Goal: Navigation & Orientation: Find specific page/section

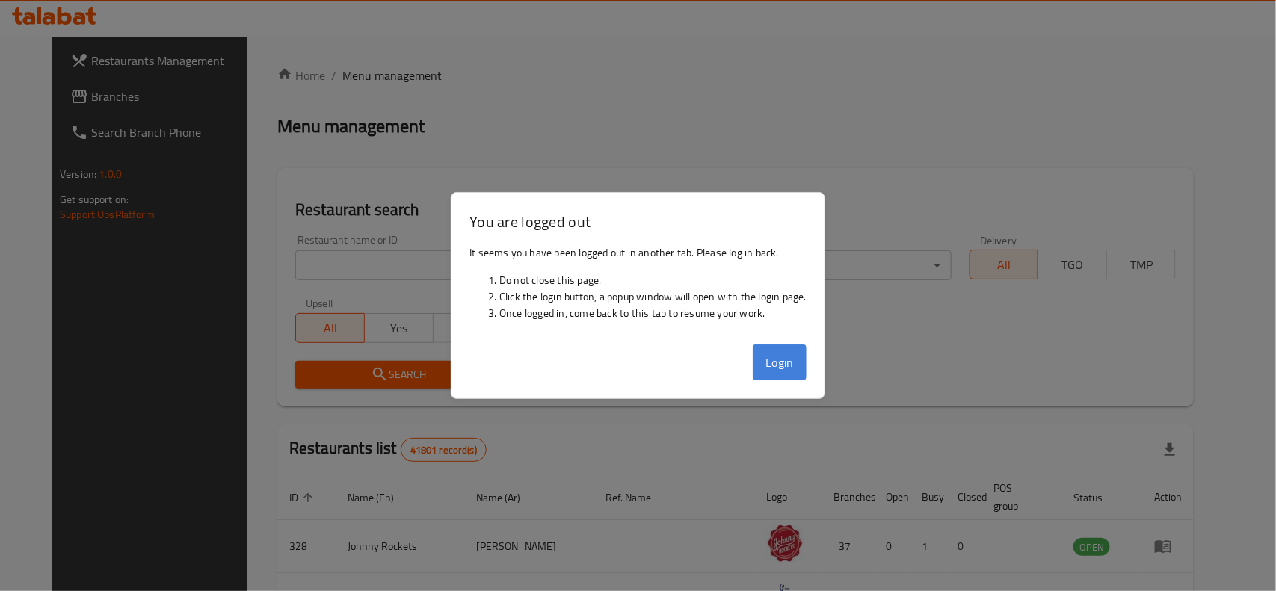
click at [775, 357] on button "Login" at bounding box center [780, 363] width 54 height 36
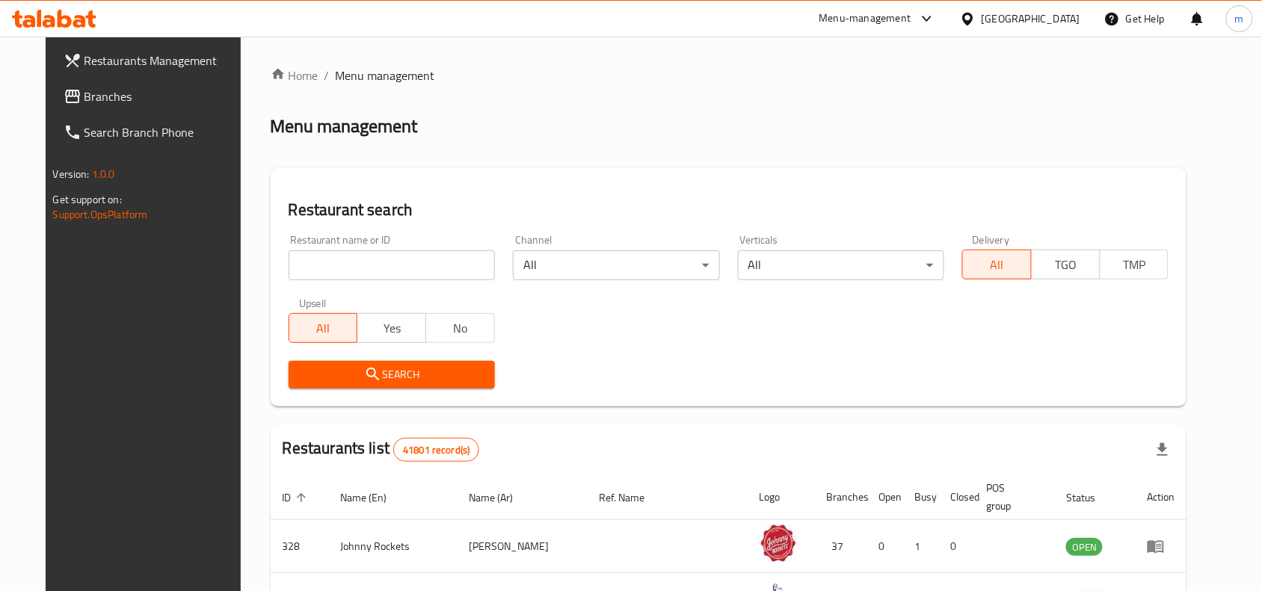
click at [774, 365] on div "Search" at bounding box center [729, 375] width 899 height 46
click at [84, 97] on span "Branches" at bounding box center [164, 96] width 160 height 18
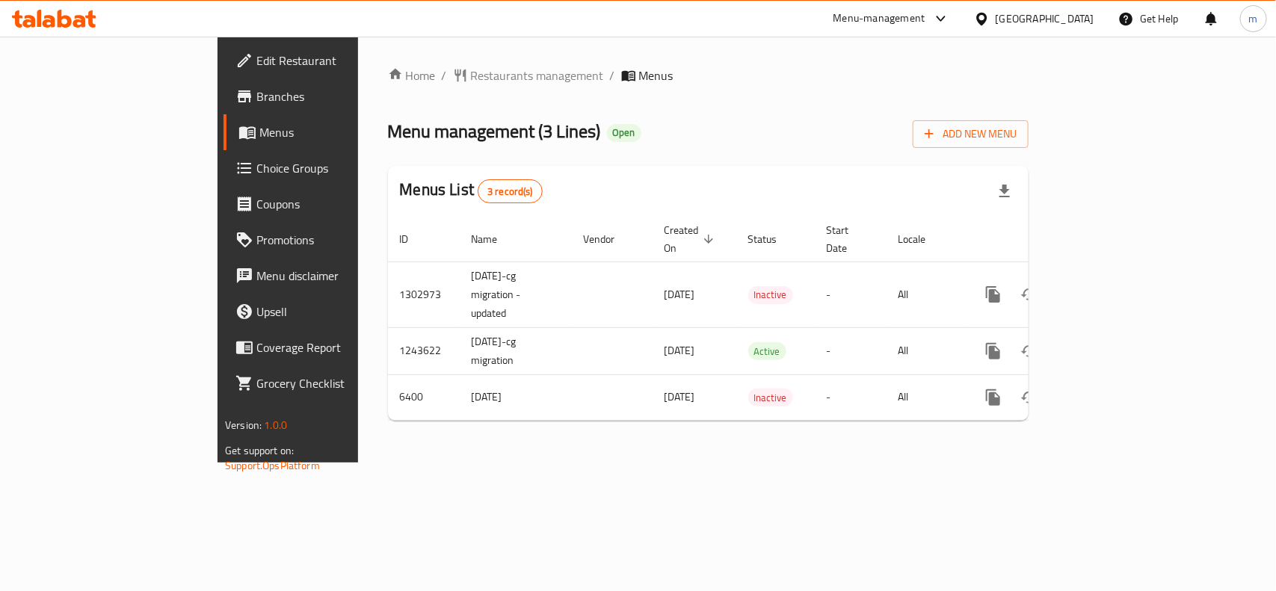
click at [996, 19] on div at bounding box center [985, 18] width 22 height 16
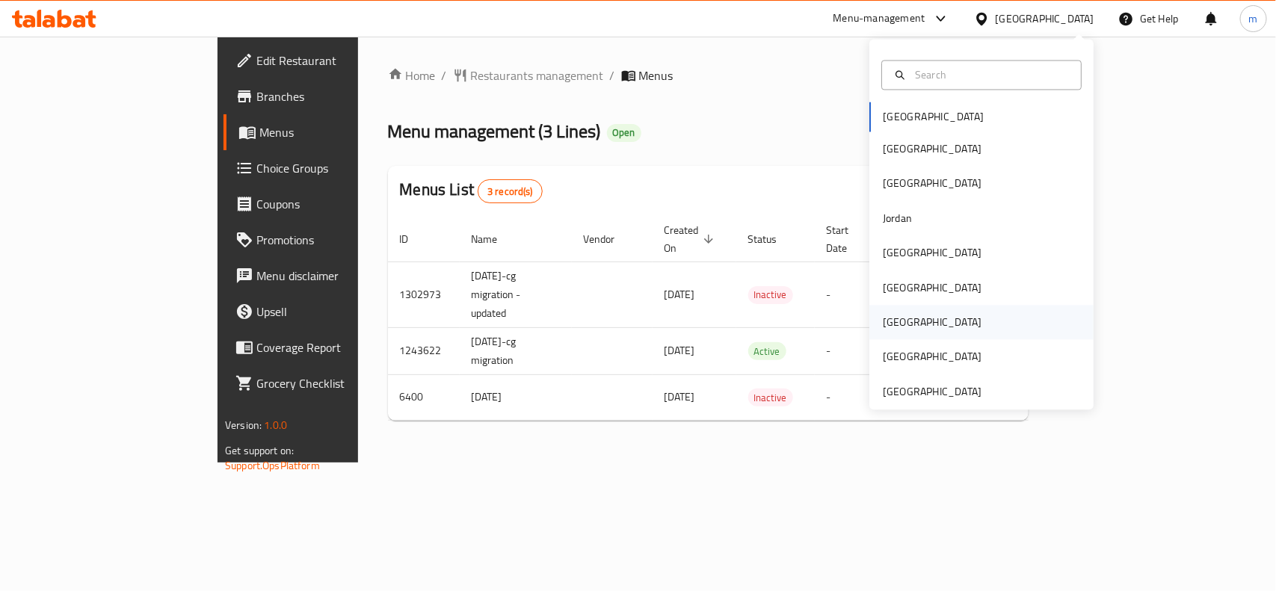
click at [883, 315] on div "[GEOGRAPHIC_DATA]" at bounding box center [932, 323] width 99 height 16
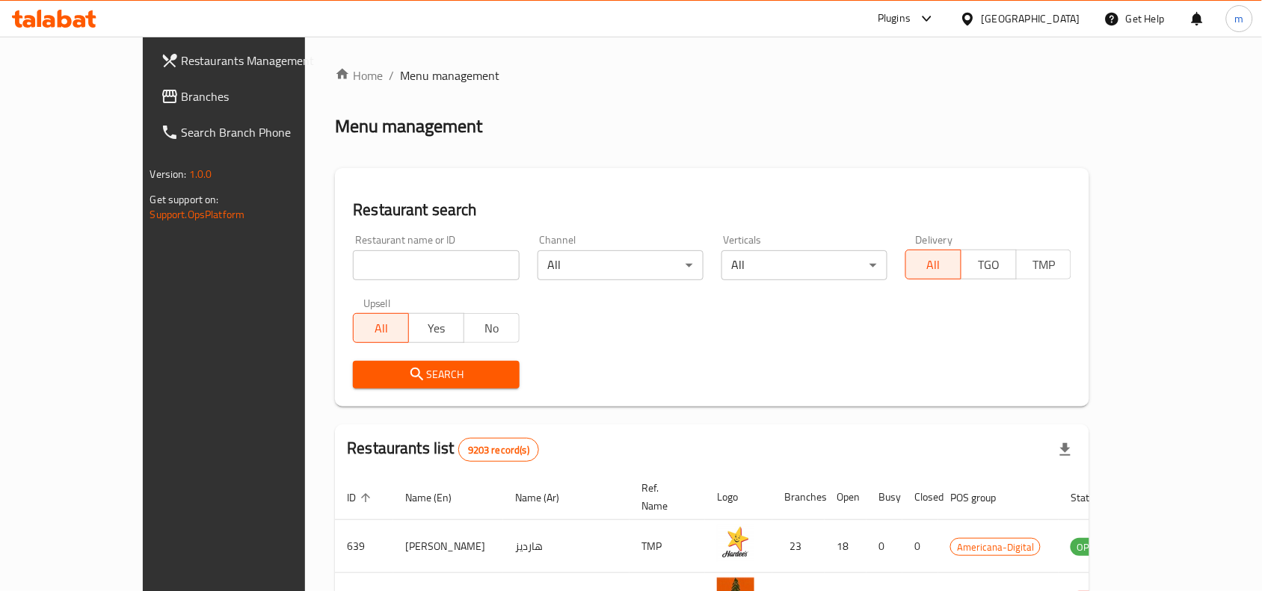
click at [182, 93] on span "Branches" at bounding box center [262, 96] width 160 height 18
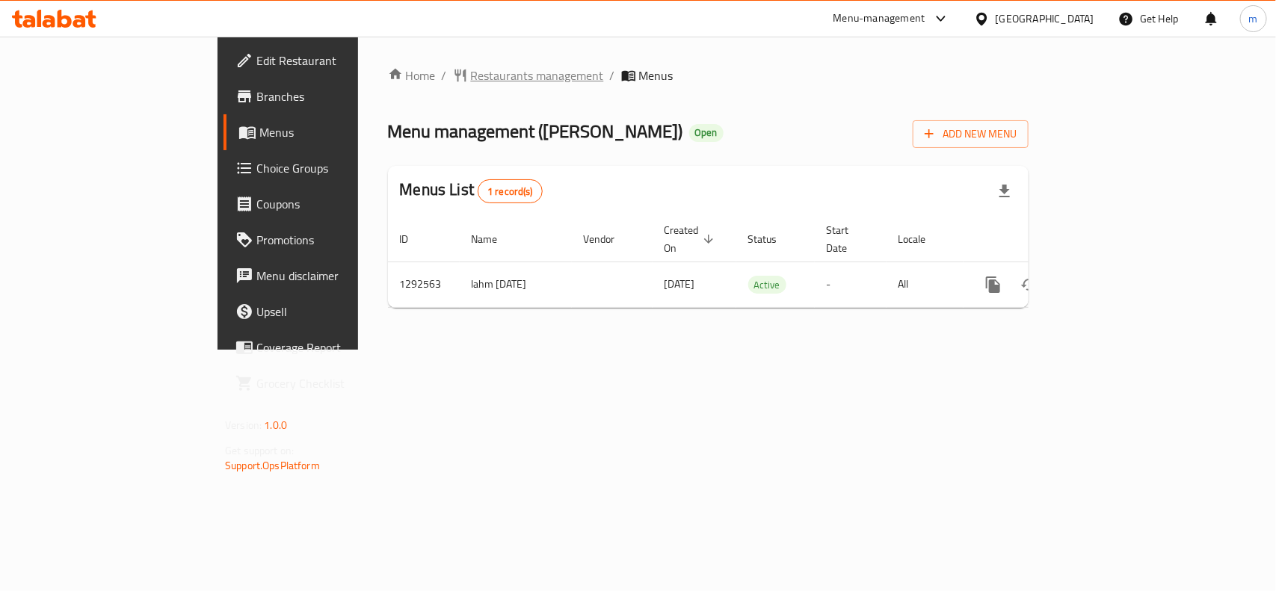
click at [471, 76] on span "Restaurants management" at bounding box center [537, 76] width 133 height 18
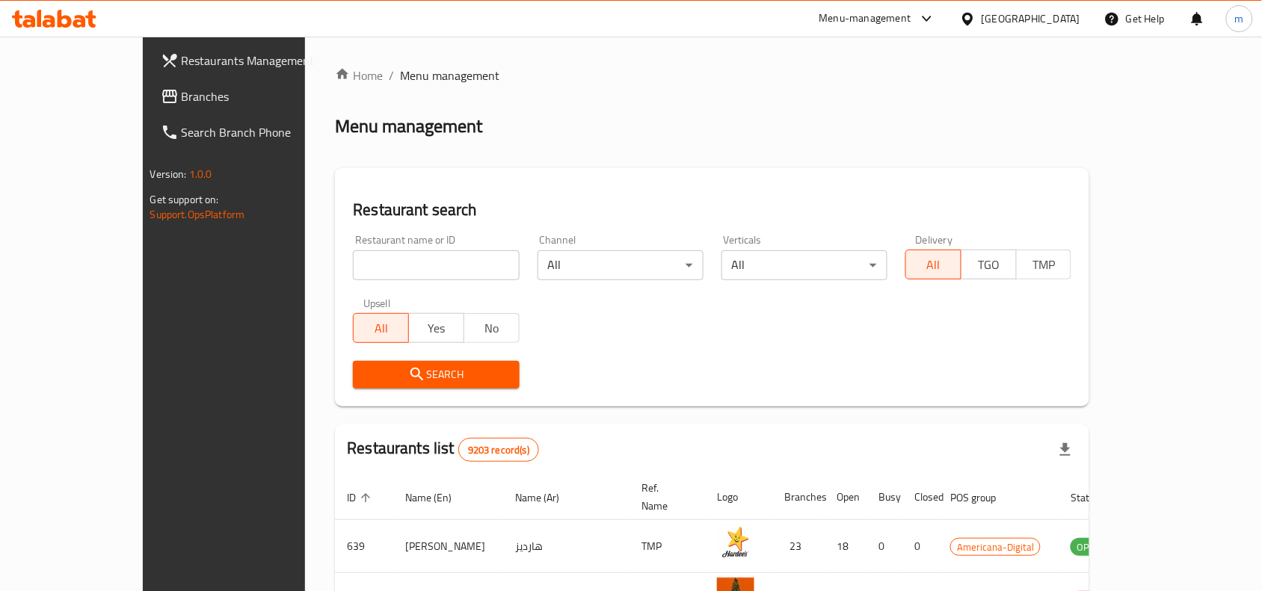
click at [182, 91] on span "Branches" at bounding box center [262, 96] width 160 height 18
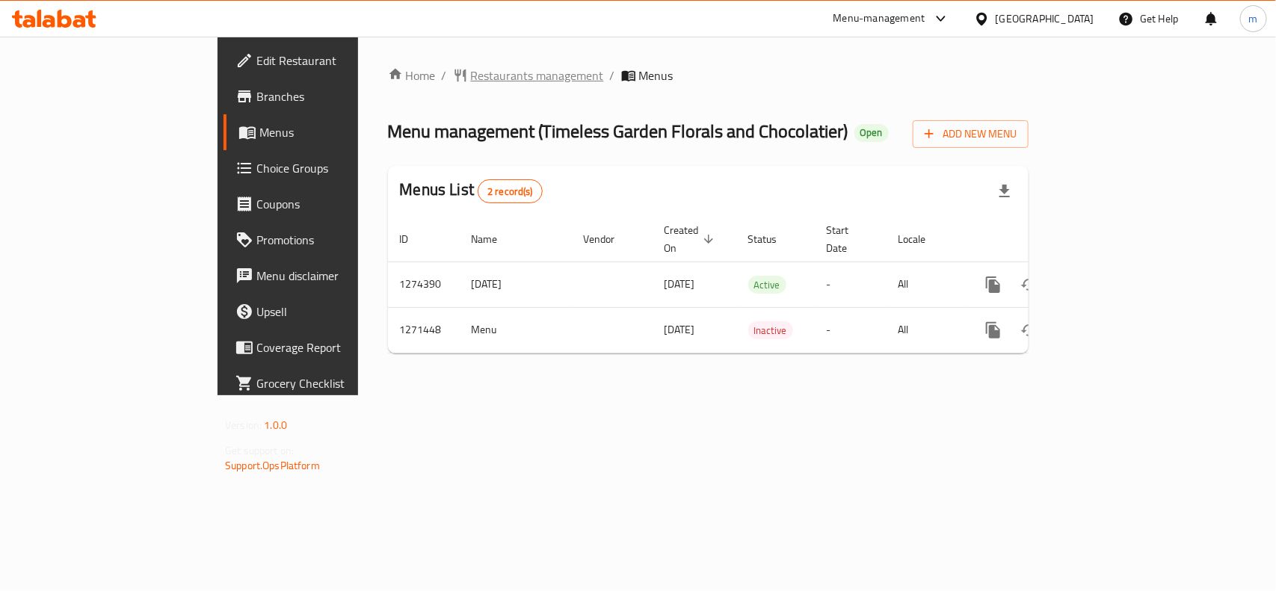
click at [471, 73] on span "Restaurants management" at bounding box center [537, 76] width 133 height 18
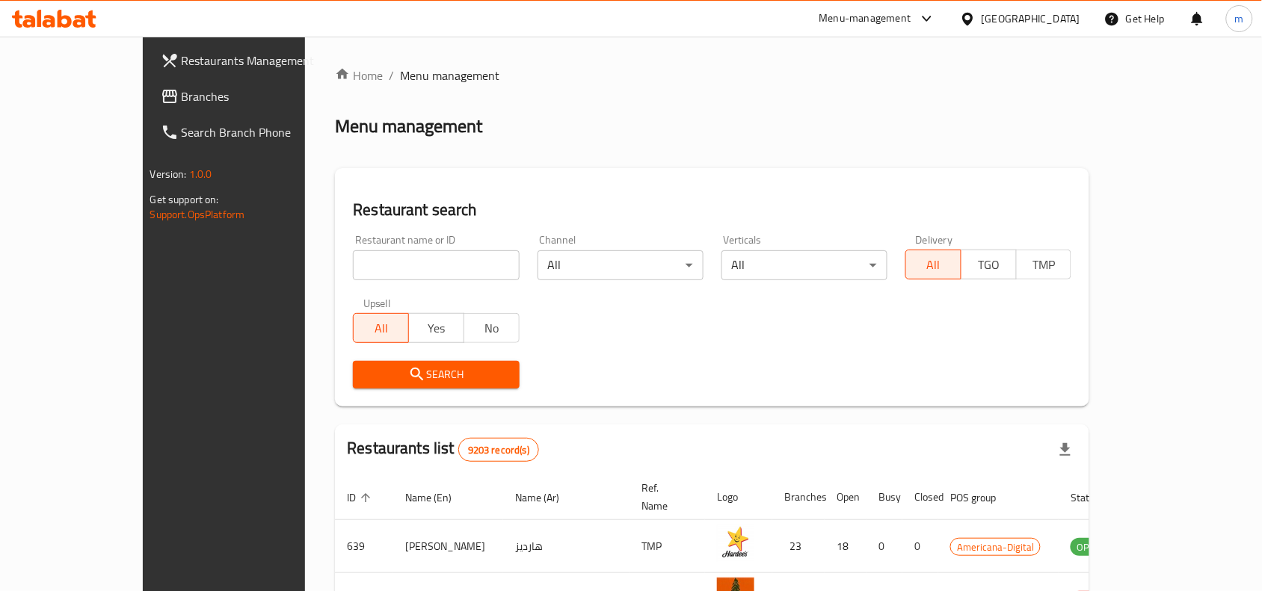
click at [182, 93] on span "Branches" at bounding box center [262, 96] width 160 height 18
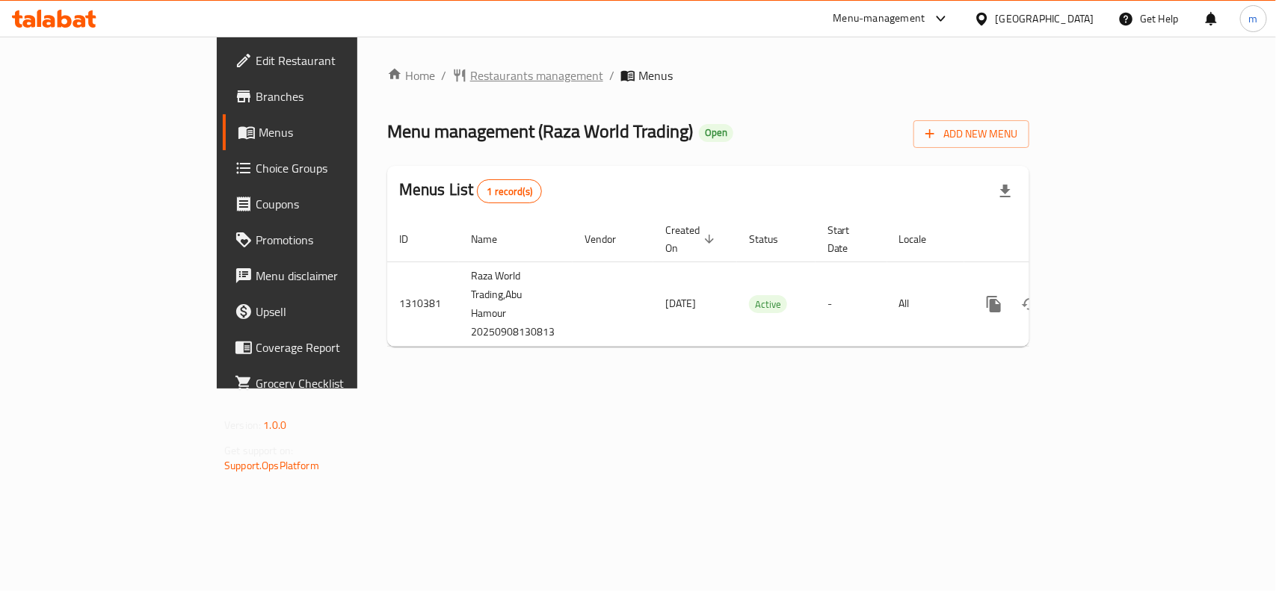
click at [470, 68] on span "Restaurants management" at bounding box center [536, 76] width 133 height 18
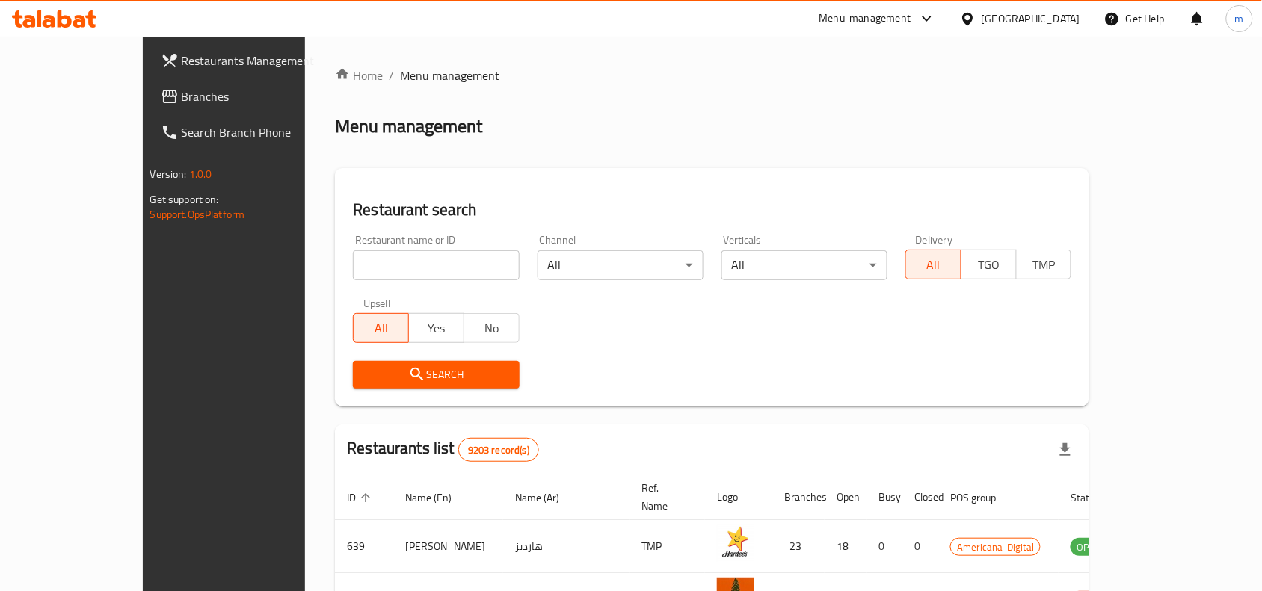
click at [182, 90] on span "Branches" at bounding box center [262, 96] width 160 height 18
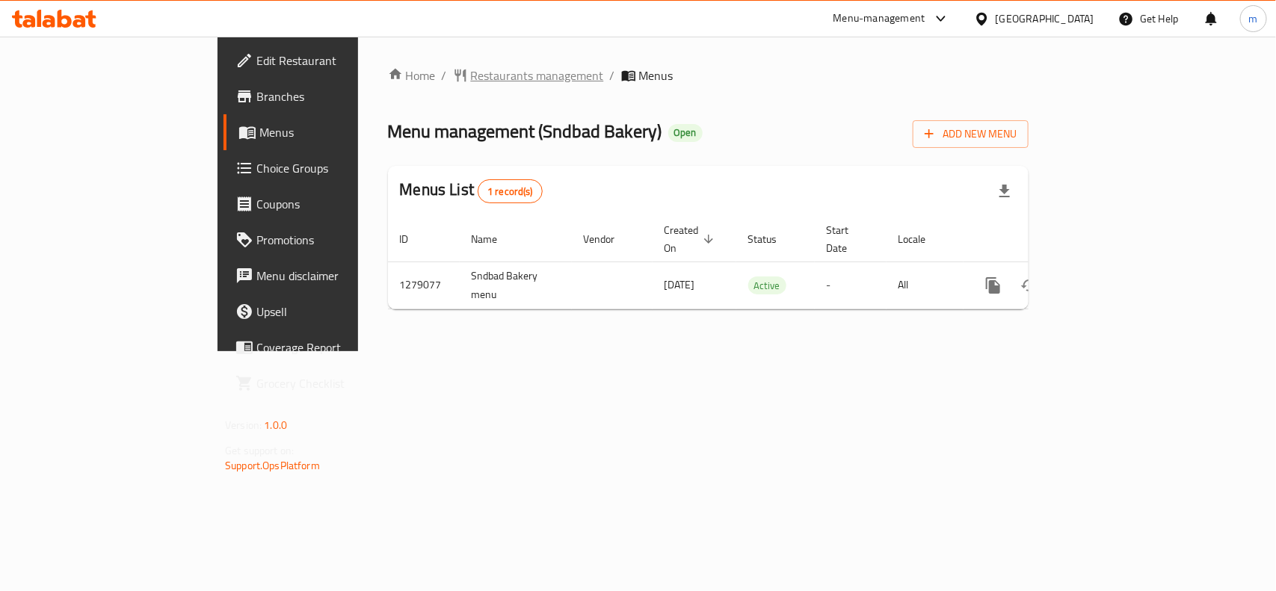
click at [471, 76] on span "Restaurants management" at bounding box center [537, 76] width 133 height 18
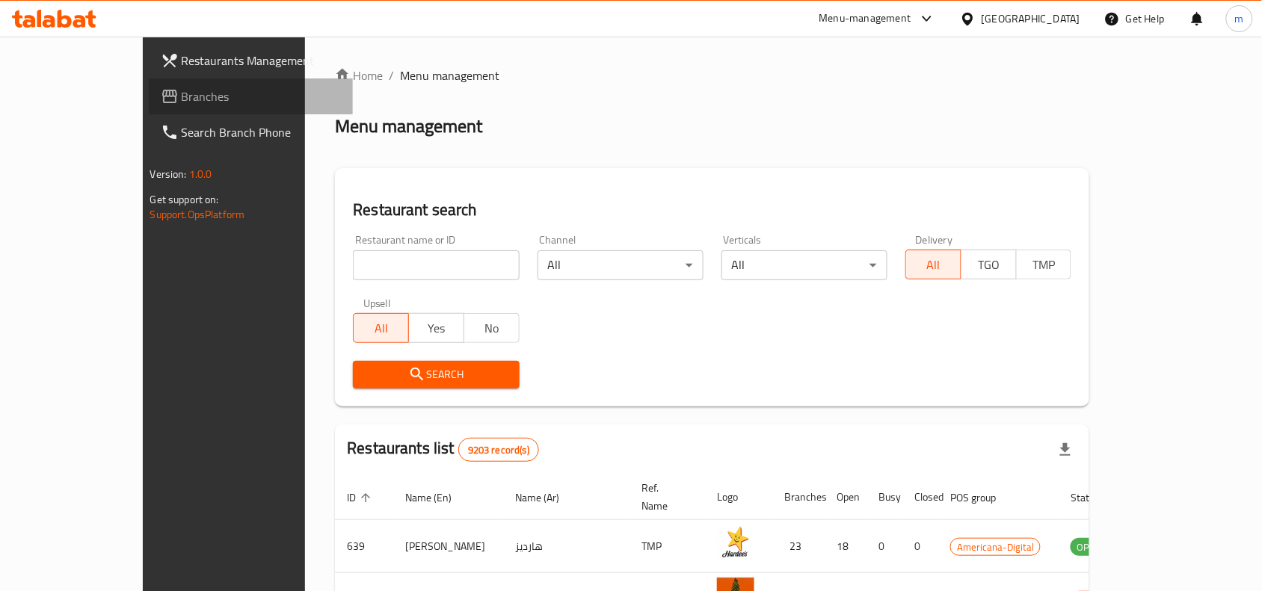
click at [182, 90] on span "Branches" at bounding box center [262, 96] width 160 height 18
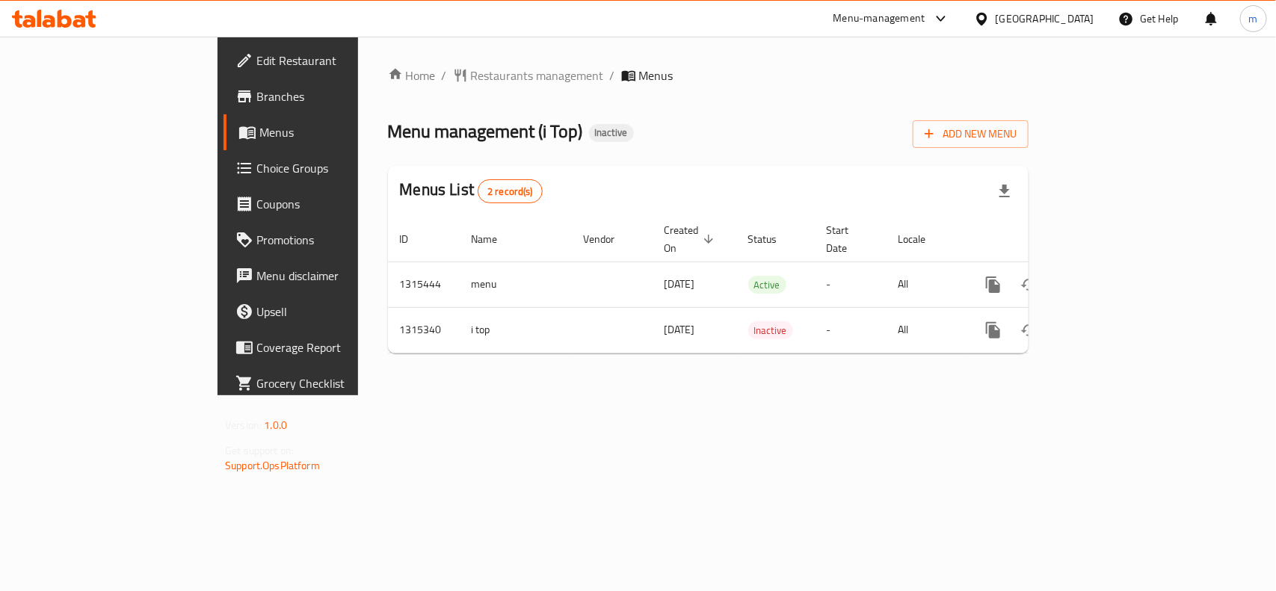
click at [987, 22] on icon at bounding box center [981, 18] width 10 height 13
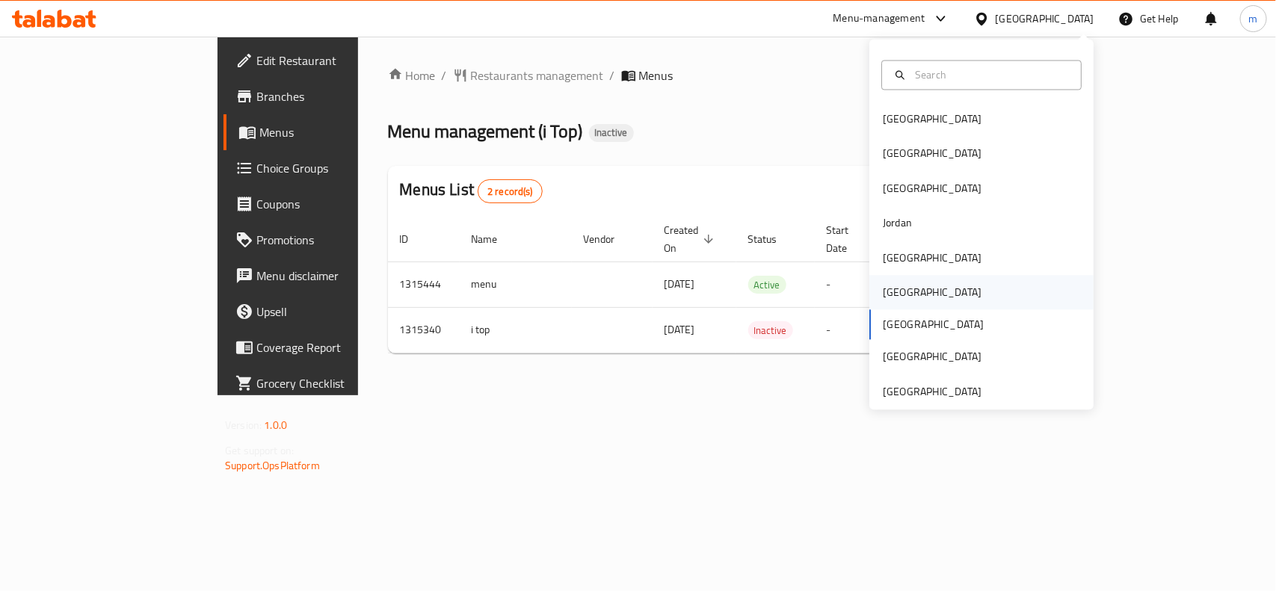
click at [903, 286] on div "[GEOGRAPHIC_DATA]" at bounding box center [932, 293] width 123 height 34
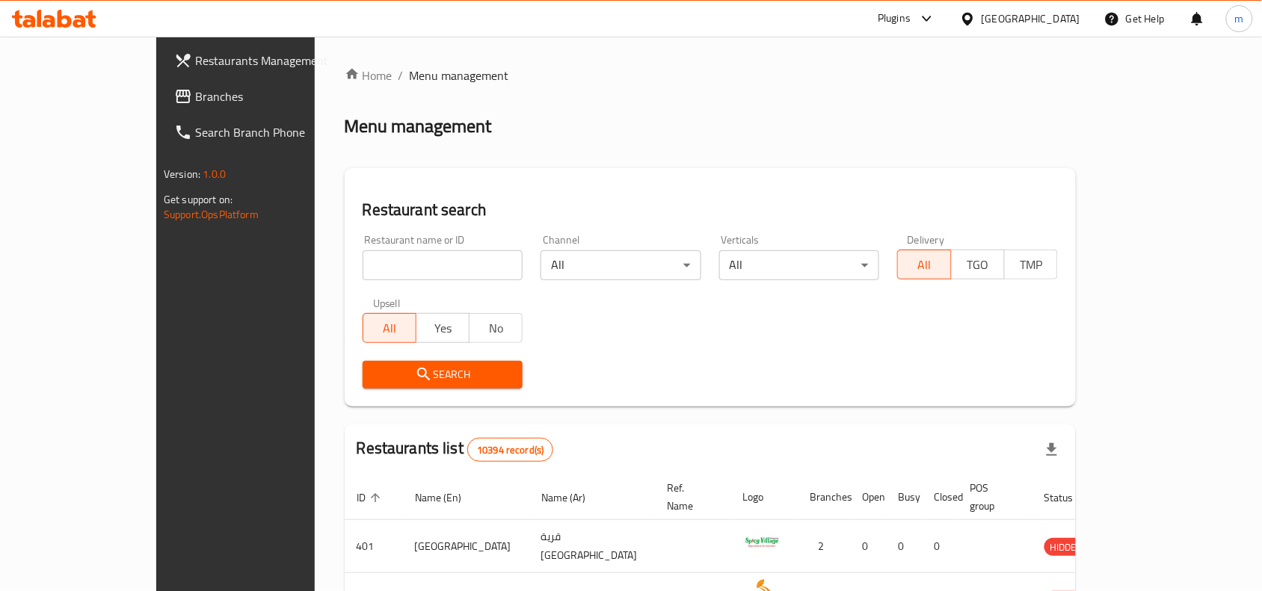
click at [195, 87] on span "Branches" at bounding box center [275, 96] width 160 height 18
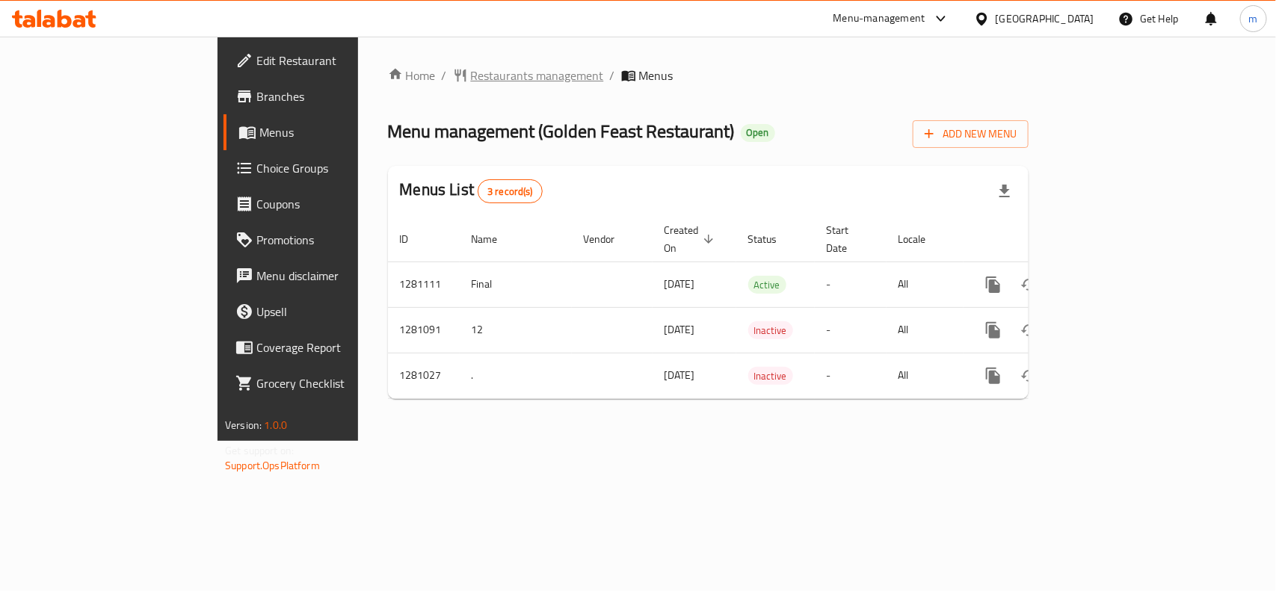
click at [471, 67] on span "Restaurants management" at bounding box center [537, 76] width 133 height 18
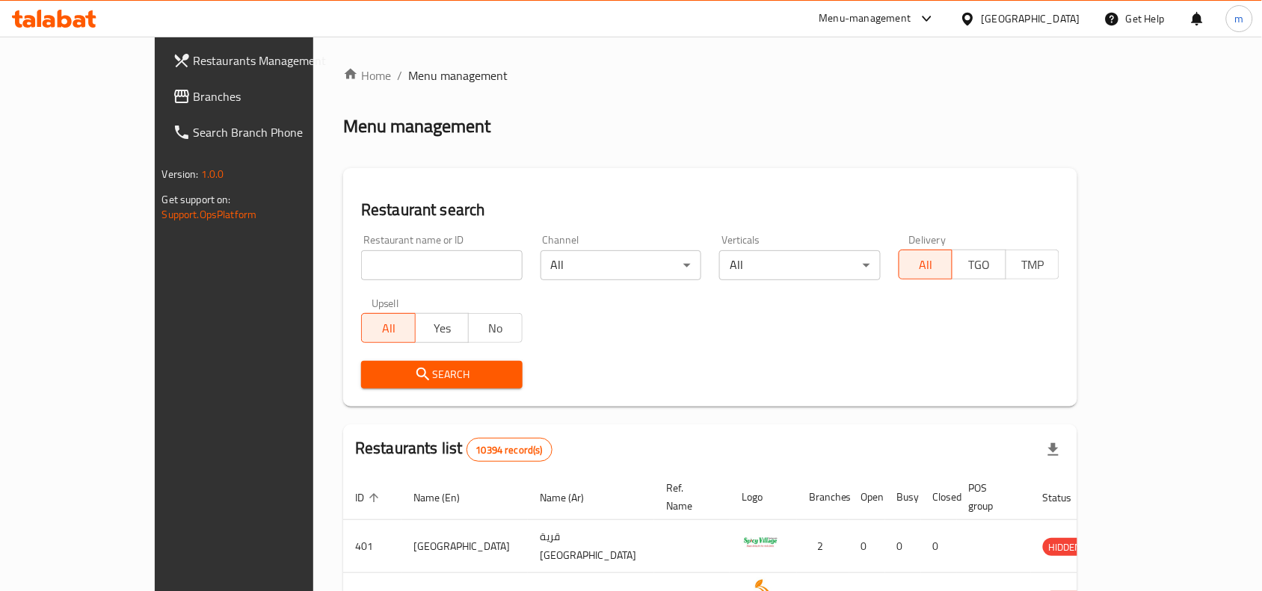
click at [194, 87] on span "Branches" at bounding box center [274, 96] width 160 height 18
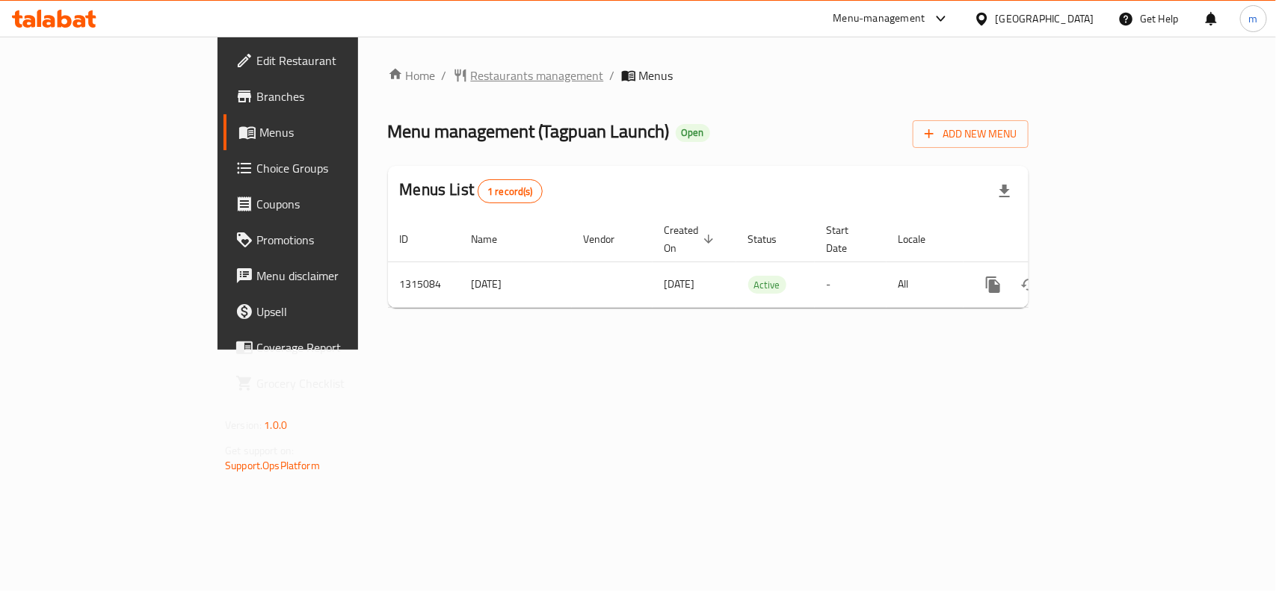
click at [471, 78] on span "Restaurants management" at bounding box center [537, 76] width 133 height 18
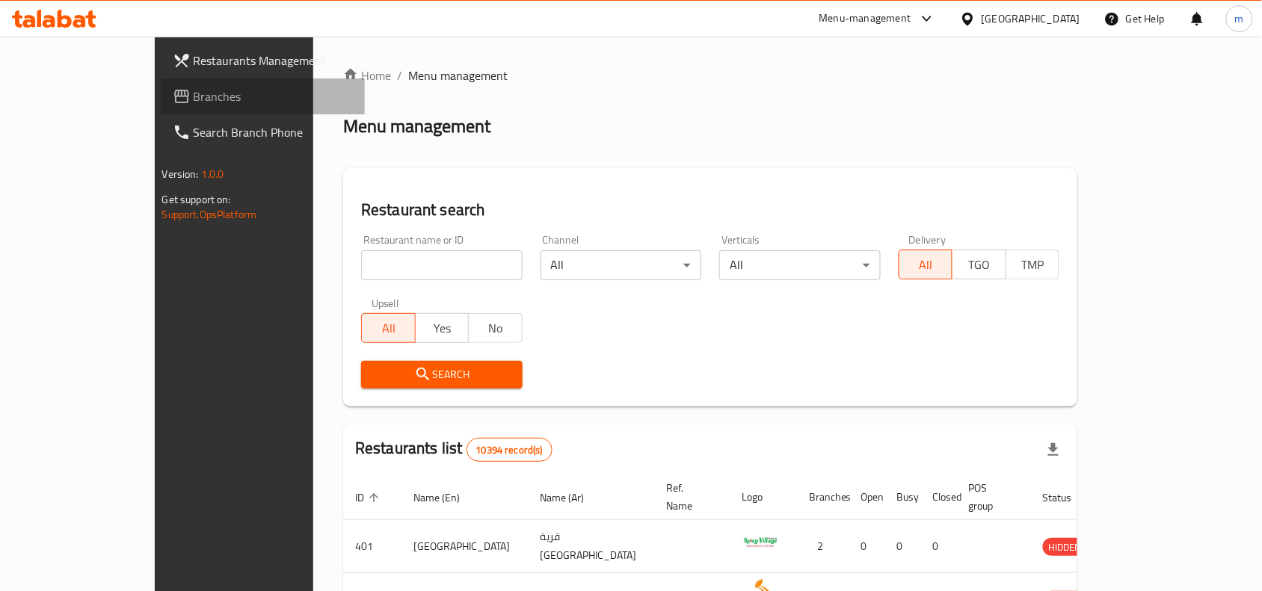
click at [194, 94] on span "Branches" at bounding box center [274, 96] width 160 height 18
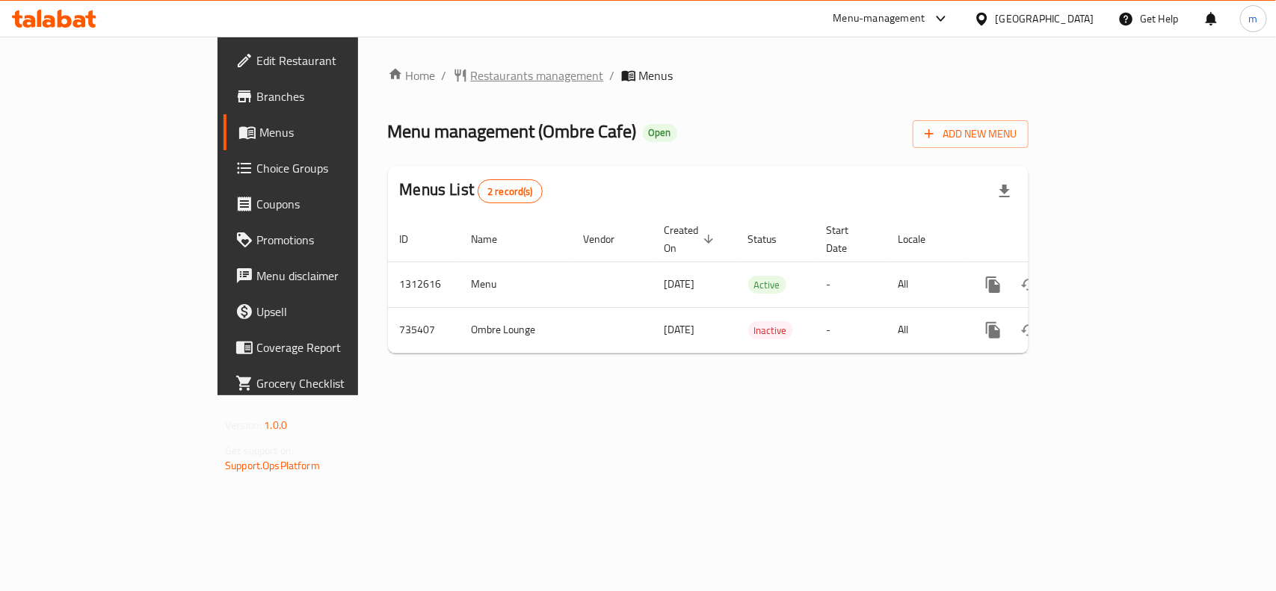
click at [471, 67] on span "Restaurants management" at bounding box center [537, 76] width 133 height 18
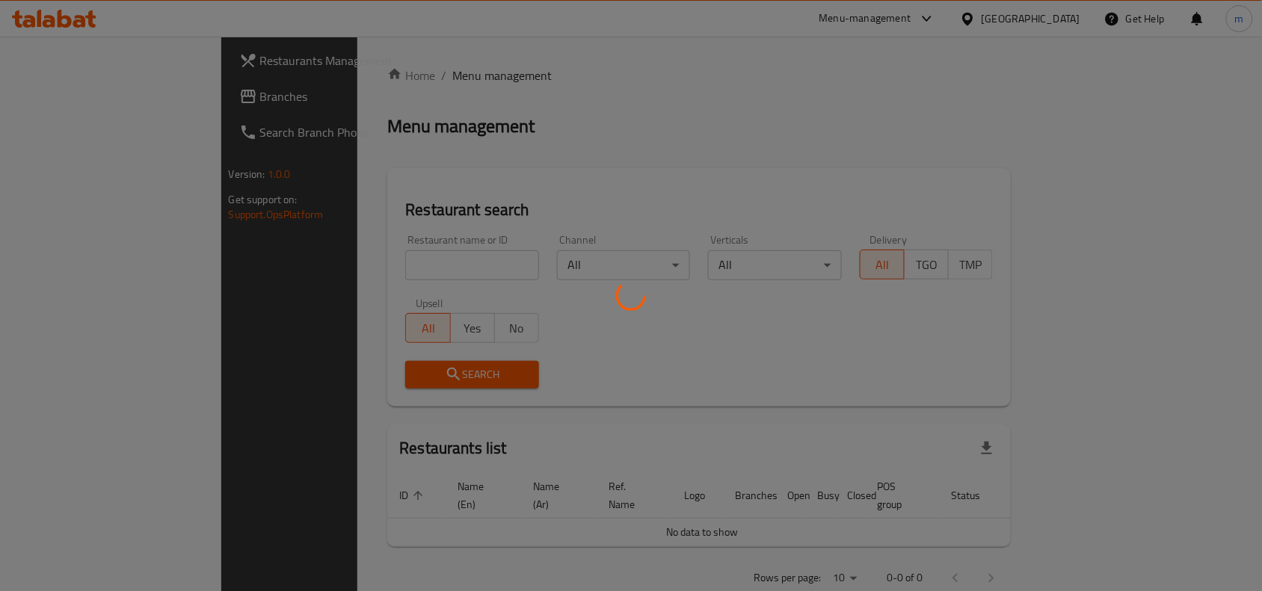
click at [64, 93] on div at bounding box center [631, 295] width 1262 height 591
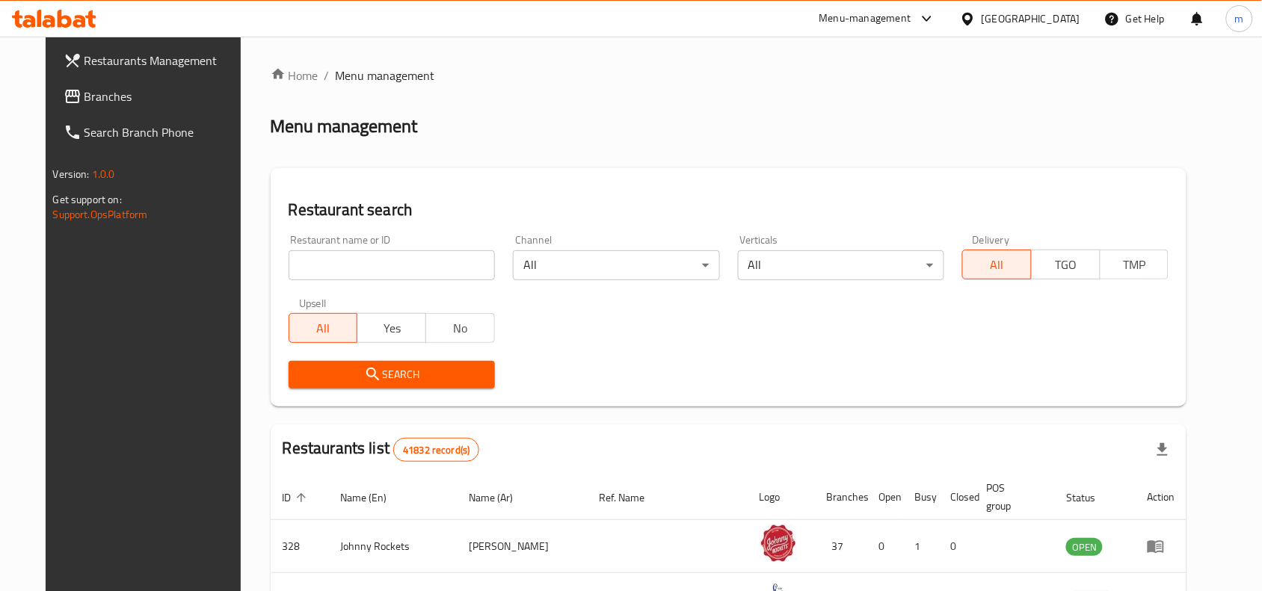
click at [84, 93] on span "Branches" at bounding box center [164, 96] width 160 height 18
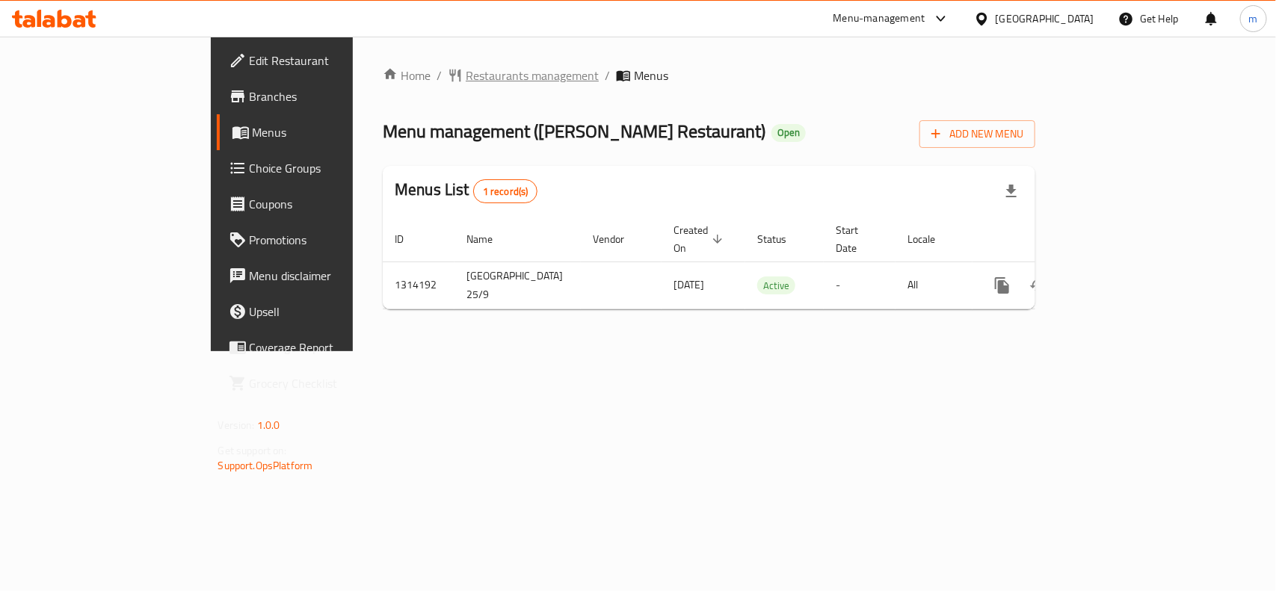
click at [466, 80] on span "Restaurants management" at bounding box center [532, 76] width 133 height 18
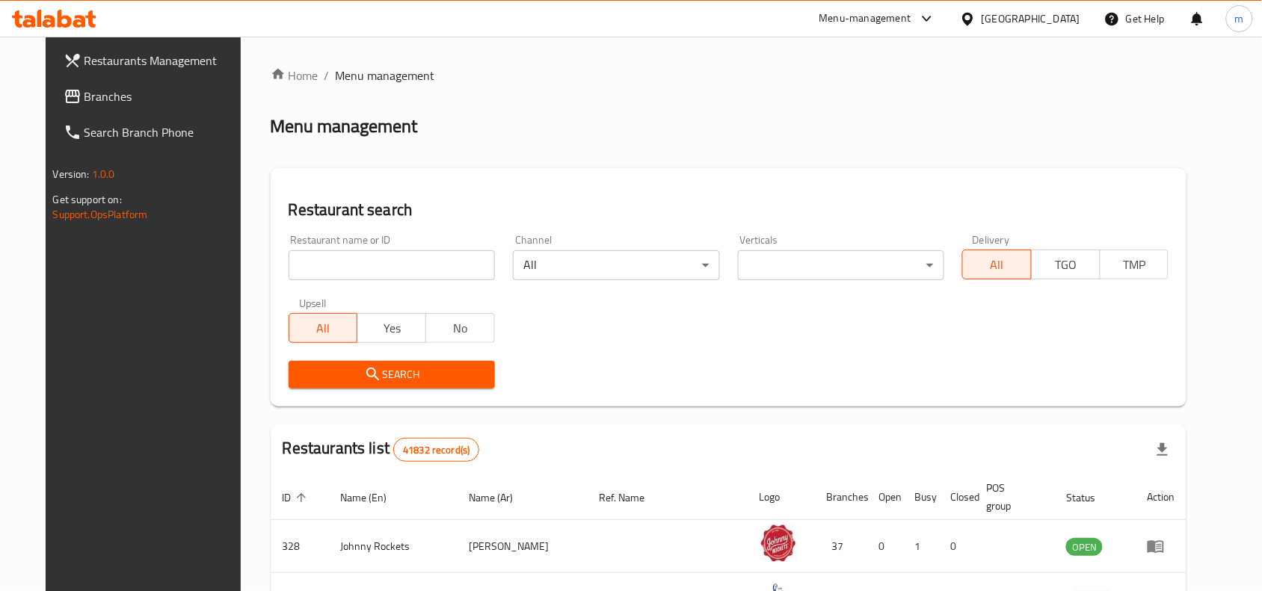
click at [295, 262] on input "search" at bounding box center [392, 265] width 206 height 30
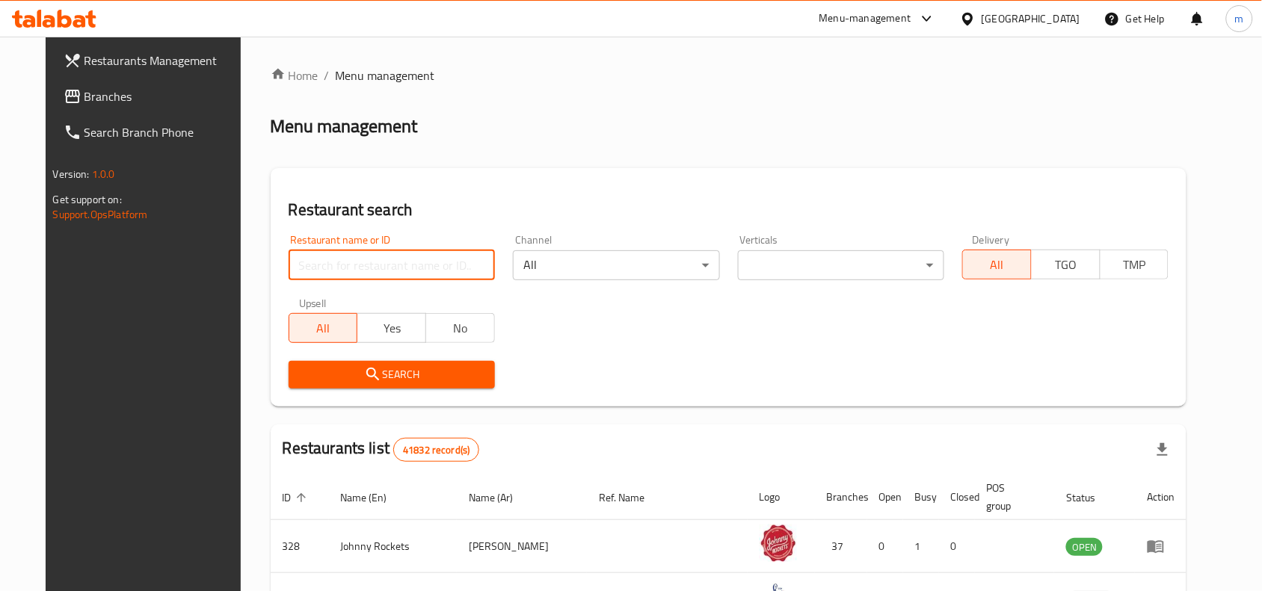
paste input "706828"
type input "706828"
click button "Search" at bounding box center [392, 375] width 206 height 28
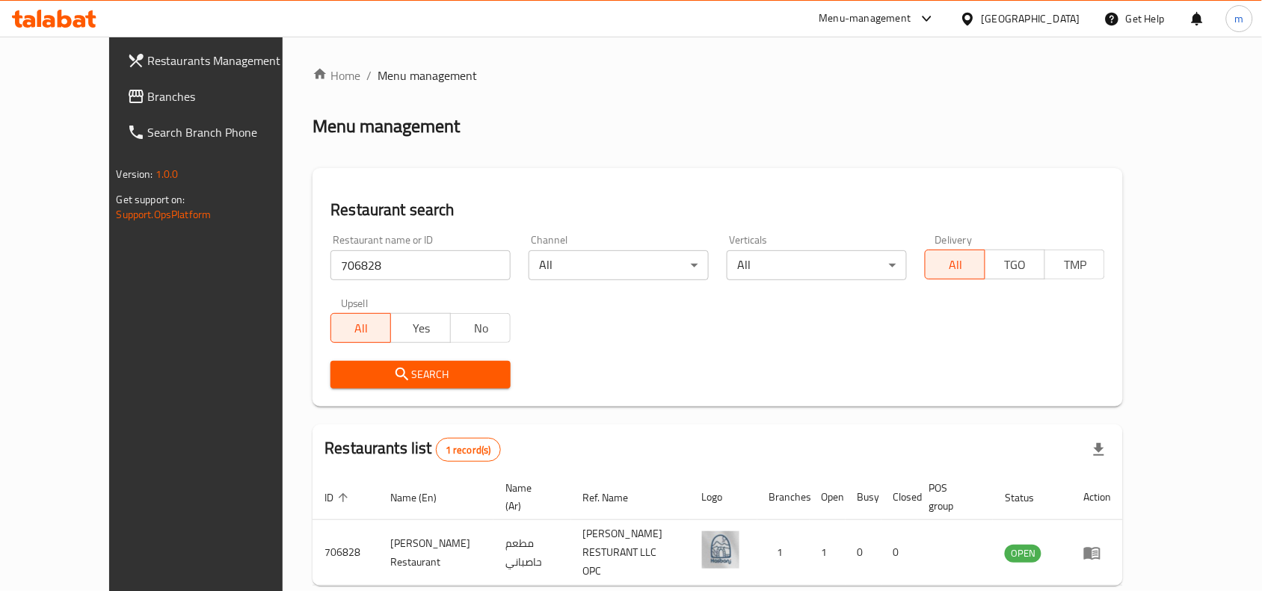
click at [148, 91] on span "Branches" at bounding box center [228, 96] width 160 height 18
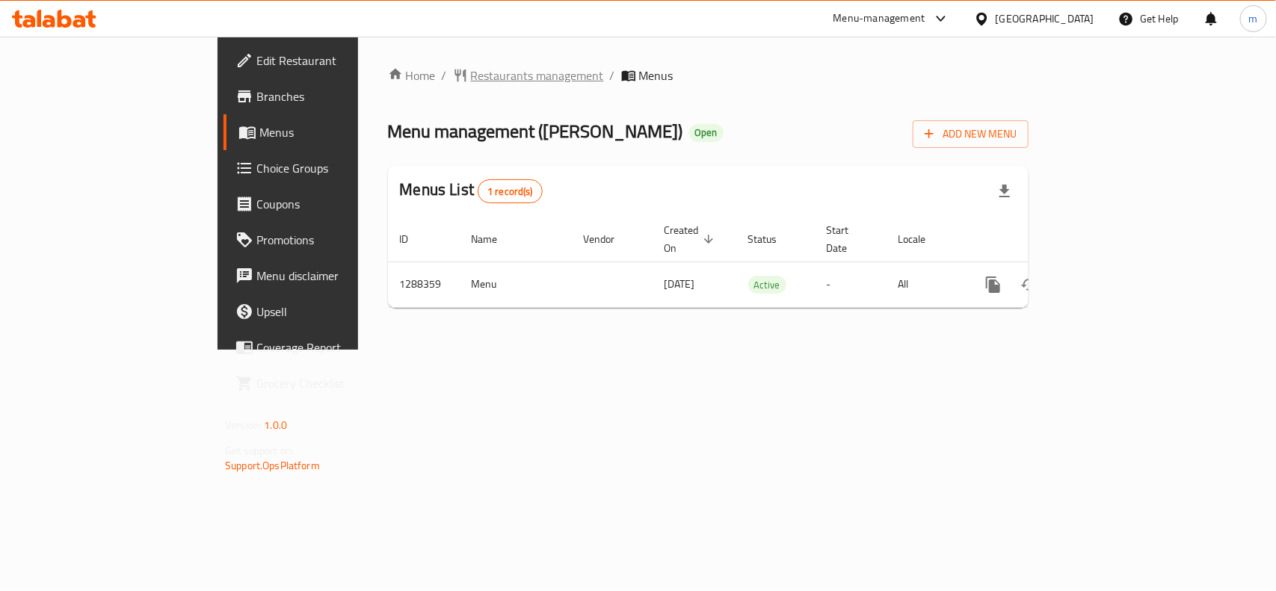
click at [471, 75] on span "Restaurants management" at bounding box center [537, 76] width 133 height 18
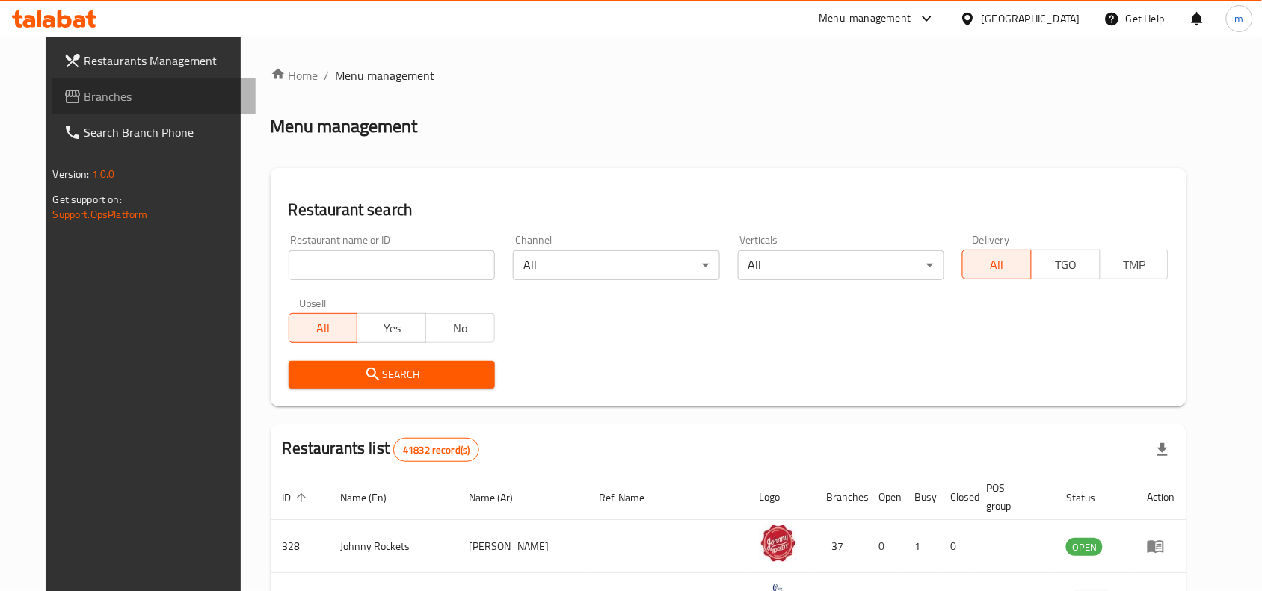
click at [87, 106] on link "Branches" at bounding box center [154, 96] width 205 height 36
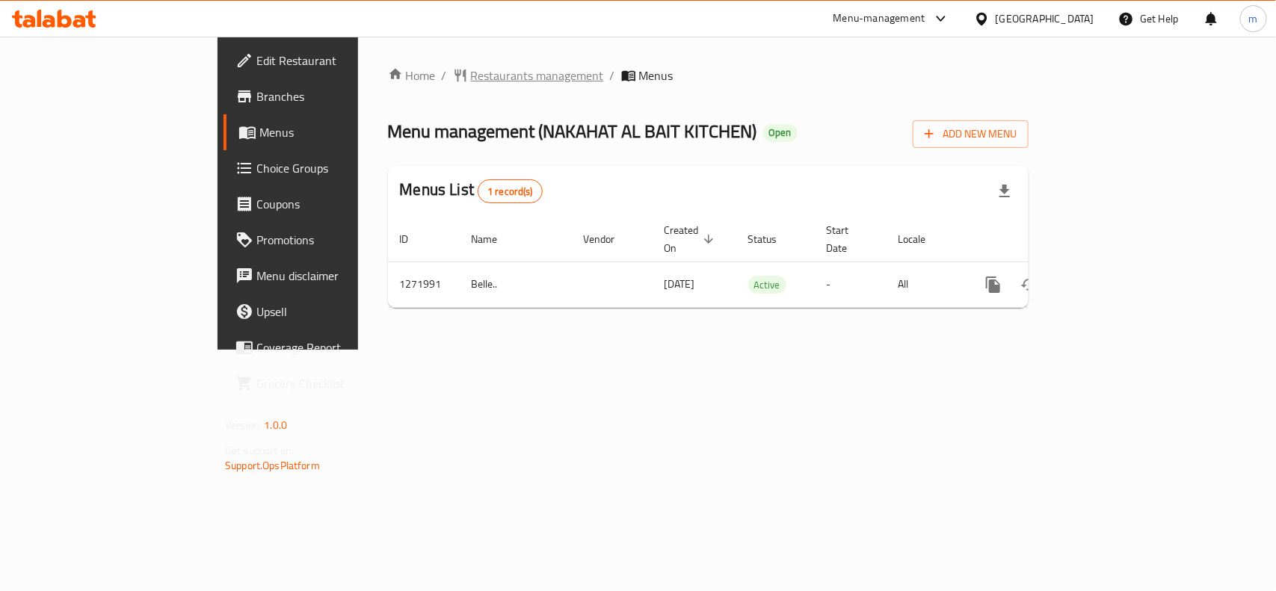
click at [471, 72] on span "Restaurants management" at bounding box center [537, 76] width 133 height 18
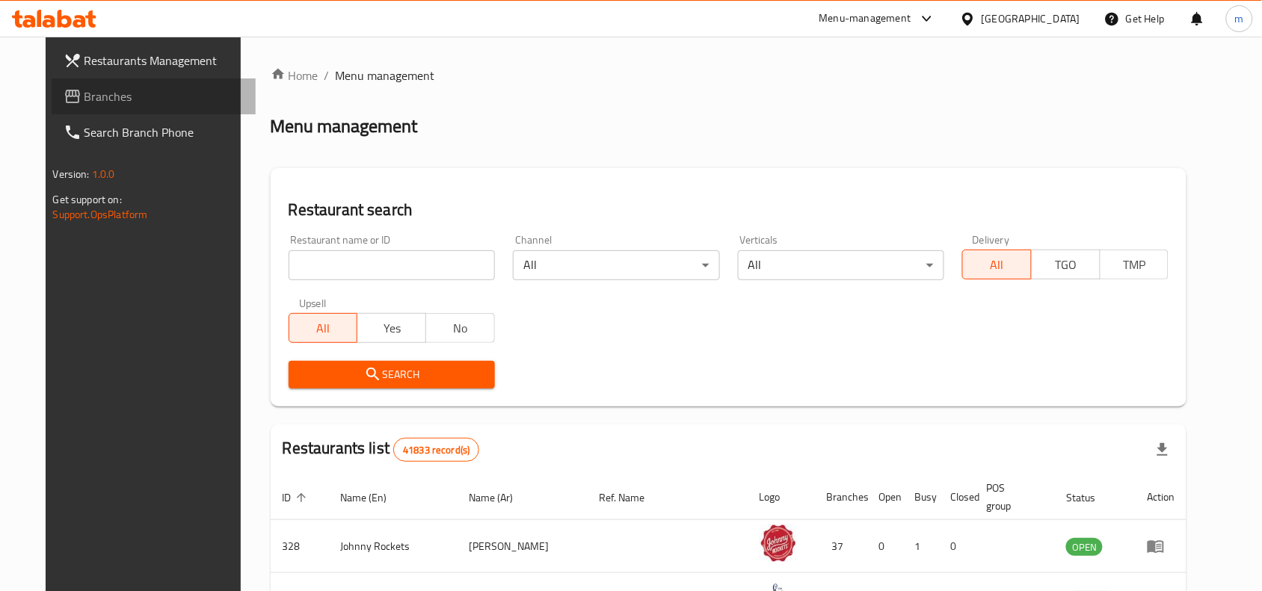
click at [84, 93] on span "Branches" at bounding box center [164, 96] width 160 height 18
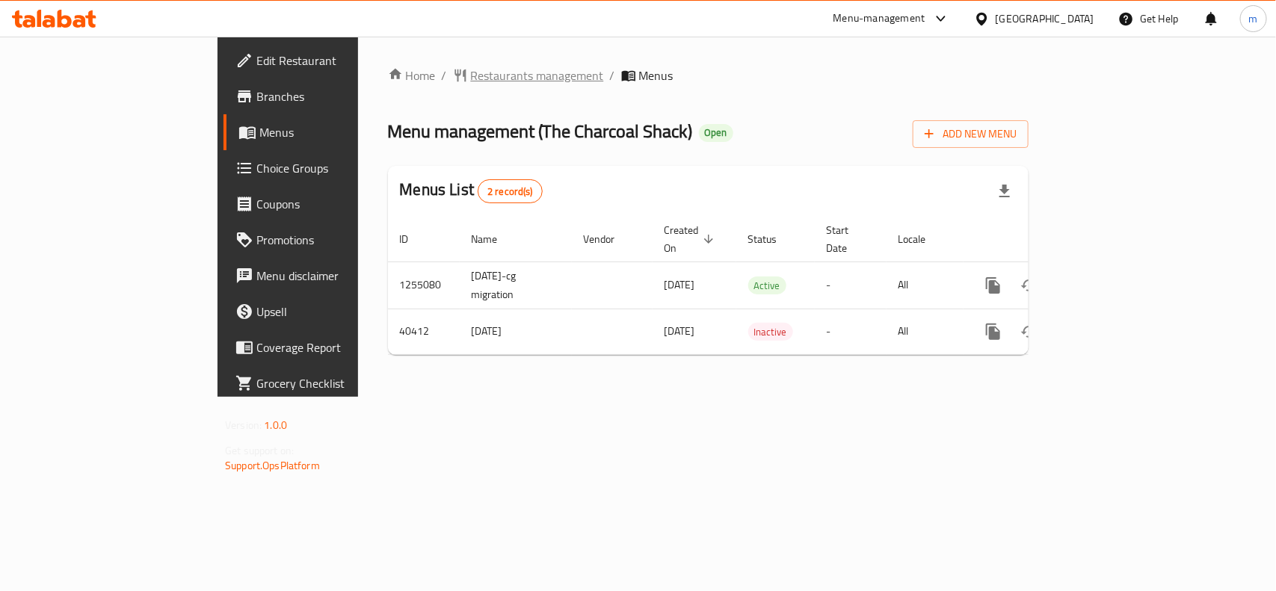
click at [471, 82] on span "Restaurants management" at bounding box center [537, 76] width 133 height 18
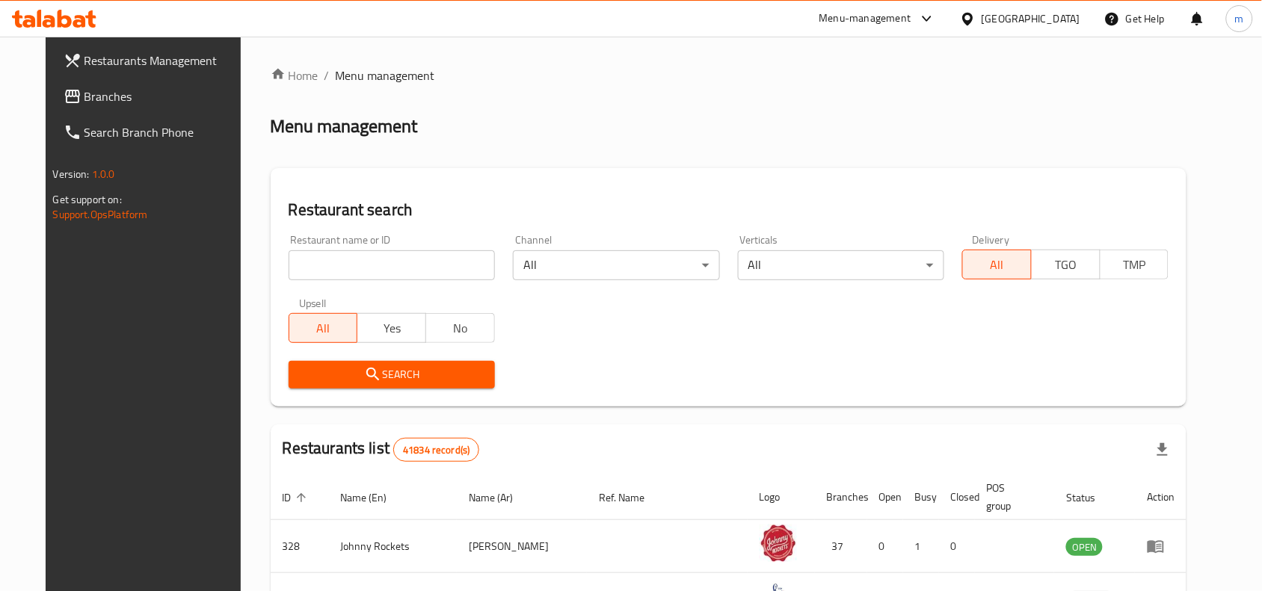
drag, startPoint x: 46, startPoint y: 94, endPoint x: 26, endPoint y: 87, distance: 21.5
click at [84, 94] on span "Branches" at bounding box center [164, 96] width 160 height 18
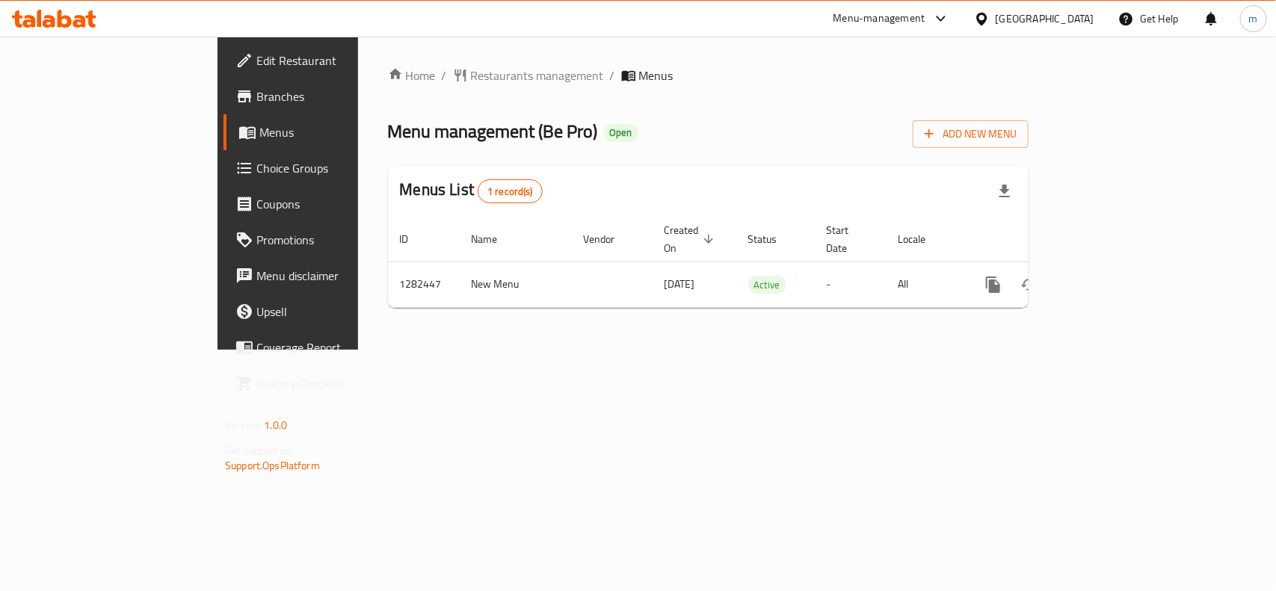
click at [996, 23] on div at bounding box center [985, 18] width 22 height 16
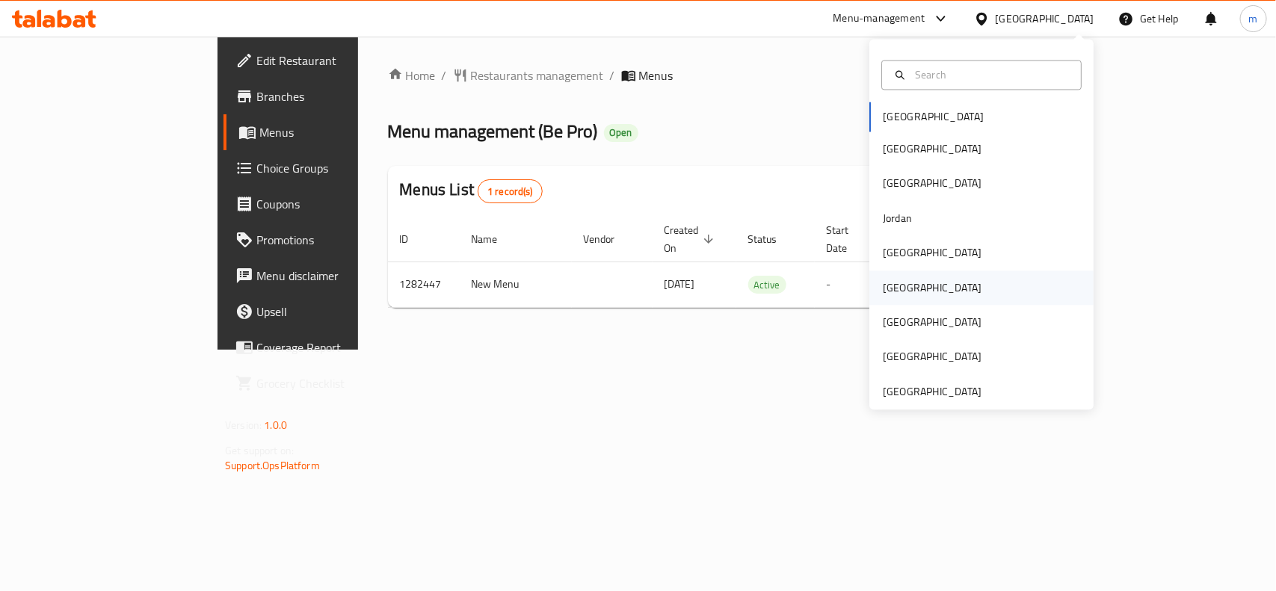
click at [892, 296] on div "[GEOGRAPHIC_DATA]" at bounding box center [932, 288] width 99 height 16
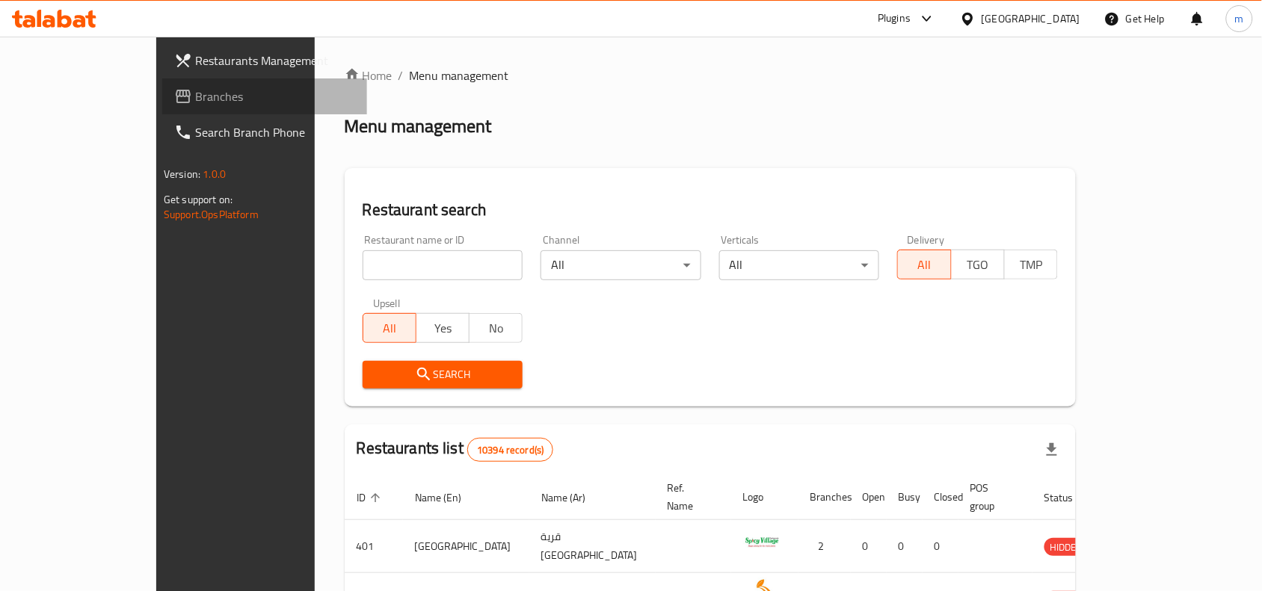
click at [176, 90] on icon at bounding box center [183, 96] width 15 height 13
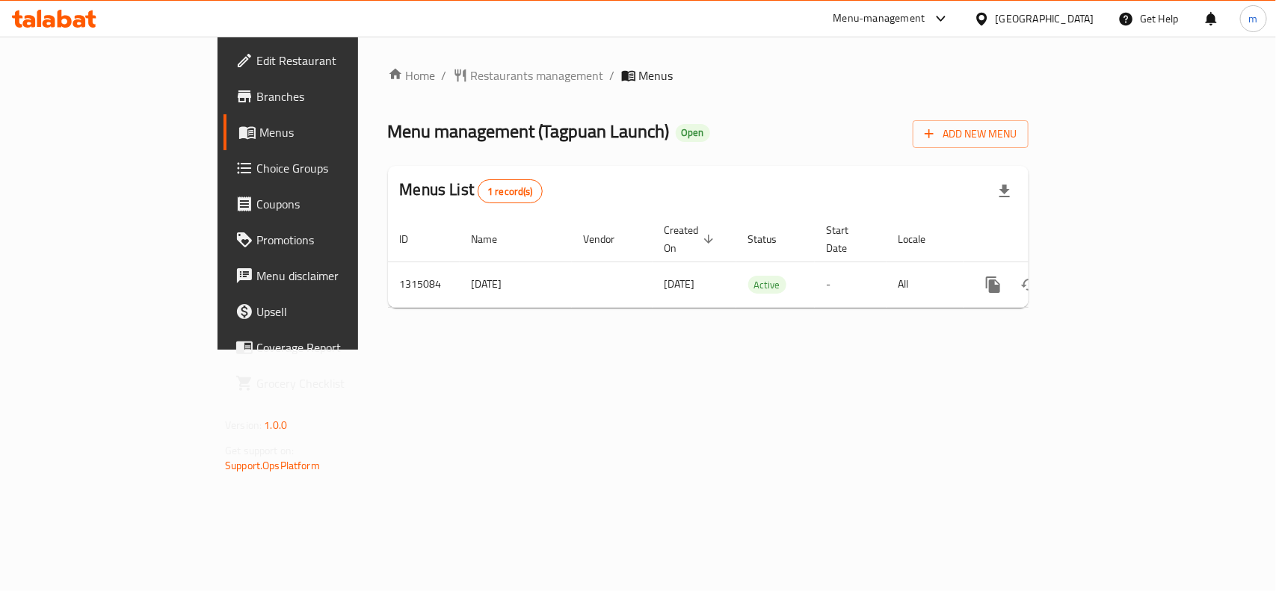
click at [996, 19] on div at bounding box center [985, 18] width 22 height 16
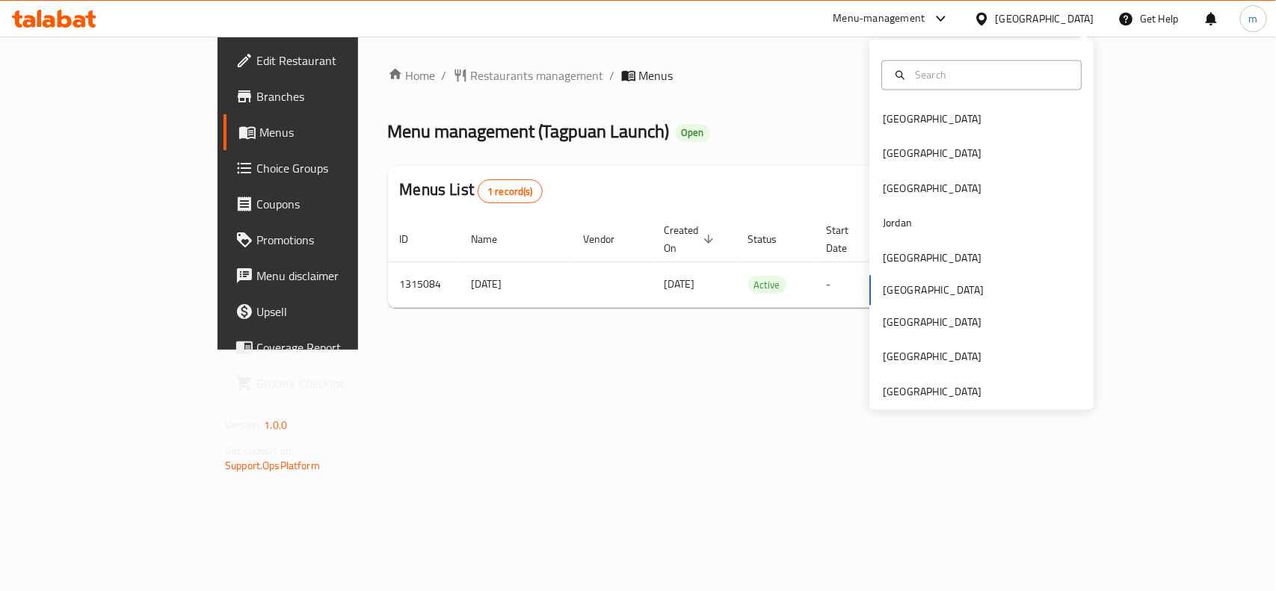
click at [985, 406] on div "[GEOGRAPHIC_DATA] [GEOGRAPHIC_DATA] [GEOGRAPHIC_DATA] [GEOGRAPHIC_DATA] [GEOGRA…" at bounding box center [981, 225] width 224 height 371
click at [976, 401] on div "[GEOGRAPHIC_DATA]" at bounding box center [932, 392] width 123 height 34
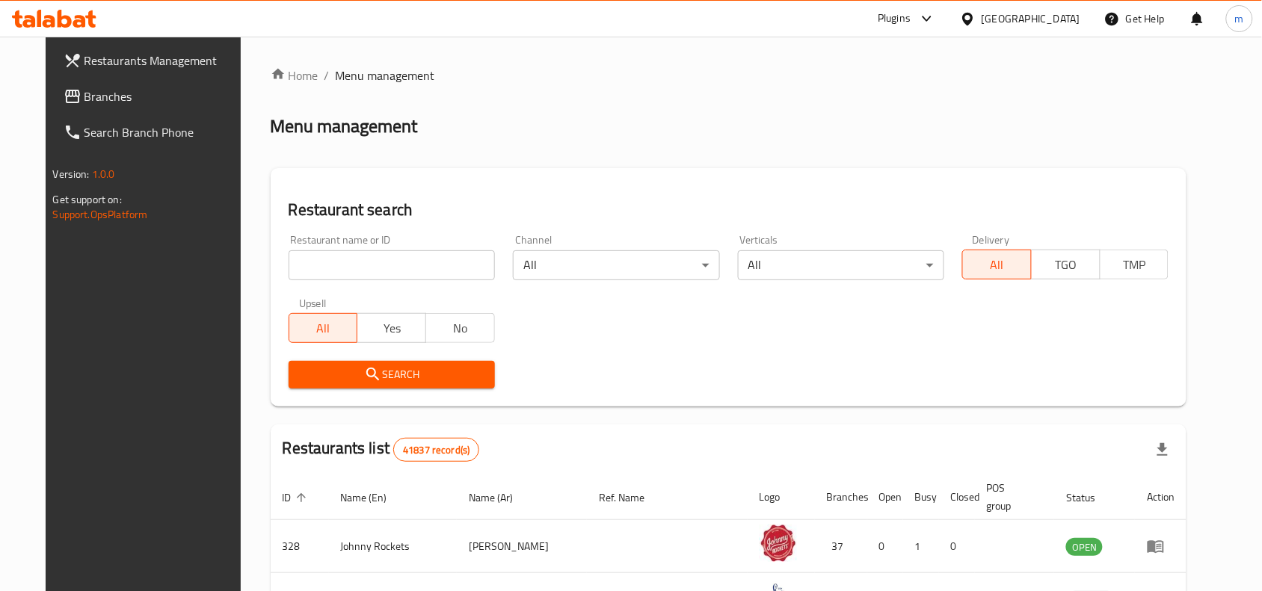
click at [64, 95] on span at bounding box center [74, 96] width 21 height 18
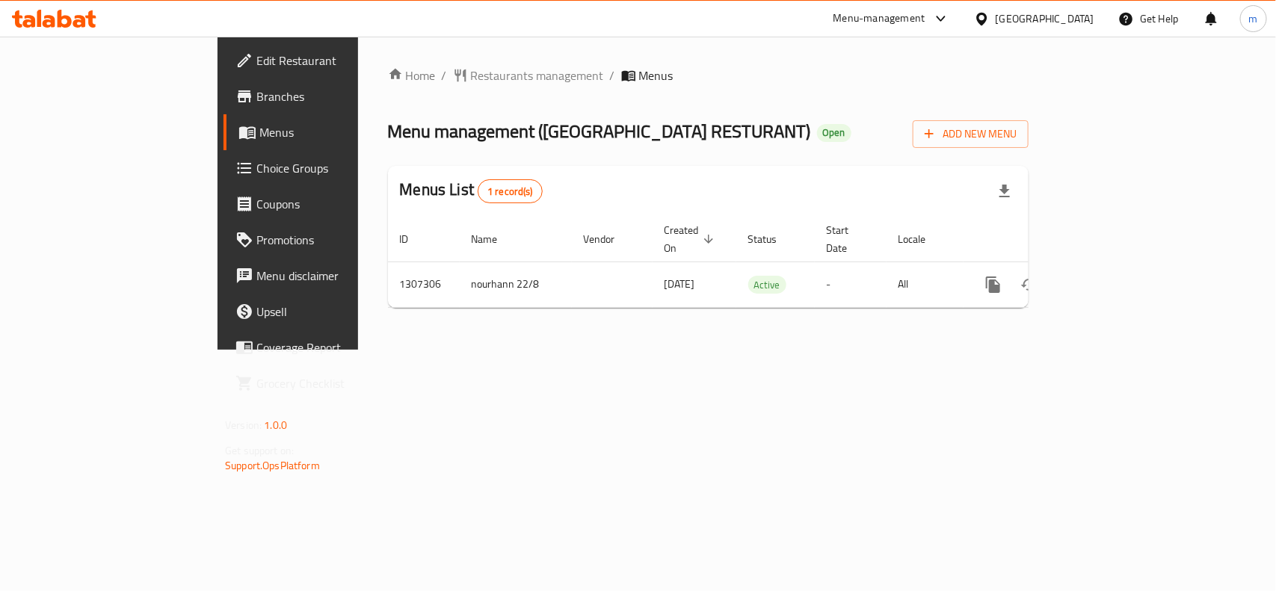
click at [1092, 17] on div "United Arab Emirates" at bounding box center [1045, 18] width 99 height 16
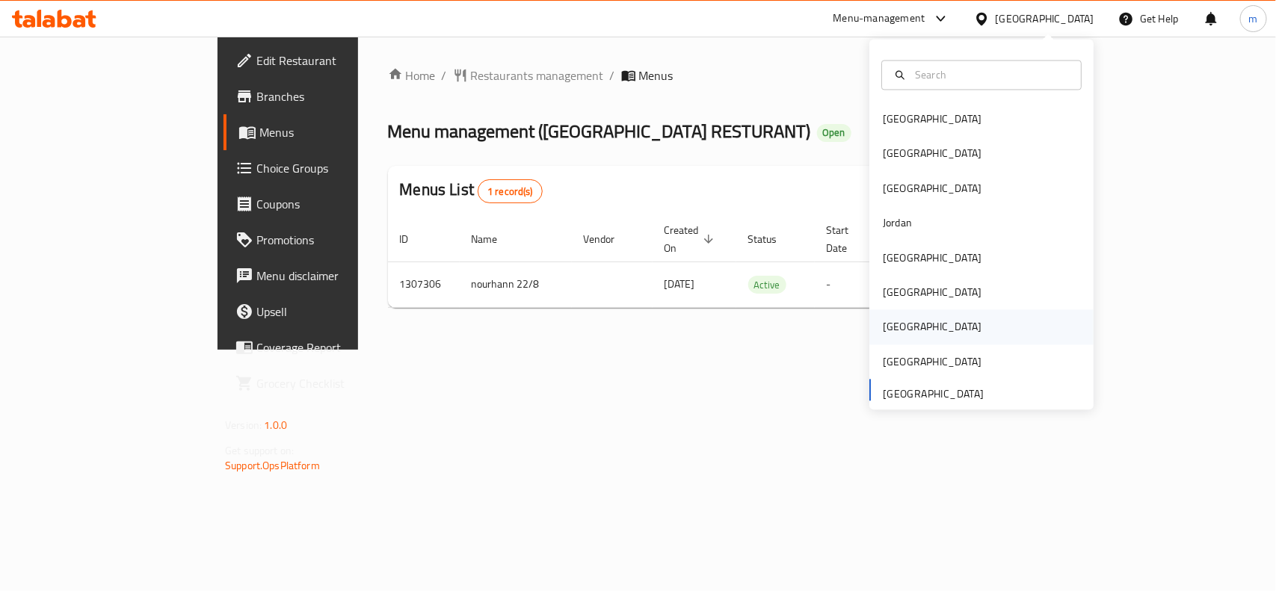
click at [902, 336] on div "[GEOGRAPHIC_DATA]" at bounding box center [932, 327] width 123 height 34
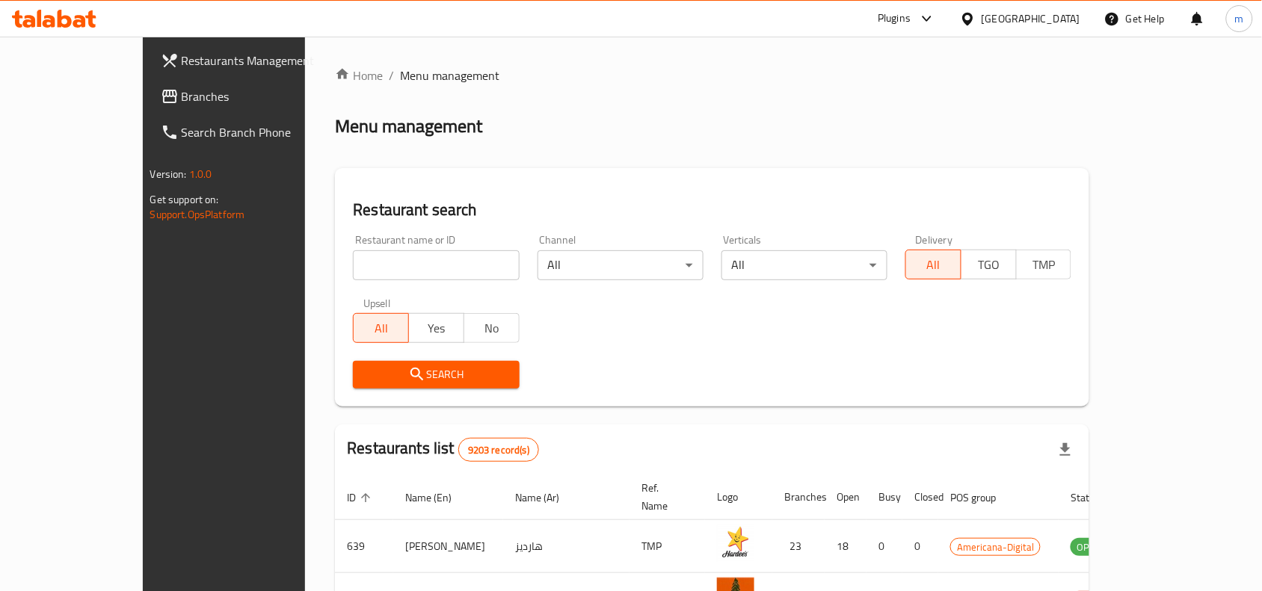
click at [149, 105] on link "Branches" at bounding box center [251, 96] width 205 height 36
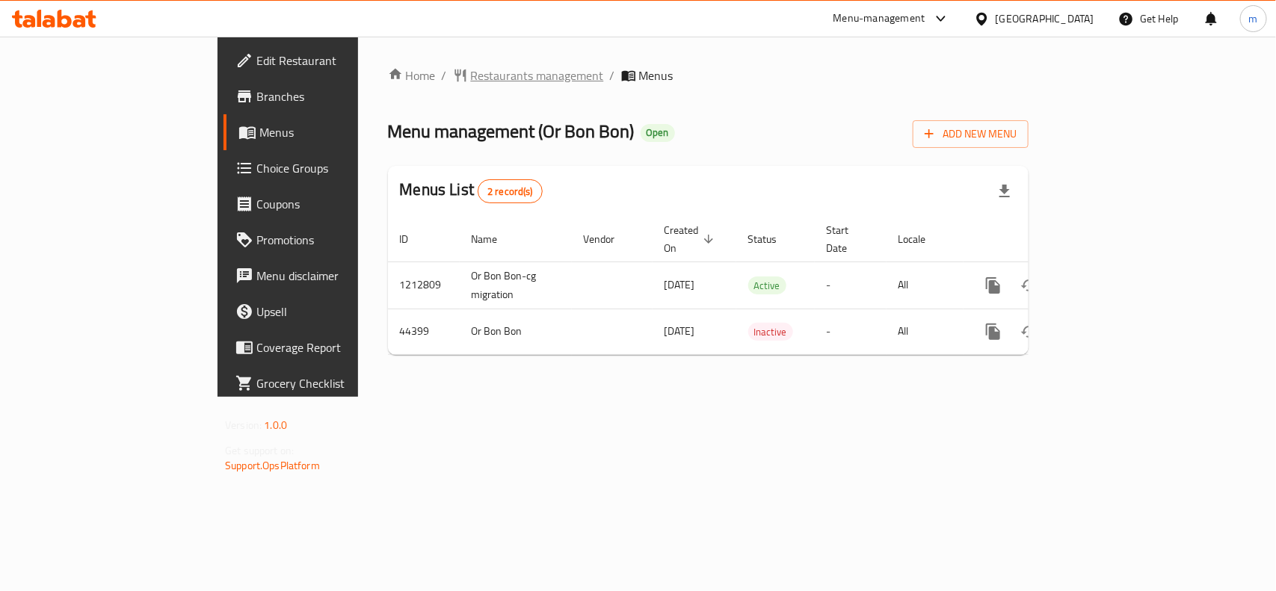
click at [471, 73] on span "Restaurants management" at bounding box center [537, 76] width 133 height 18
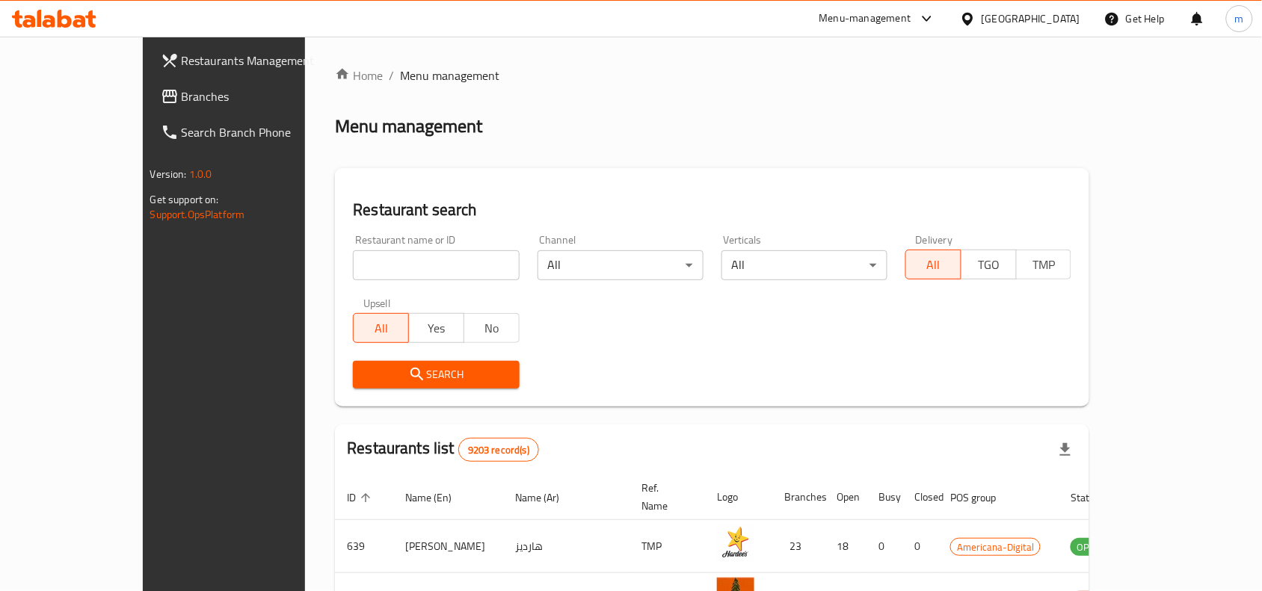
click at [149, 82] on link "Branches" at bounding box center [251, 96] width 205 height 36
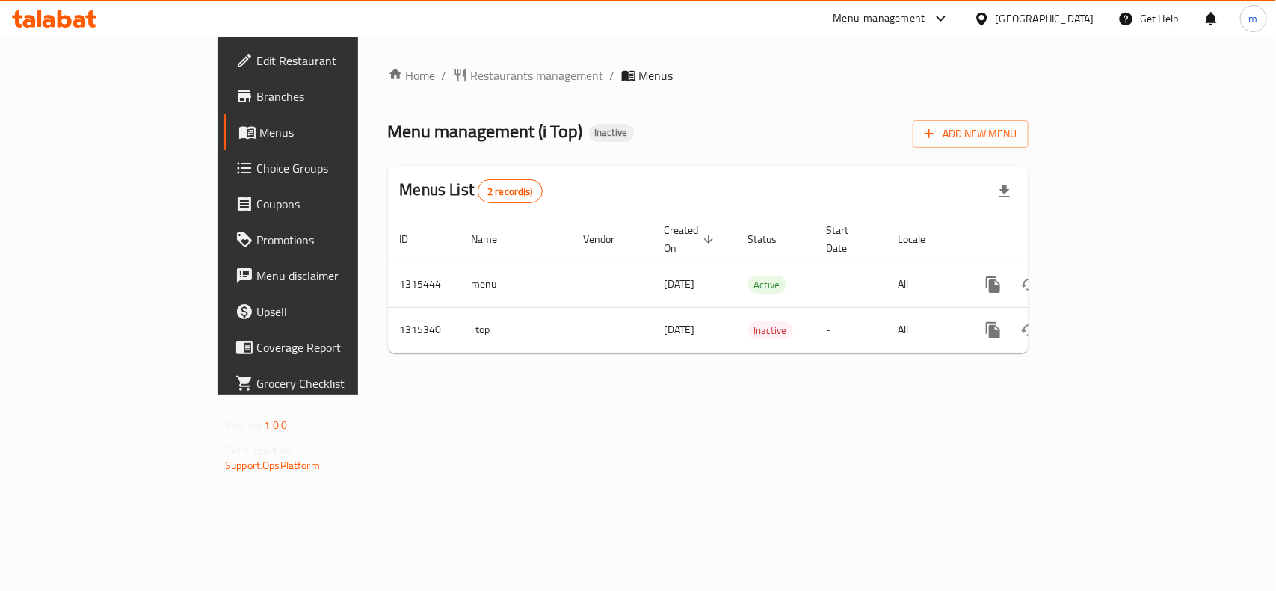
click at [471, 80] on span "Restaurants management" at bounding box center [537, 76] width 133 height 18
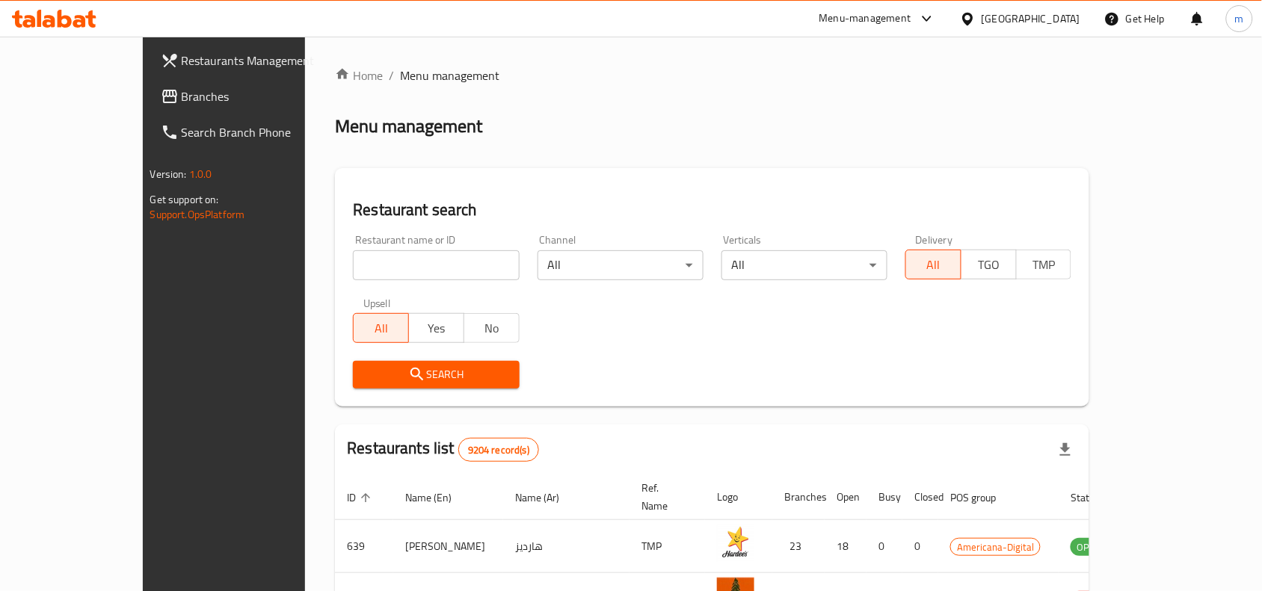
click at [182, 102] on span "Branches" at bounding box center [262, 96] width 160 height 18
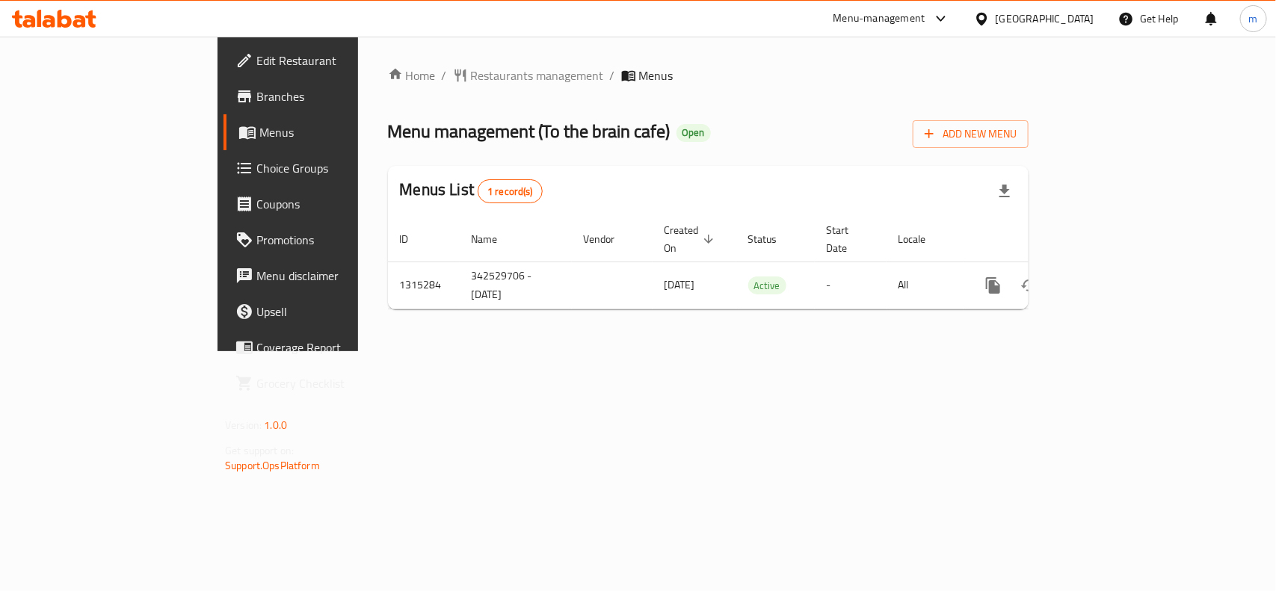
click at [990, 16] on icon at bounding box center [982, 19] width 16 height 16
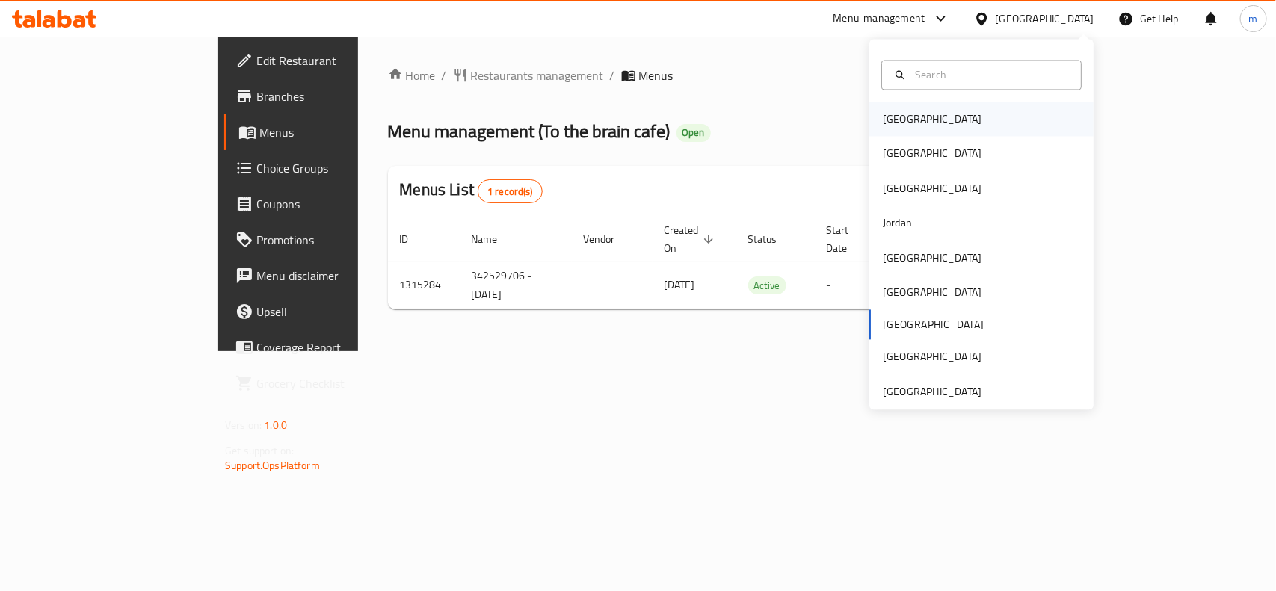
click at [890, 122] on div "[GEOGRAPHIC_DATA]" at bounding box center [932, 119] width 99 height 16
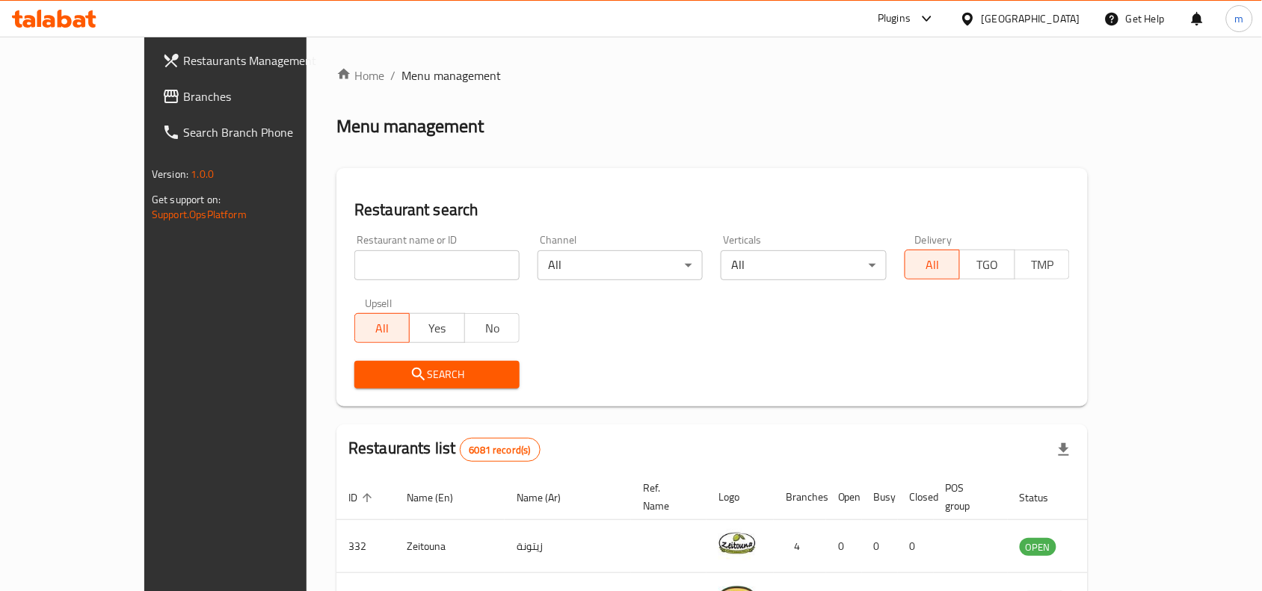
click at [183, 101] on span "Branches" at bounding box center [263, 96] width 160 height 18
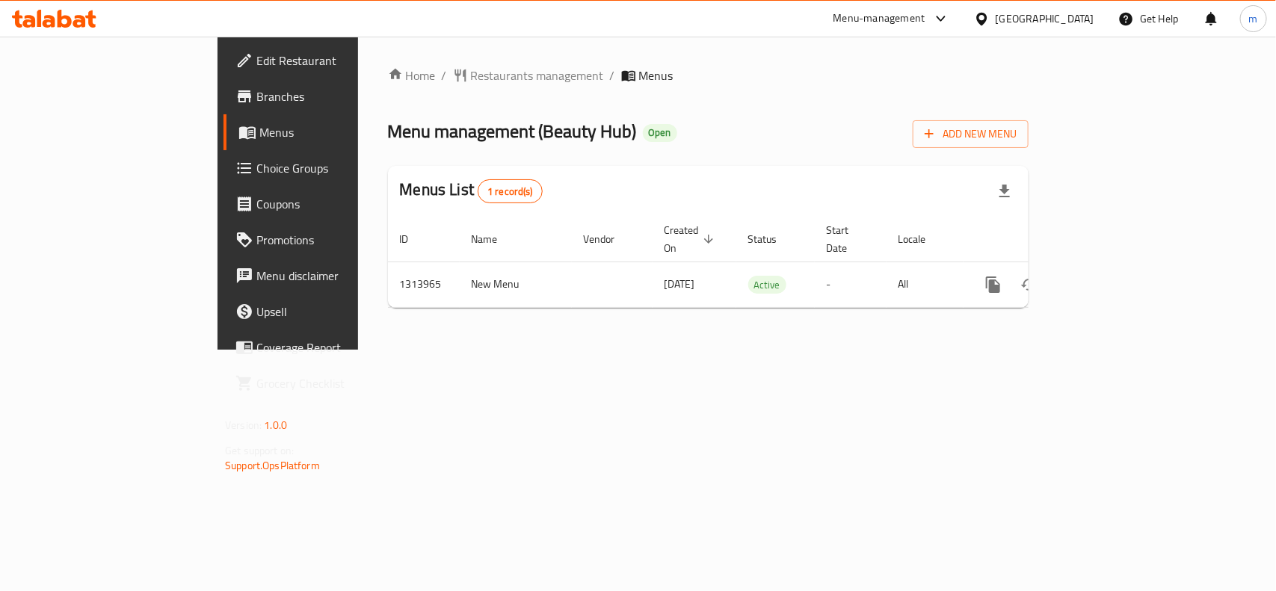
click at [360, 60] on div "Home / Restaurants management / Menus Menu management ( Beauty Hub ) Open Add N…" at bounding box center [708, 193] width 700 height 313
click at [471, 73] on span "Restaurants management" at bounding box center [537, 76] width 133 height 18
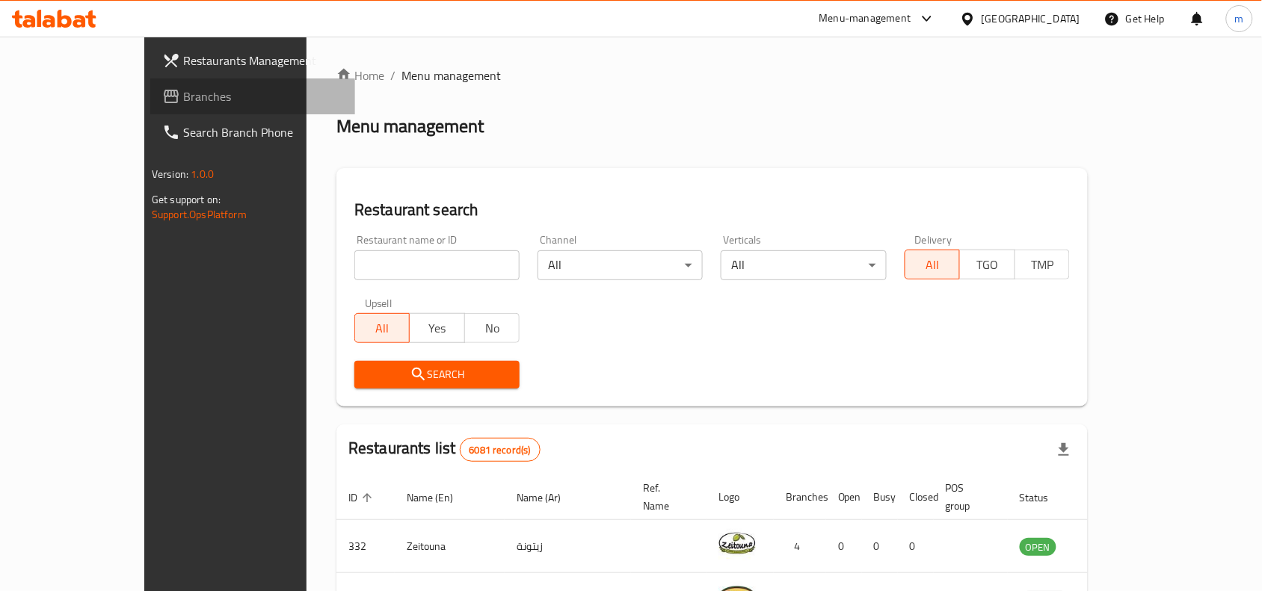
click at [183, 97] on span "Branches" at bounding box center [263, 96] width 160 height 18
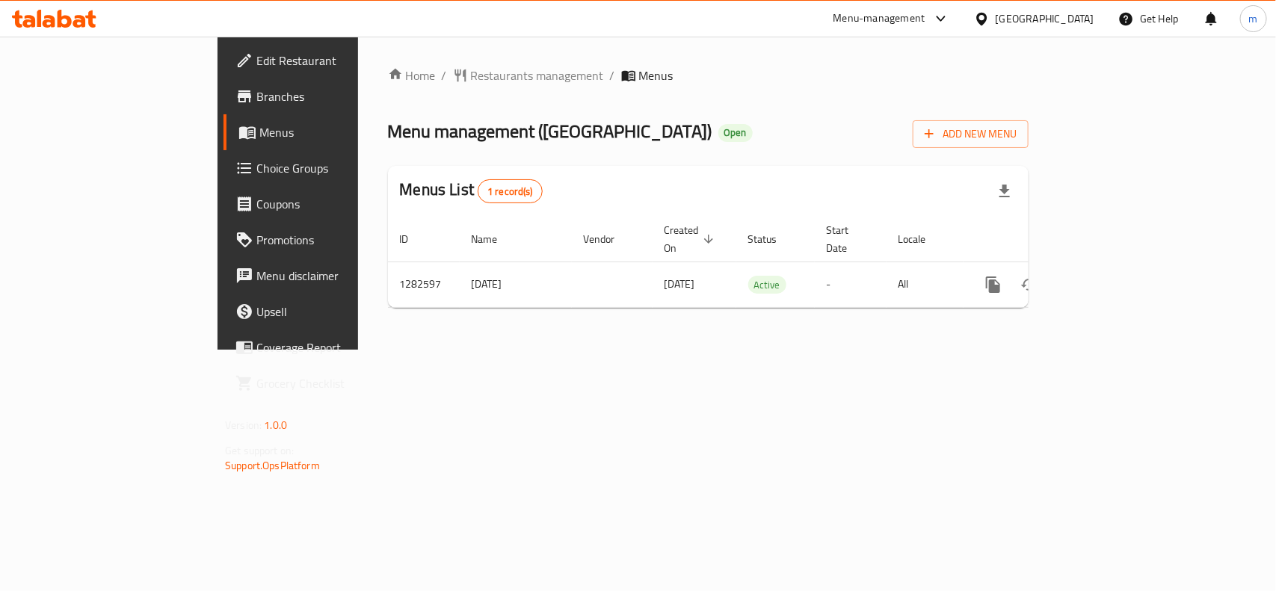
click at [1078, 21] on div "[GEOGRAPHIC_DATA]" at bounding box center [1045, 18] width 99 height 16
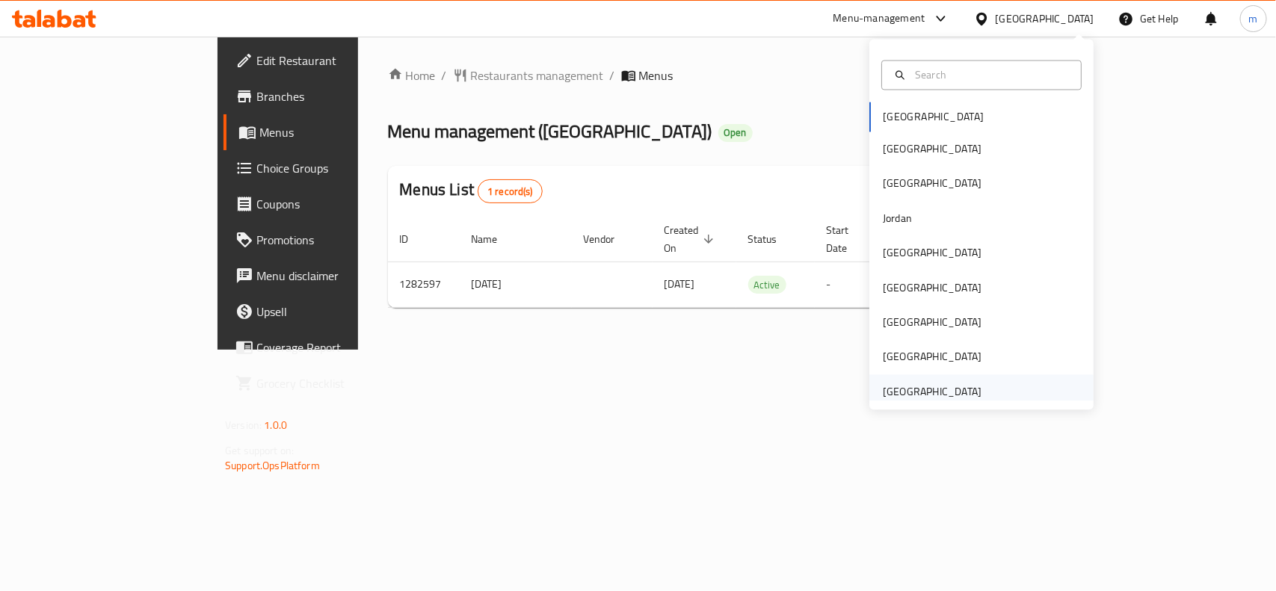
click at [882, 380] on div "[GEOGRAPHIC_DATA]" at bounding box center [932, 392] width 123 height 34
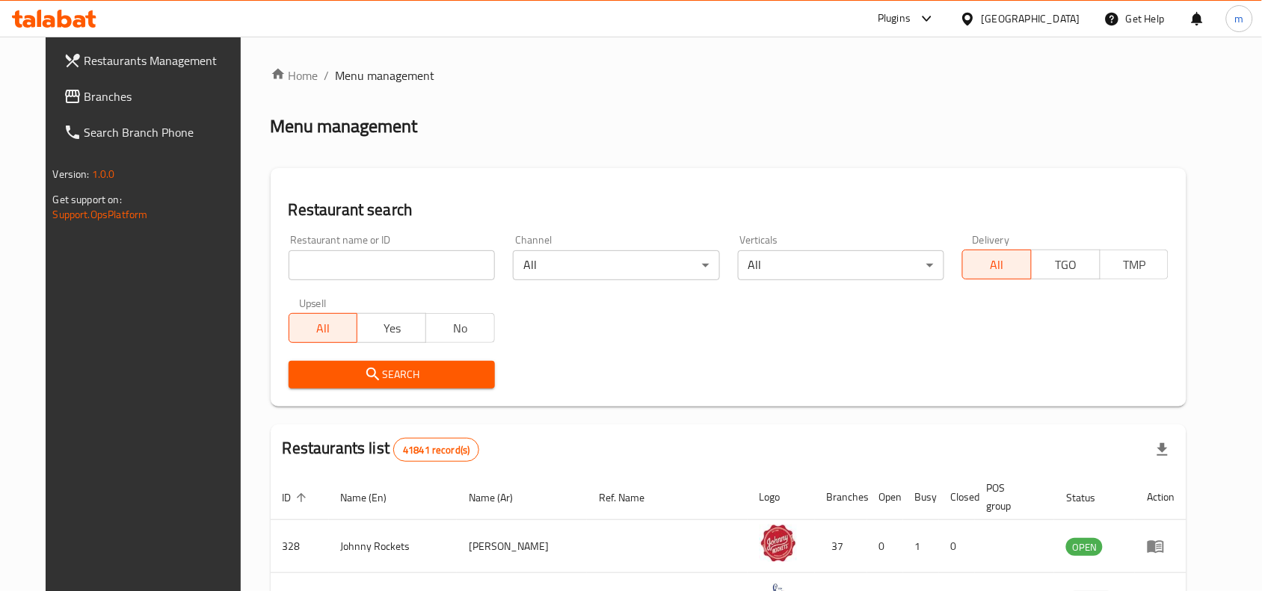
click at [84, 101] on span "Branches" at bounding box center [164, 96] width 160 height 18
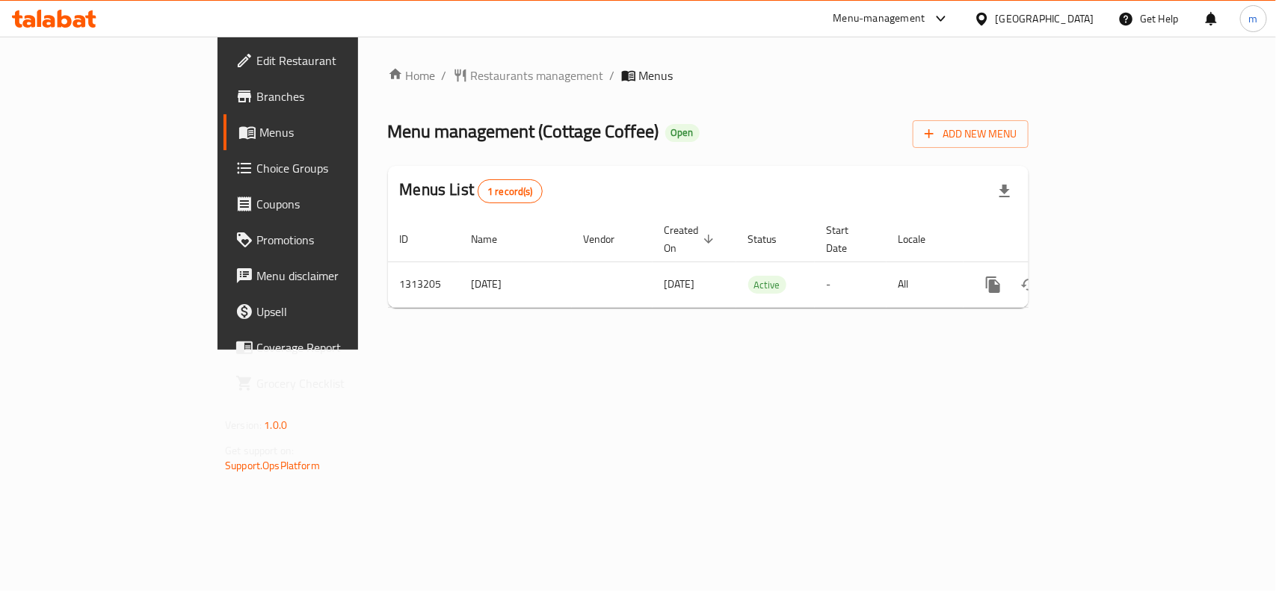
click at [987, 19] on icon at bounding box center [981, 18] width 10 height 13
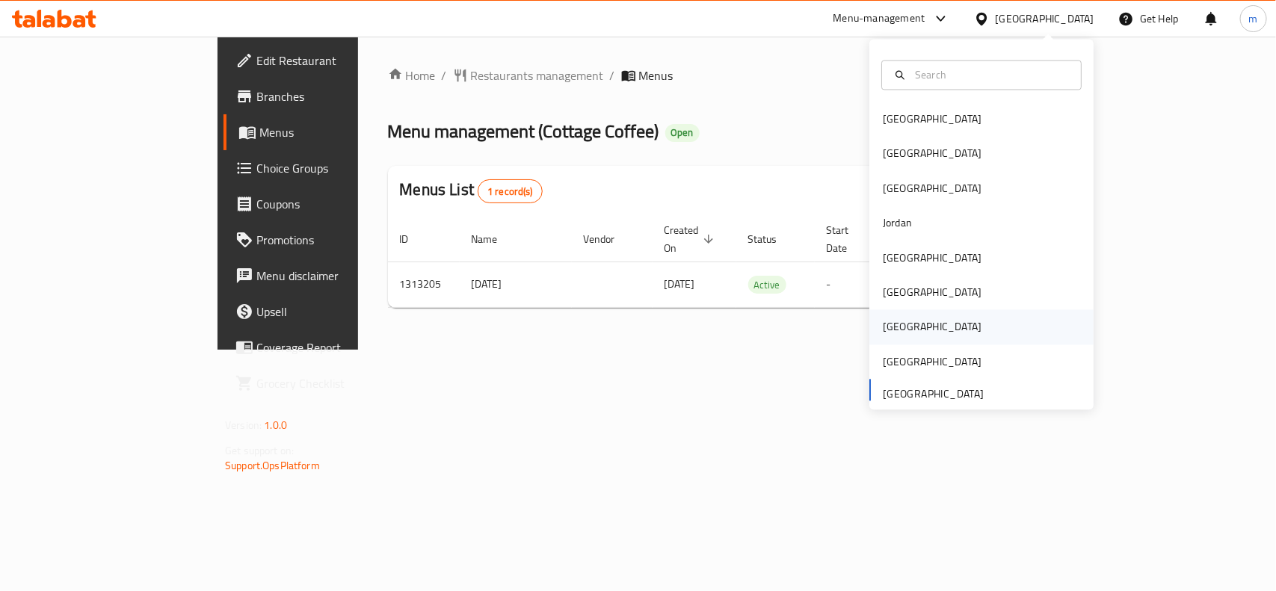
click at [892, 319] on div "[GEOGRAPHIC_DATA]" at bounding box center [932, 327] width 99 height 16
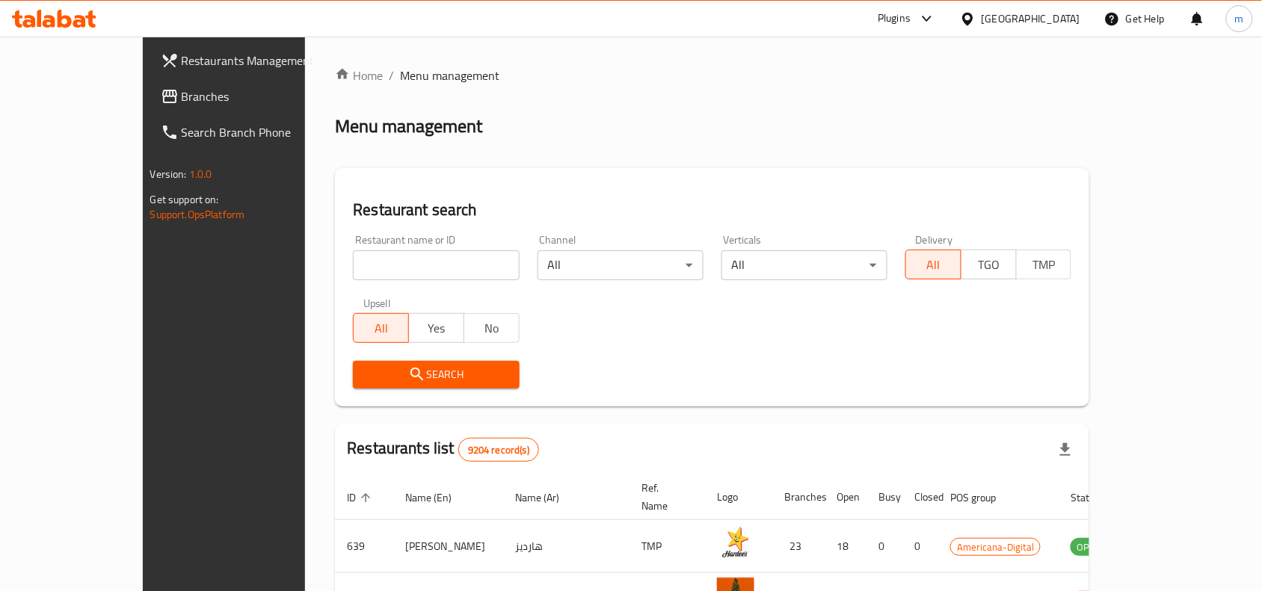
click at [182, 103] on span "Branches" at bounding box center [262, 96] width 160 height 18
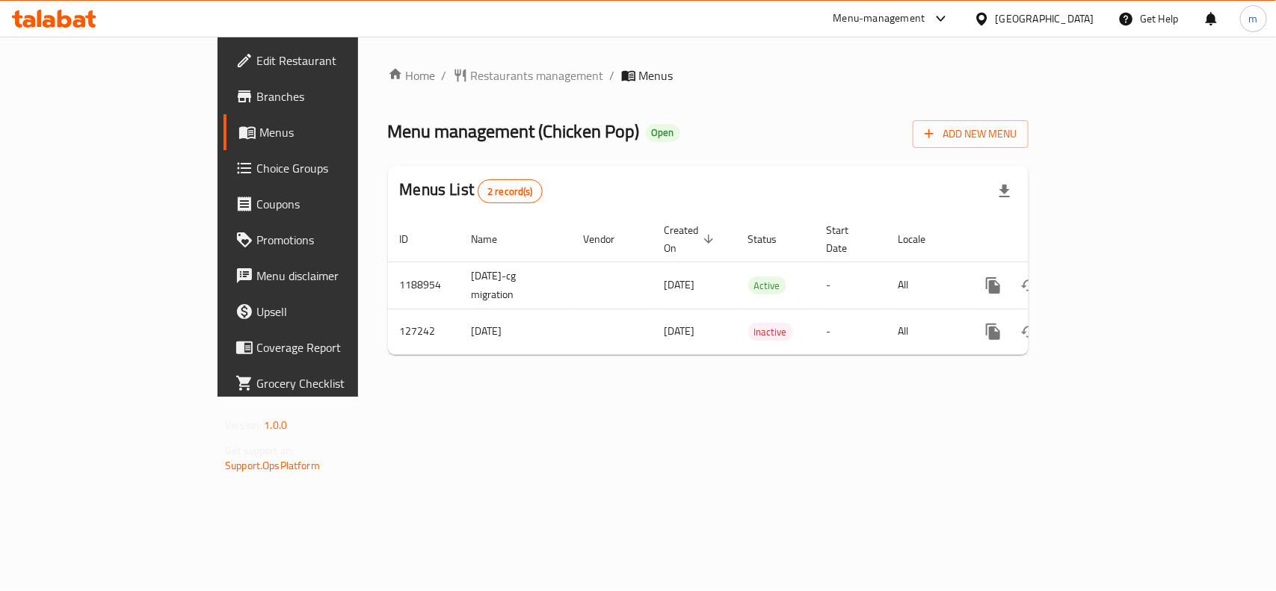
click at [1069, 20] on div "[GEOGRAPHIC_DATA]" at bounding box center [1045, 18] width 99 height 16
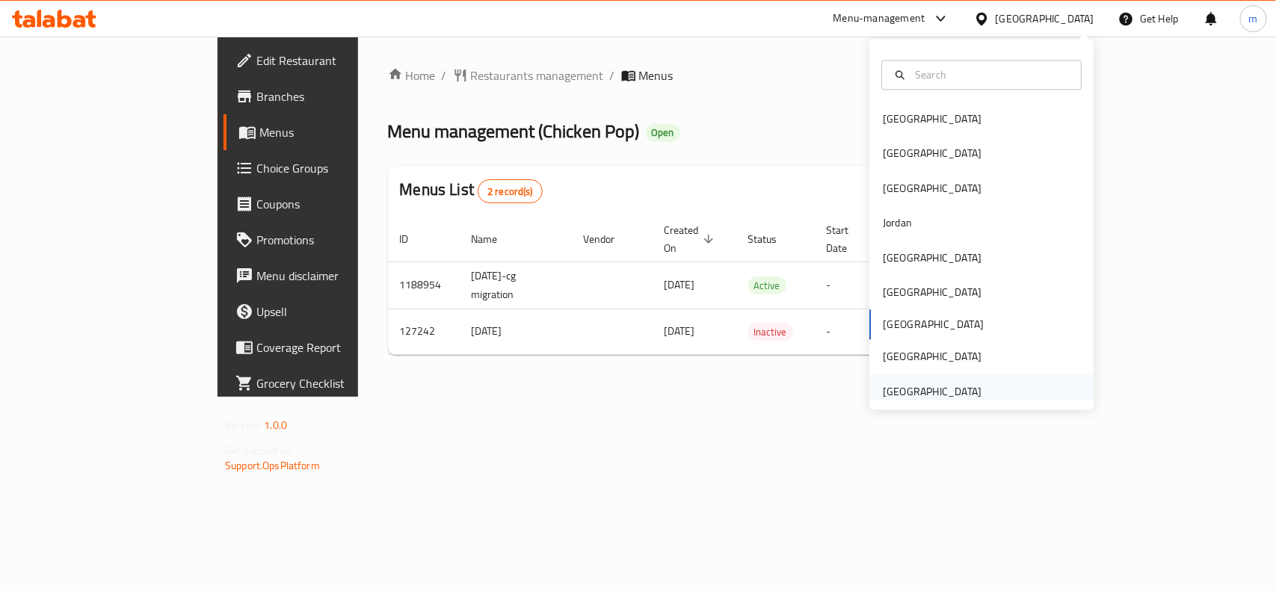
click at [946, 398] on div "[GEOGRAPHIC_DATA]" at bounding box center [932, 392] width 99 height 16
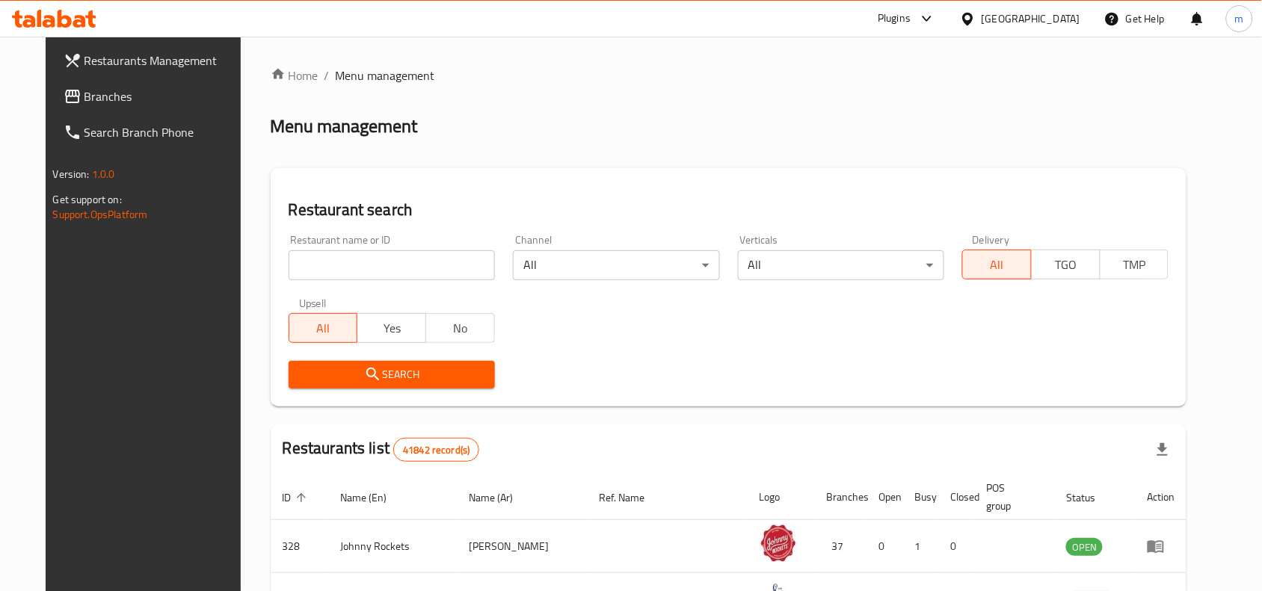
drag, startPoint x: 68, startPoint y: 97, endPoint x: 34, endPoint y: 93, distance: 33.8
click at [84, 97] on span "Branches" at bounding box center [164, 96] width 160 height 18
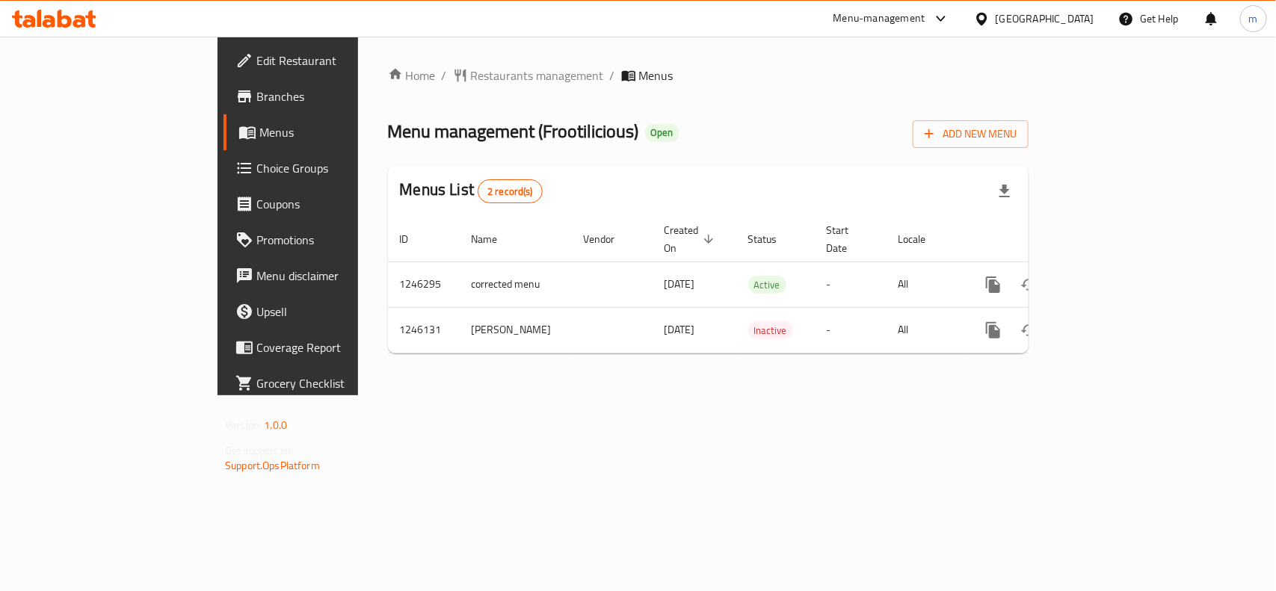
click at [390, 61] on div "Home / Restaurants management / Menus Menu management ( Frootilicious ) Open Ad…" at bounding box center [708, 216] width 700 height 359
click at [471, 82] on span "Restaurants management" at bounding box center [537, 76] width 133 height 18
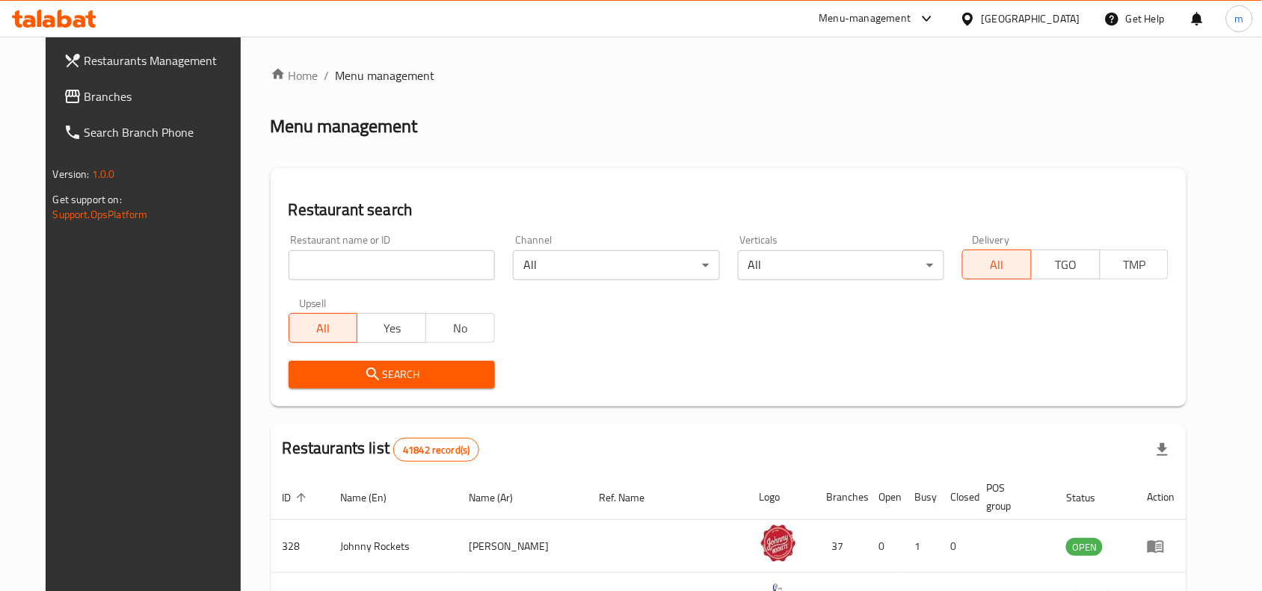
click at [967, 21] on icon at bounding box center [967, 18] width 10 height 13
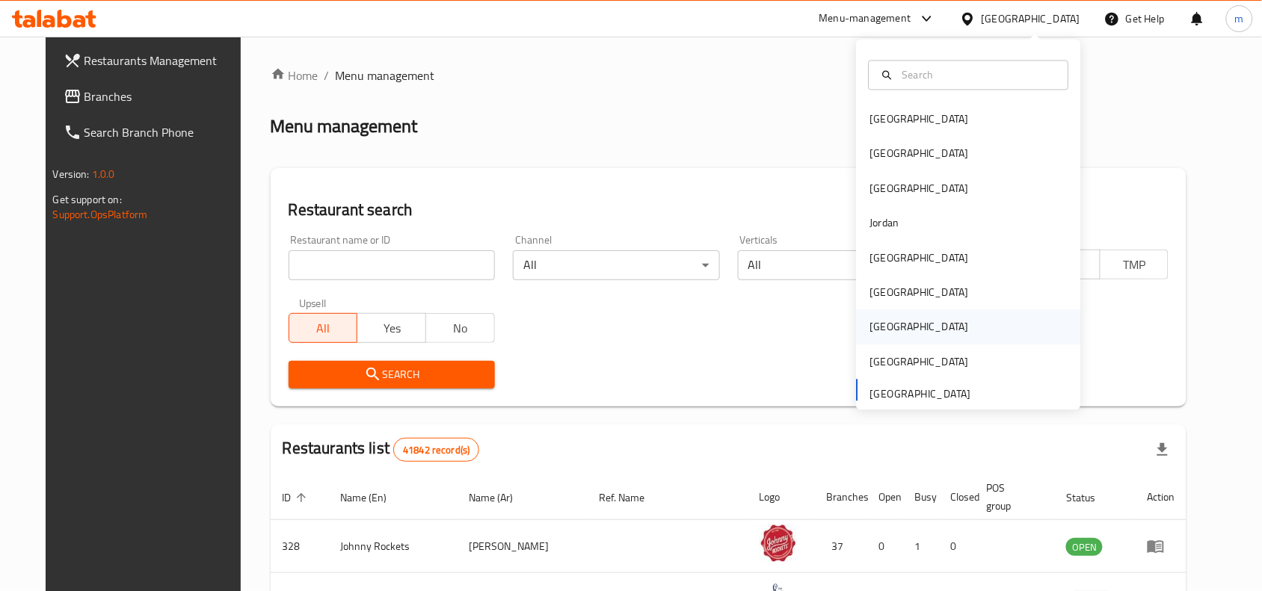
click at [870, 333] on div "[GEOGRAPHIC_DATA]" at bounding box center [919, 327] width 99 height 16
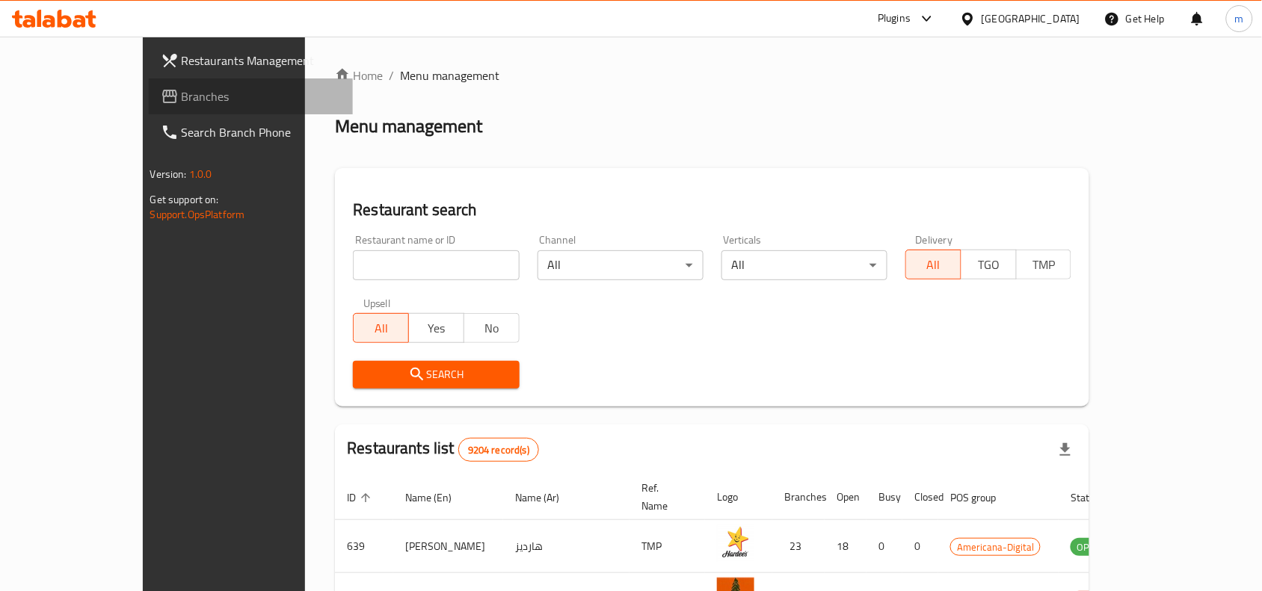
click at [182, 97] on span "Branches" at bounding box center [262, 96] width 160 height 18
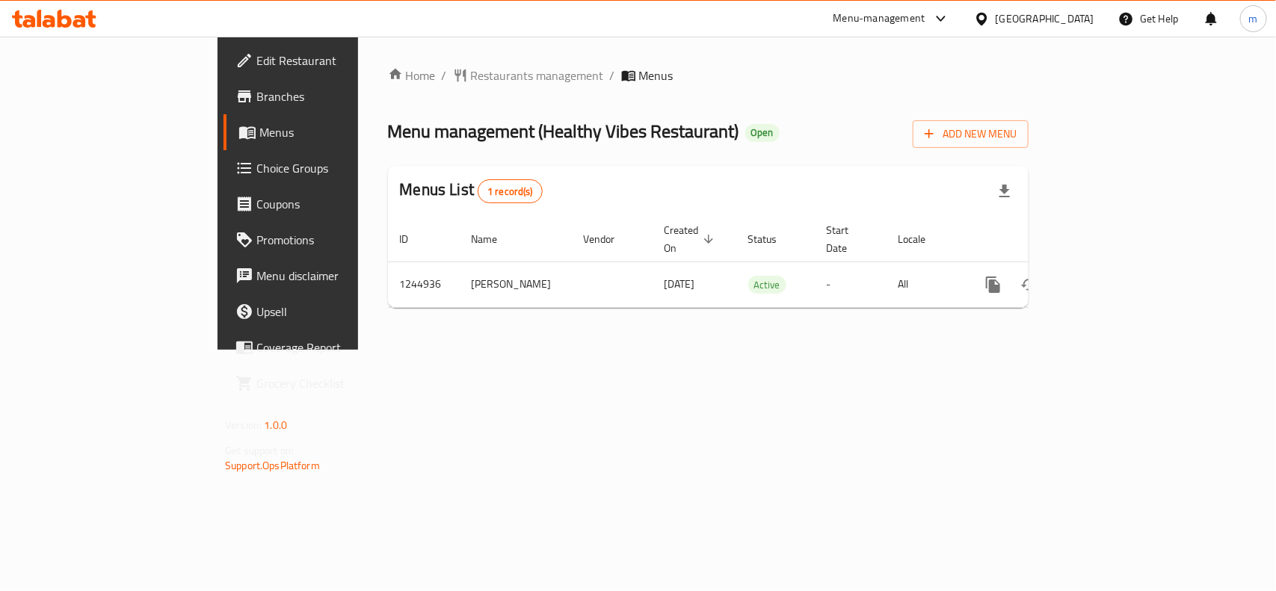
click at [987, 20] on icon at bounding box center [981, 18] width 10 height 13
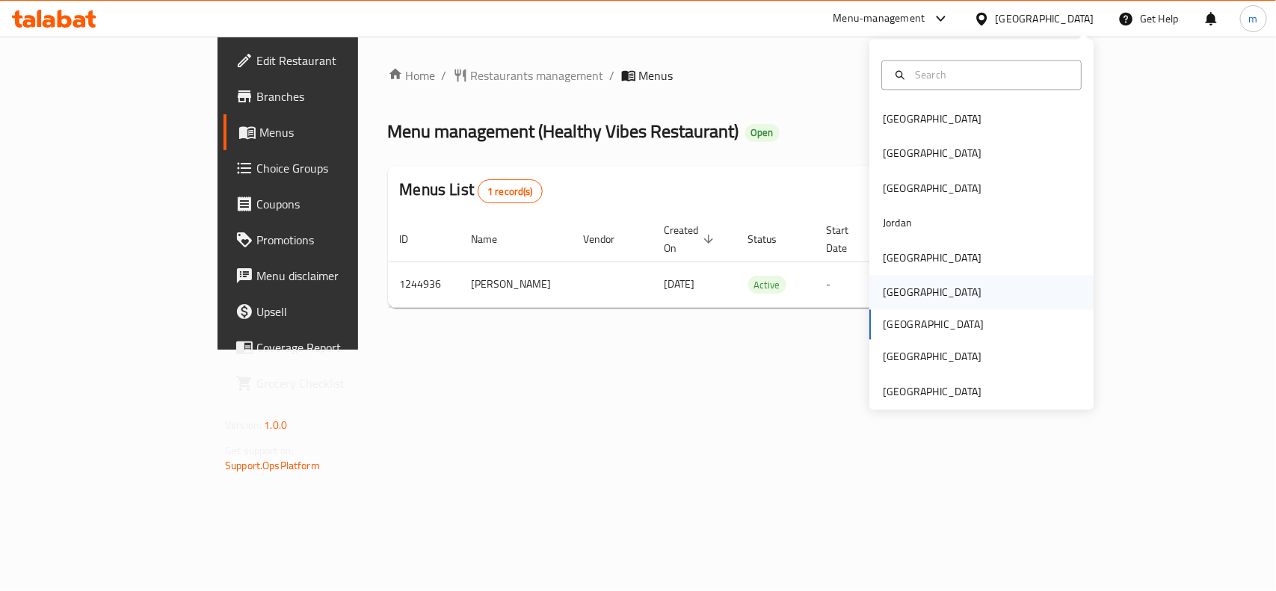
click at [905, 303] on div "[GEOGRAPHIC_DATA]" at bounding box center [932, 293] width 123 height 34
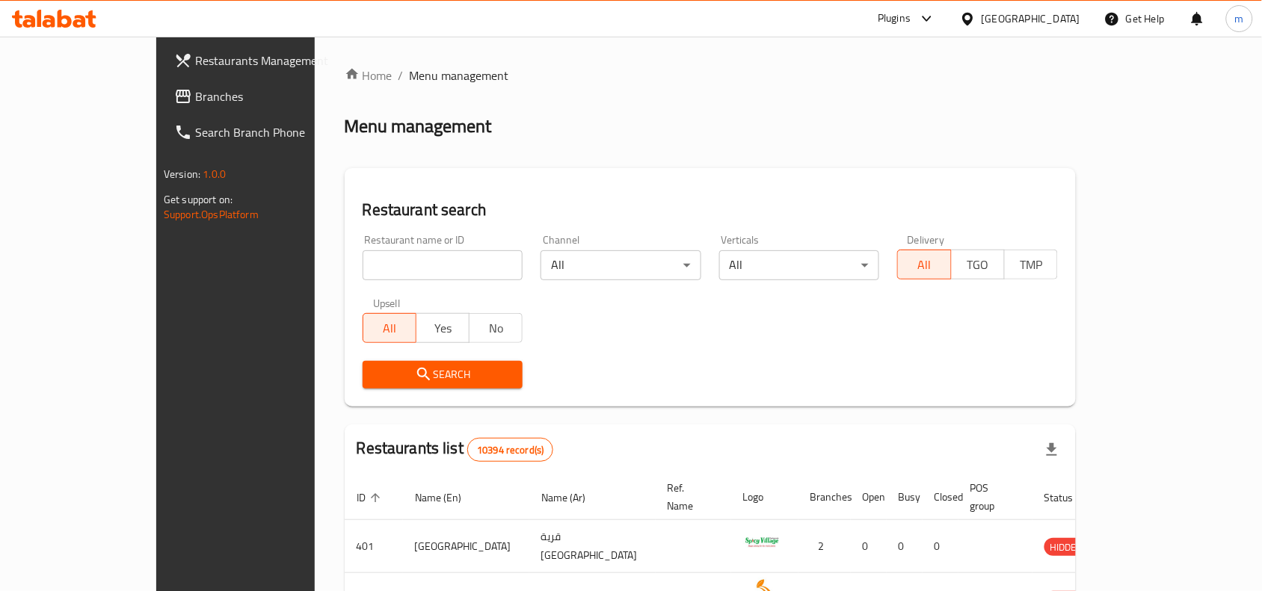
click at [195, 101] on span "Branches" at bounding box center [275, 96] width 160 height 18
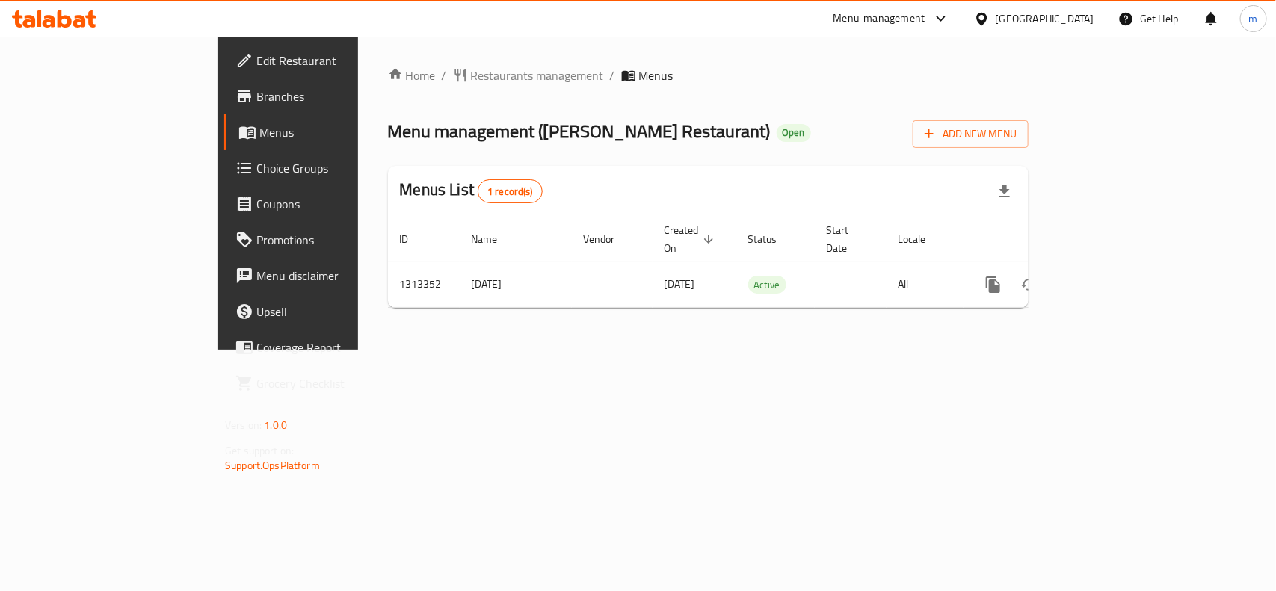
click at [990, 24] on icon at bounding box center [982, 19] width 16 height 16
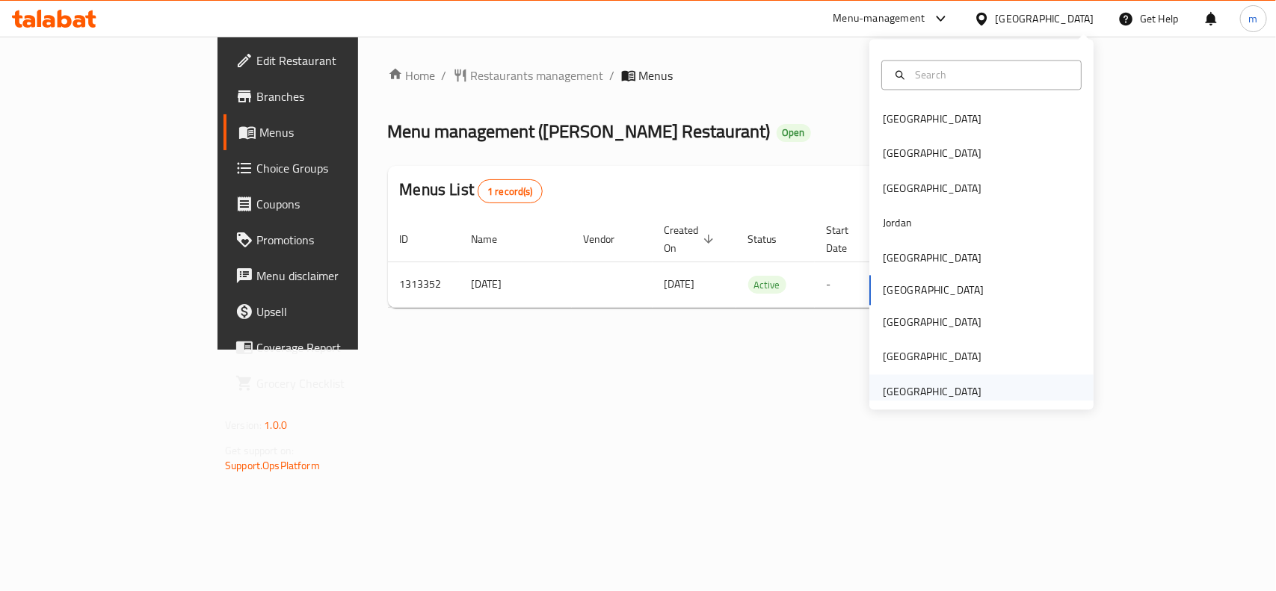
click at [883, 391] on div "[GEOGRAPHIC_DATA]" at bounding box center [932, 392] width 99 height 16
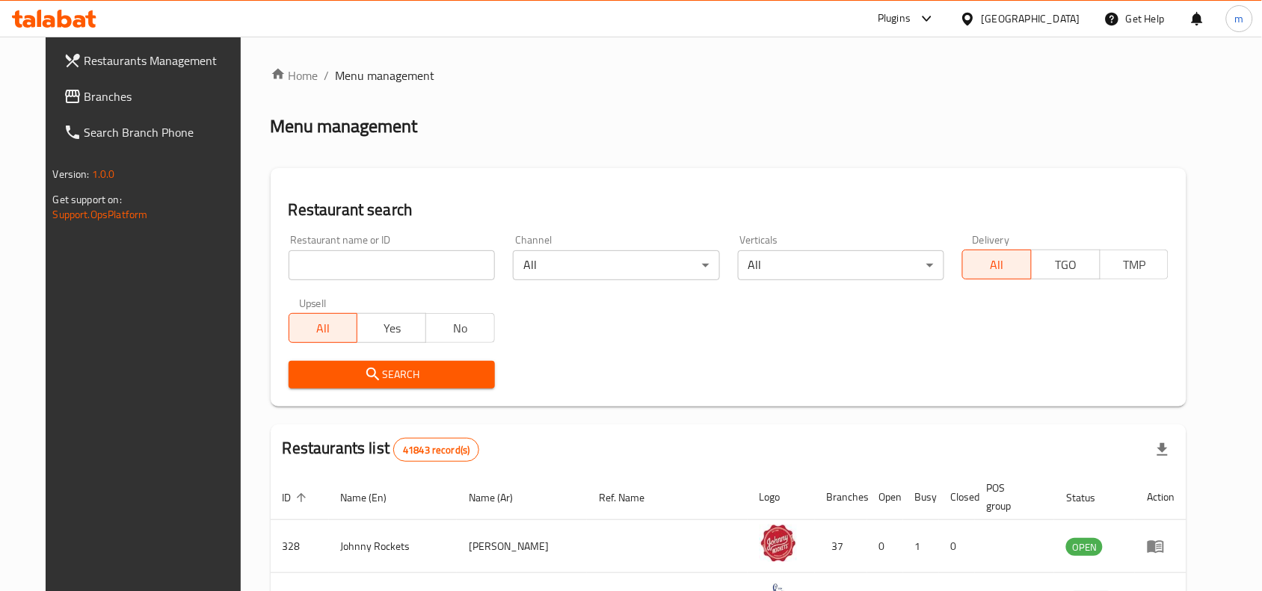
click at [96, 95] on span "Branches" at bounding box center [164, 96] width 160 height 18
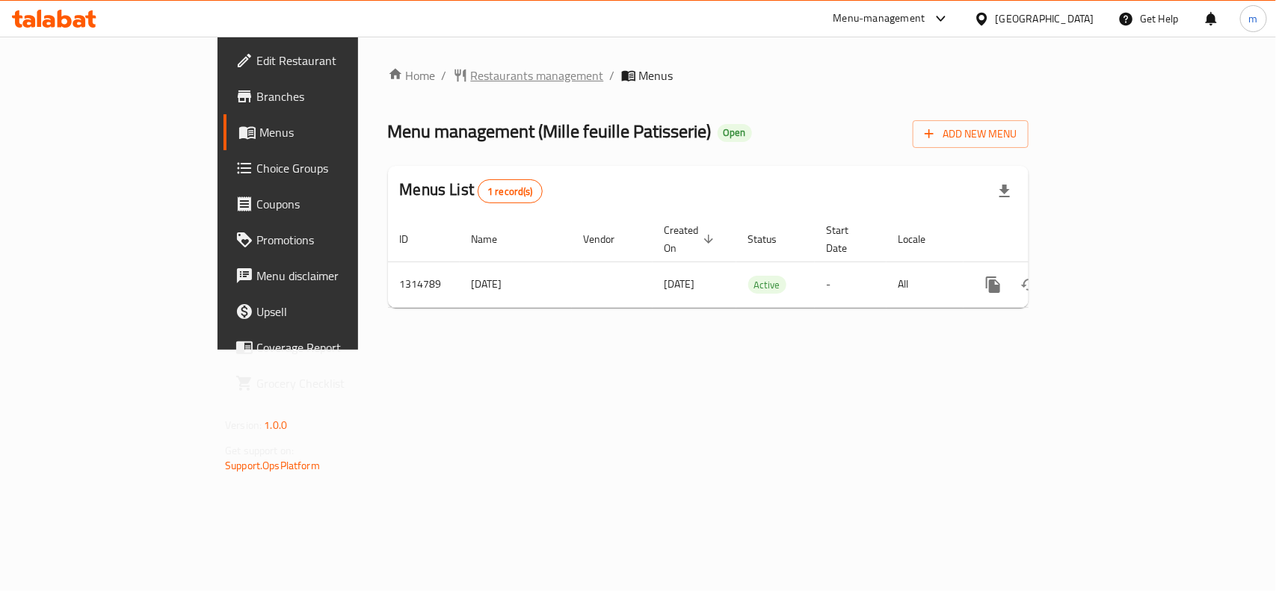
click at [471, 67] on span "Restaurants management" at bounding box center [537, 76] width 133 height 18
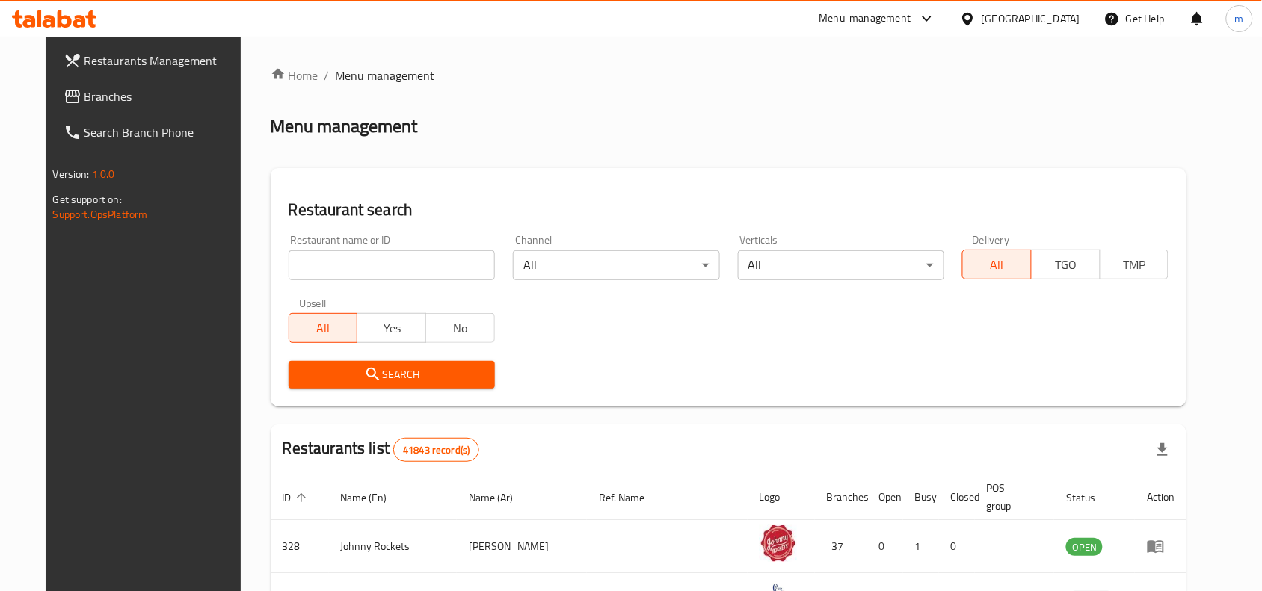
click at [84, 90] on span "Branches" at bounding box center [164, 96] width 160 height 18
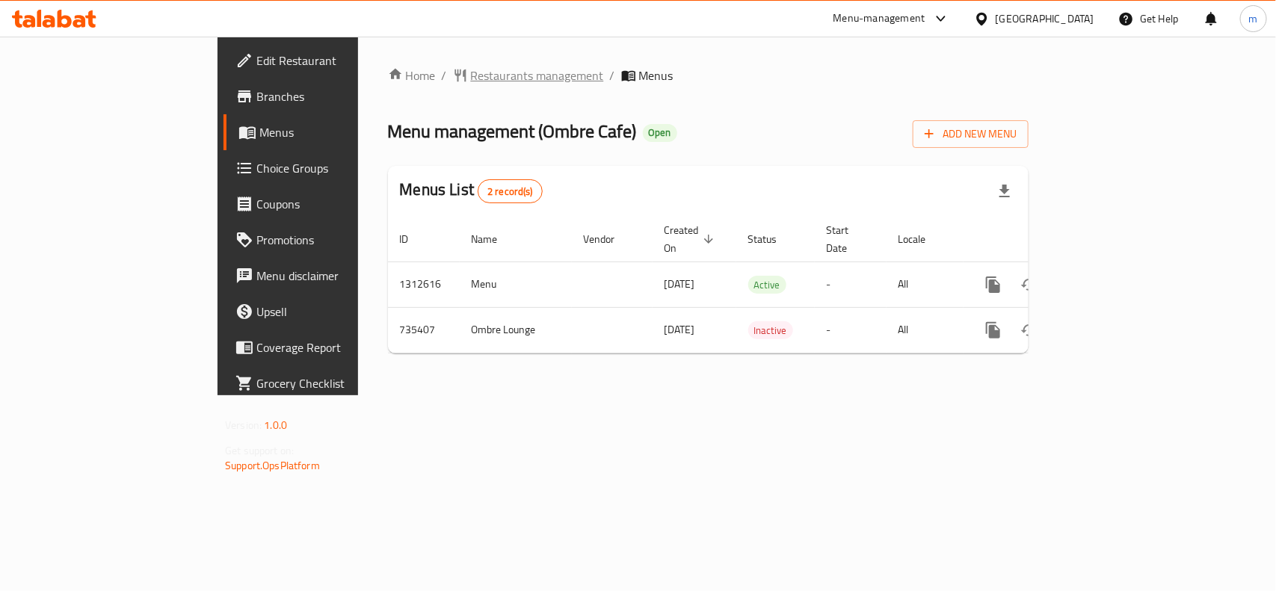
click at [471, 67] on span "Restaurants management" at bounding box center [537, 76] width 133 height 18
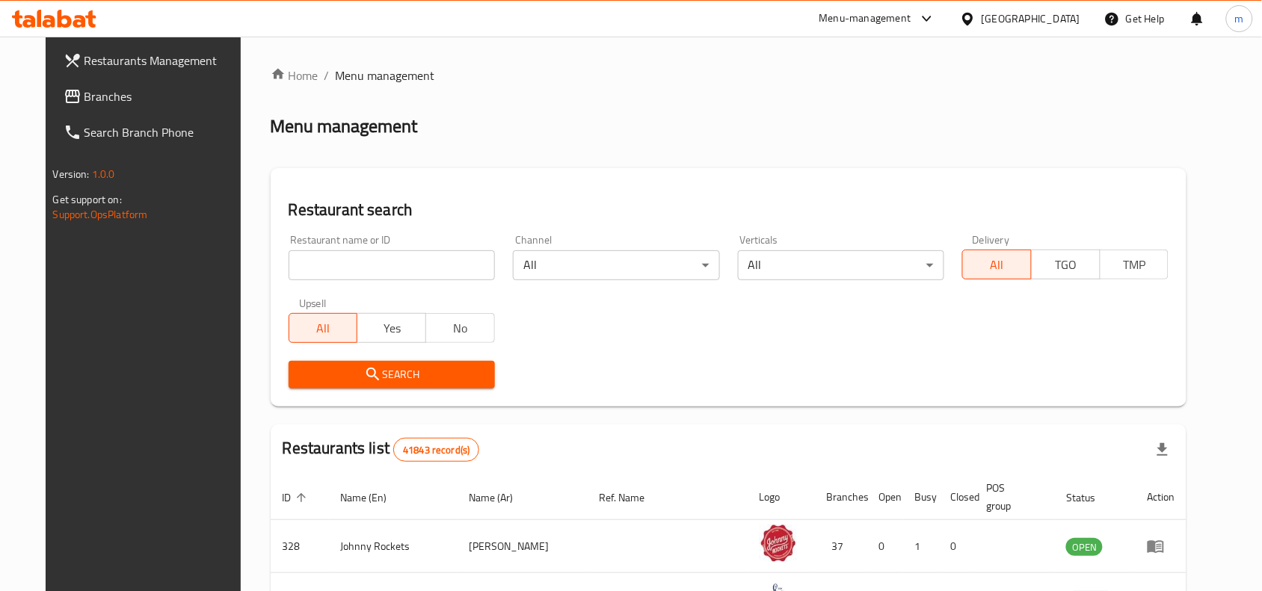
click at [64, 105] on icon at bounding box center [73, 96] width 18 height 18
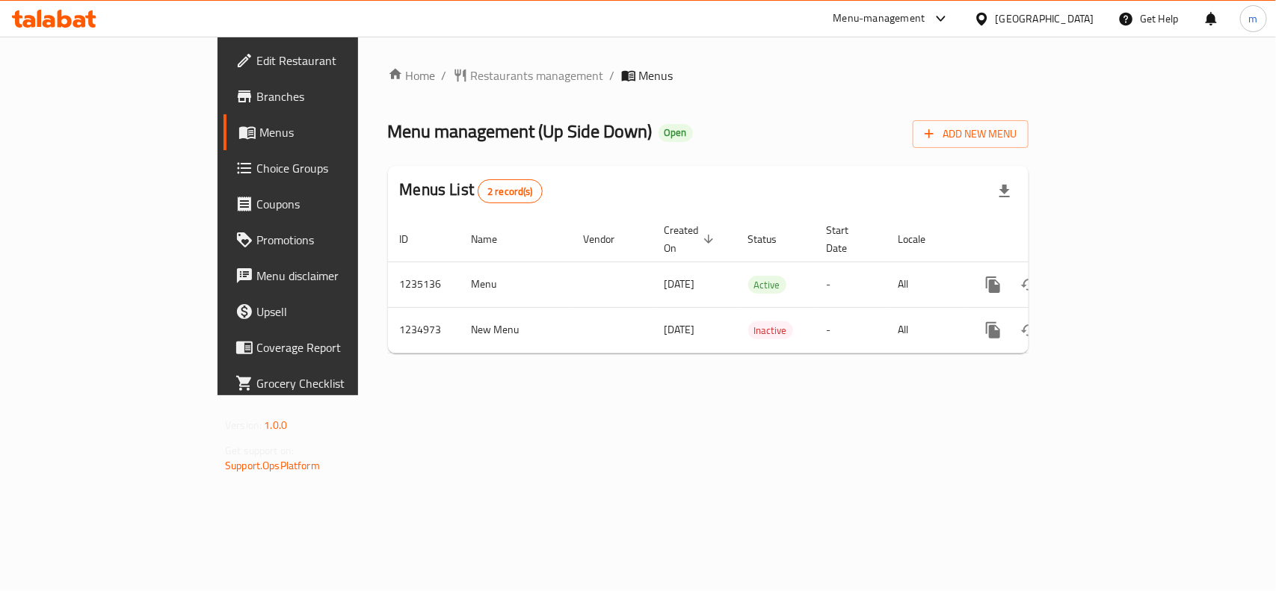
click at [409, 108] on div "Home / Restaurants management / Menus Menu management ( Up Side Down ) Open Add…" at bounding box center [708, 216] width 641 height 299
click at [388, 88] on div "Home / Restaurants management / Menus Menu management ( Up Side Down ) Open Add…" at bounding box center [708, 216] width 641 height 299
click at [471, 67] on span "Restaurants management" at bounding box center [537, 76] width 133 height 18
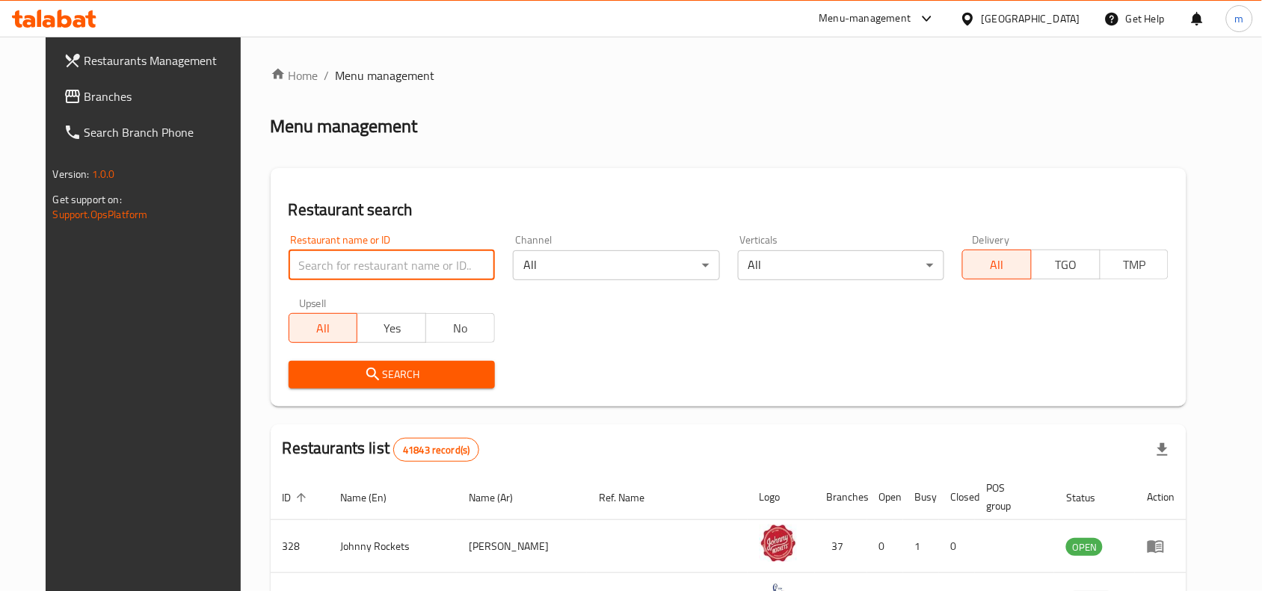
click at [289, 250] on input "search" at bounding box center [392, 265] width 206 height 30
paste input "678397"
type input "678397"
click button "Search" at bounding box center [392, 375] width 206 height 28
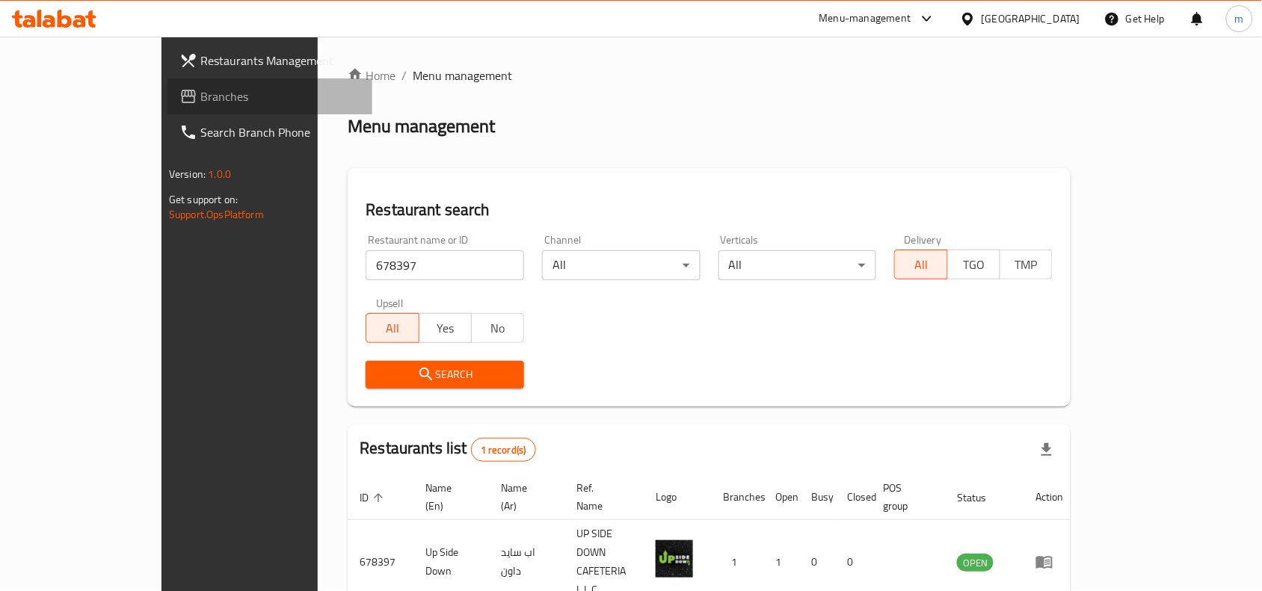
click at [200, 99] on span "Branches" at bounding box center [280, 96] width 160 height 18
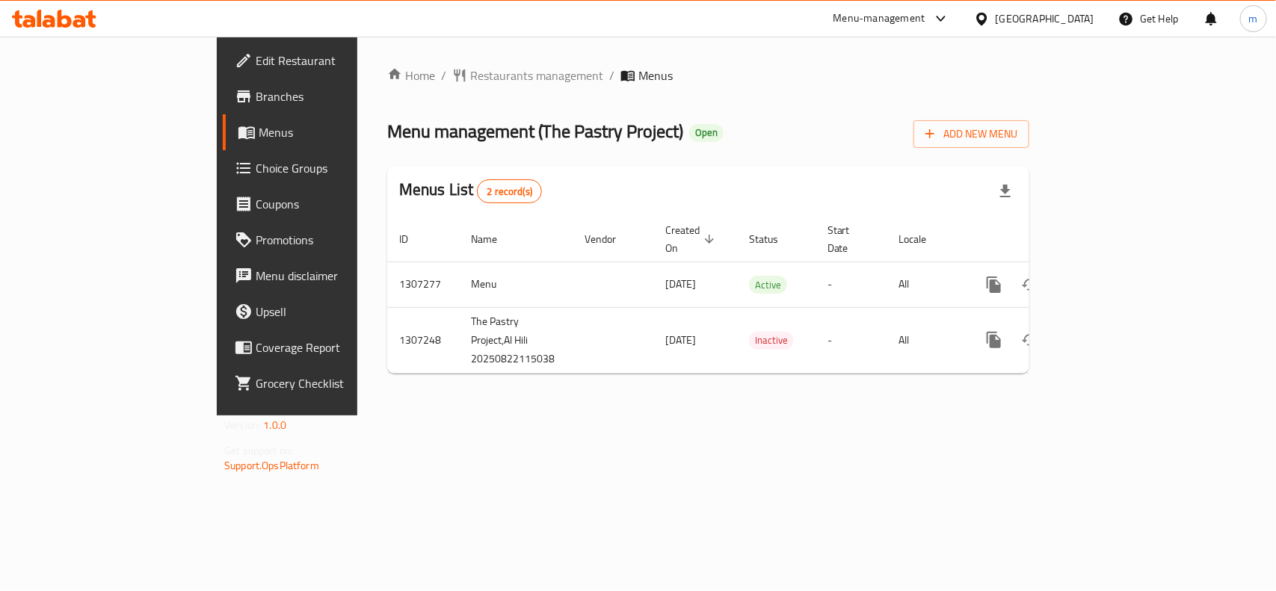
click at [1077, 23] on div "United Arab Emirates" at bounding box center [1045, 18] width 99 height 16
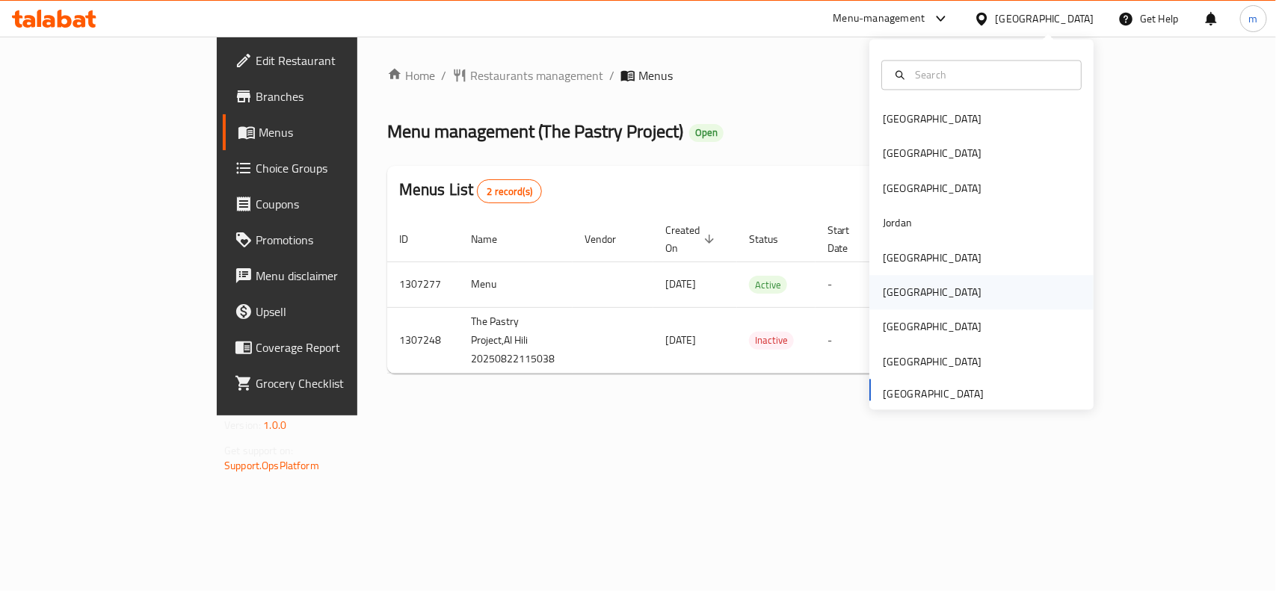
click at [883, 297] on div "[GEOGRAPHIC_DATA]" at bounding box center [932, 293] width 99 height 16
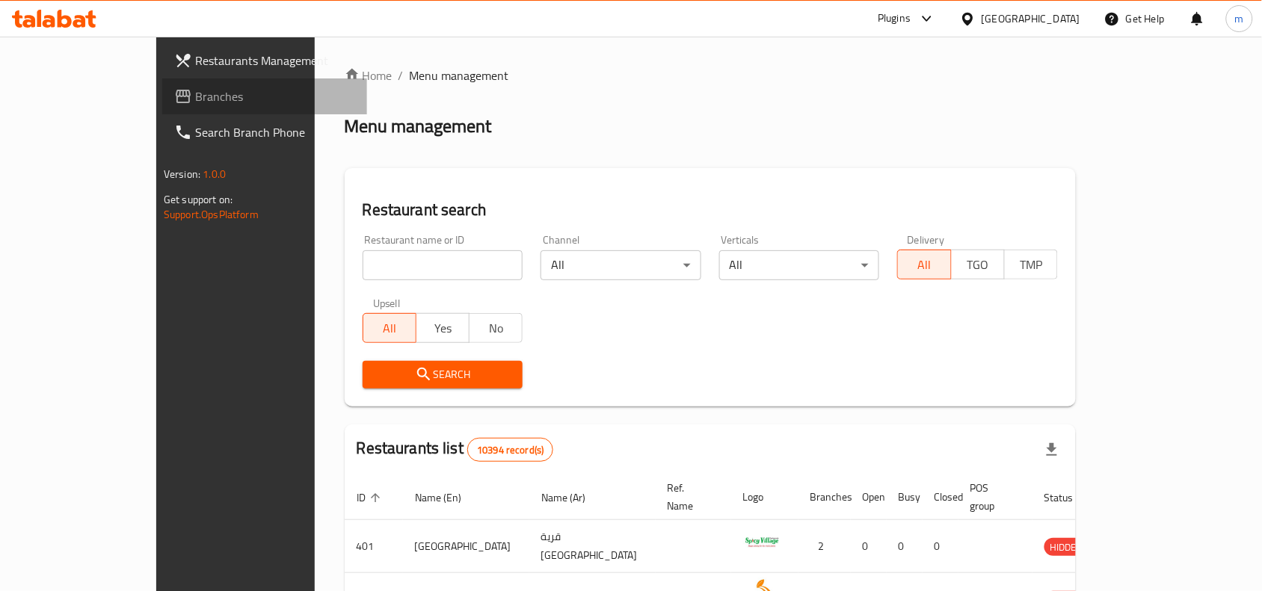
click at [162, 86] on link "Branches" at bounding box center [264, 96] width 205 height 36
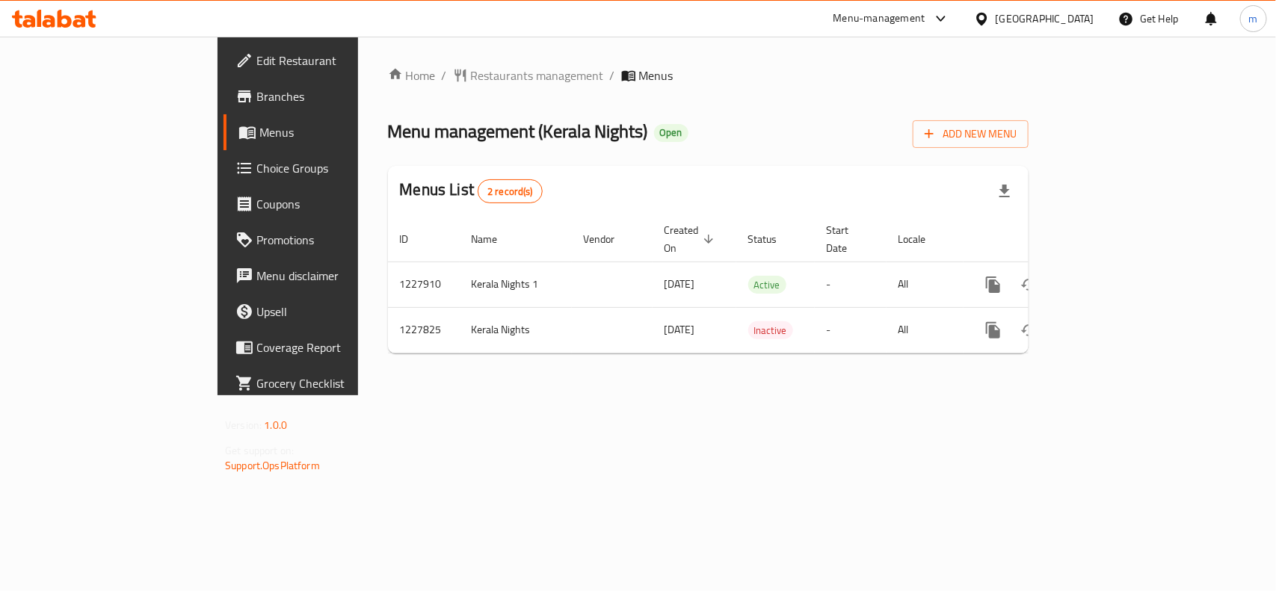
click at [388, 90] on div "Home / Restaurants management / Menus Menu management ( Kerala Nights ) Open Ad…" at bounding box center [708, 216] width 641 height 299
click at [471, 84] on span "Restaurants management" at bounding box center [537, 76] width 133 height 18
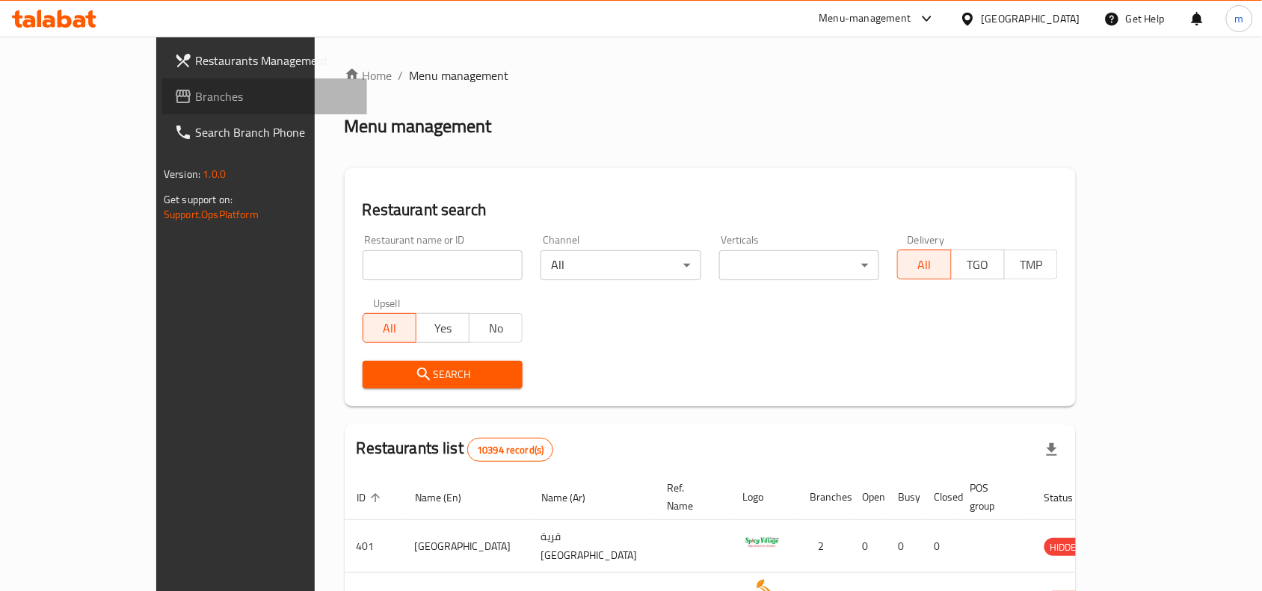
click at [162, 107] on link "Branches" at bounding box center [264, 96] width 205 height 36
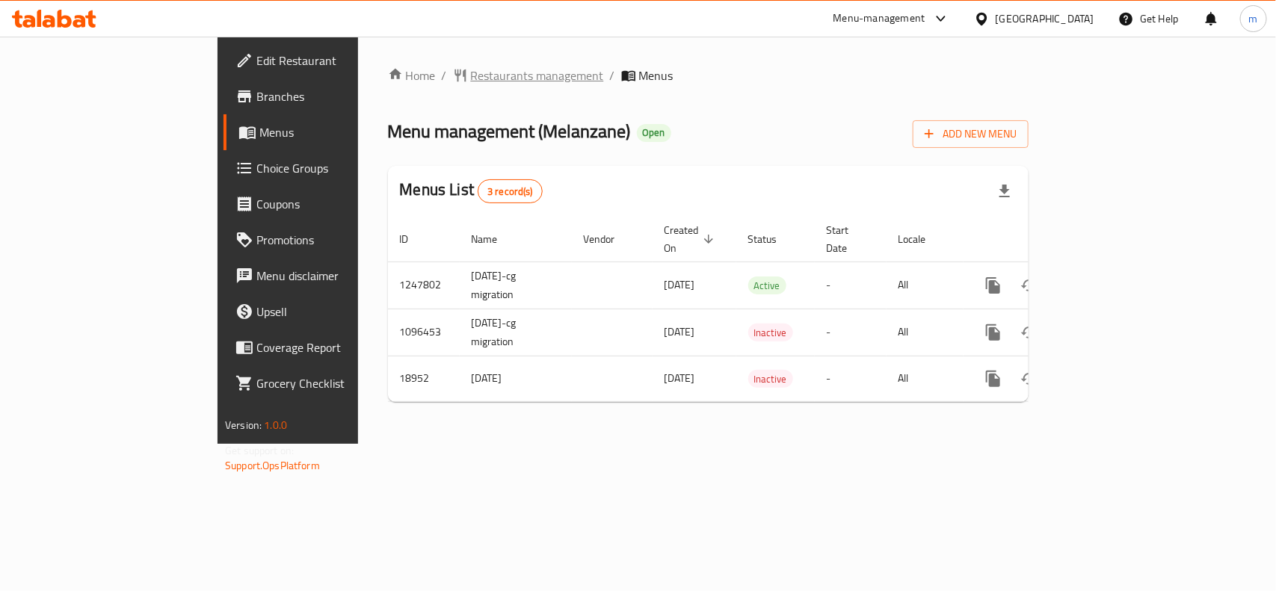
click at [471, 75] on span "Restaurants management" at bounding box center [537, 76] width 133 height 18
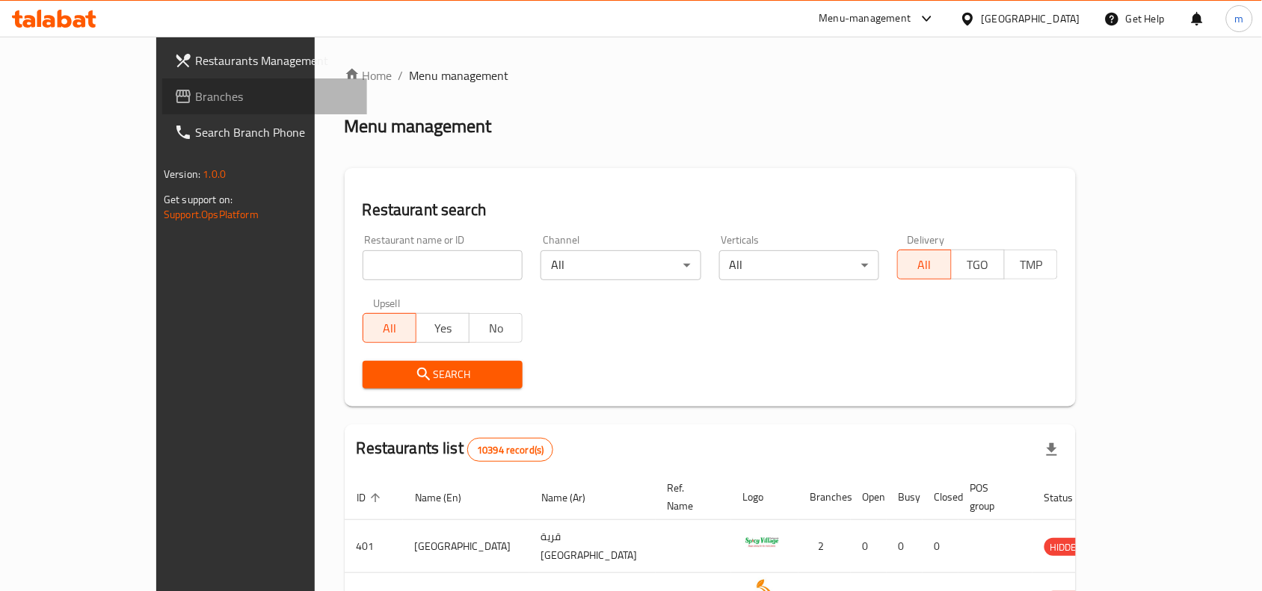
click at [195, 95] on span "Branches" at bounding box center [275, 96] width 160 height 18
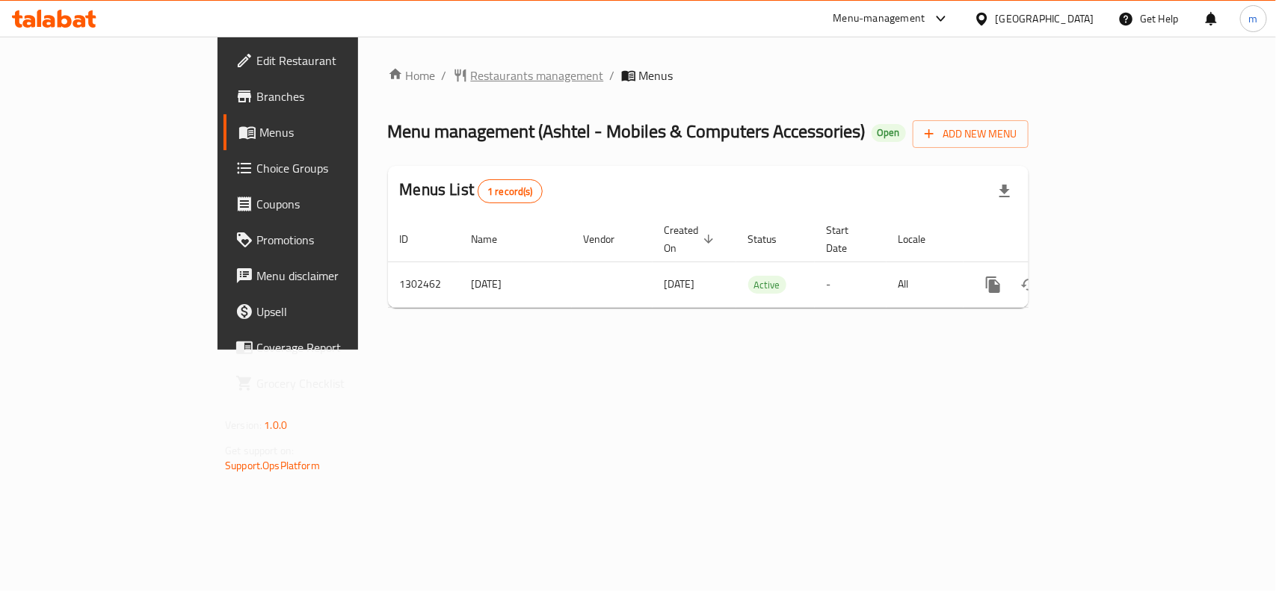
drag, startPoint x: 408, startPoint y: 90, endPoint x: 411, endPoint y: 78, distance: 12.3
click at [408, 90] on div "Home / Restaurants management / Menus Menu management ( Ashtel - Mobiles & Comp…" at bounding box center [708, 193] width 641 height 253
click at [471, 75] on span "Restaurants management" at bounding box center [537, 76] width 133 height 18
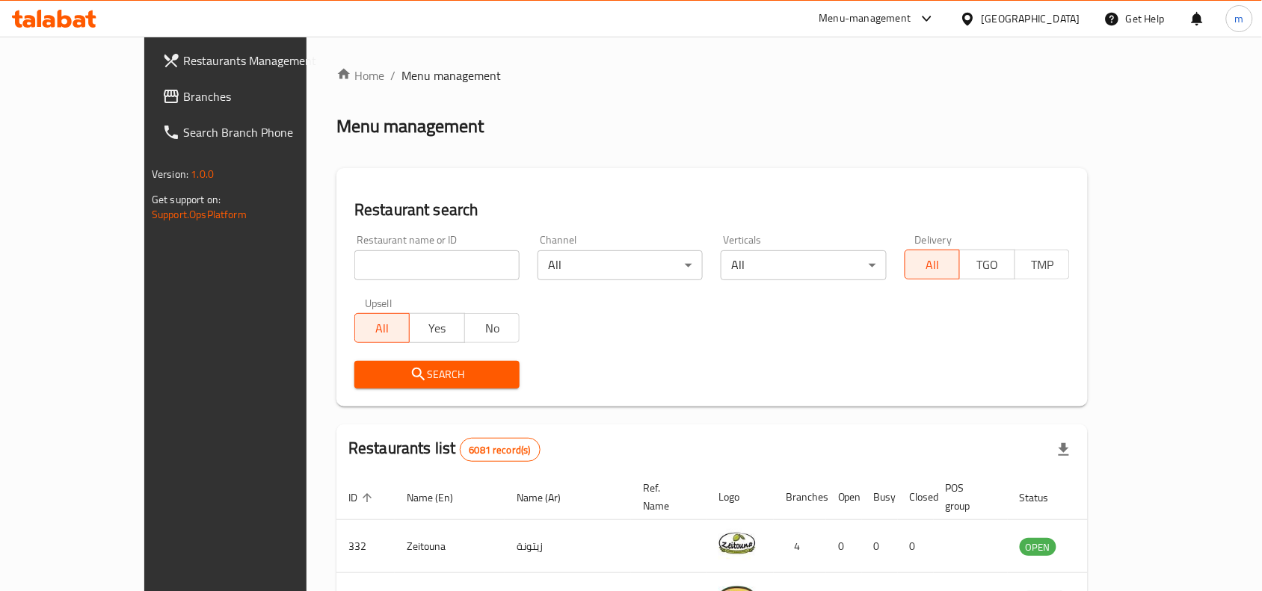
click at [976, 25] on icon at bounding box center [968, 19] width 16 height 16
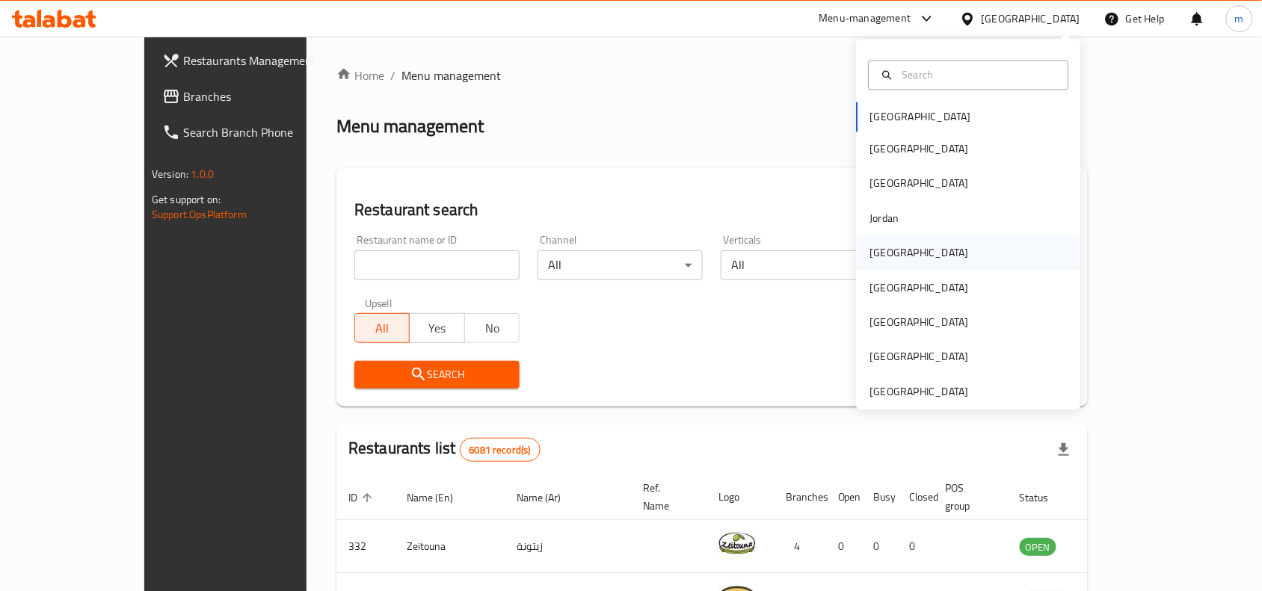
click at [870, 262] on div "[GEOGRAPHIC_DATA]" at bounding box center [919, 253] width 99 height 16
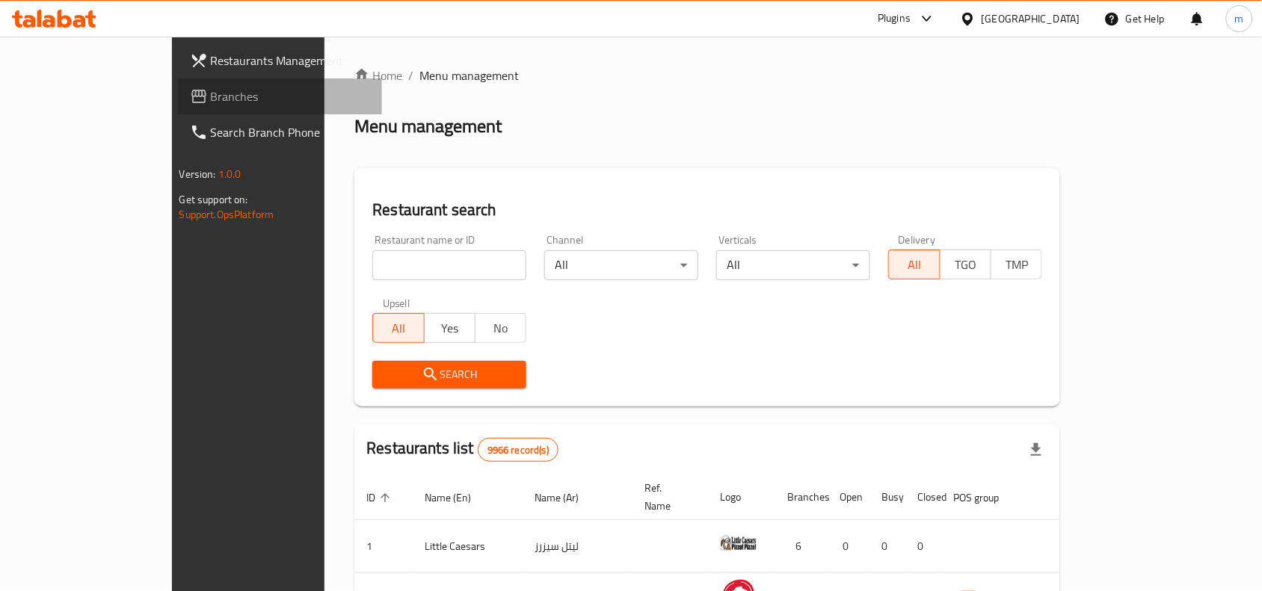
click at [211, 102] on span "Branches" at bounding box center [291, 96] width 160 height 18
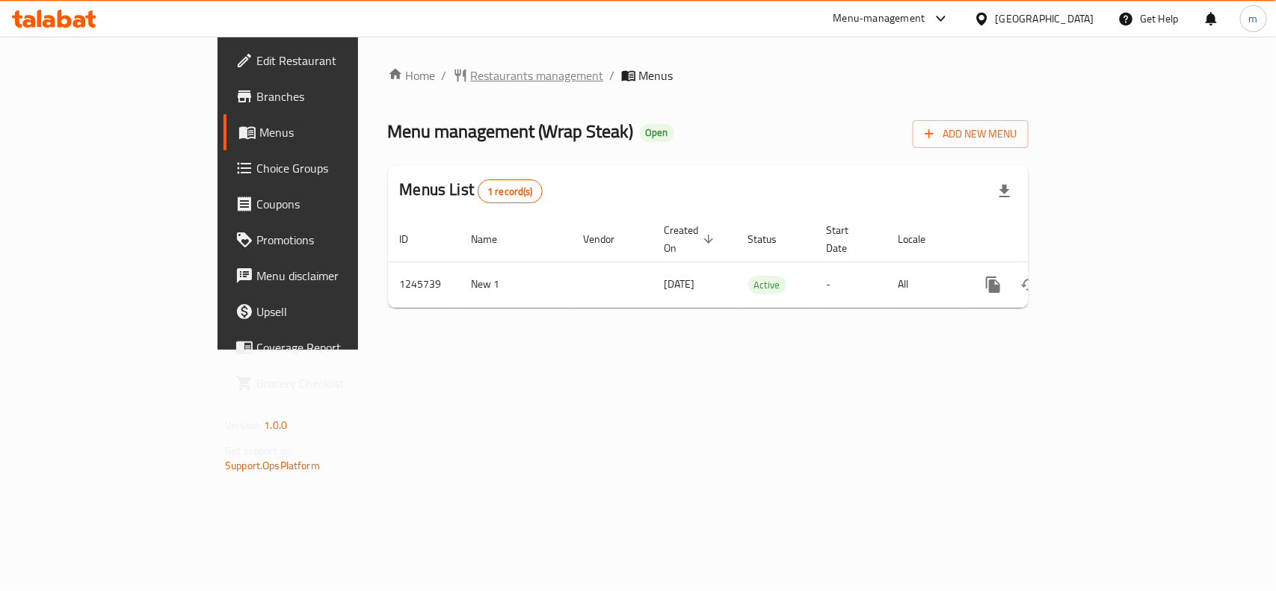
click at [471, 70] on span "Restaurants management" at bounding box center [537, 76] width 133 height 18
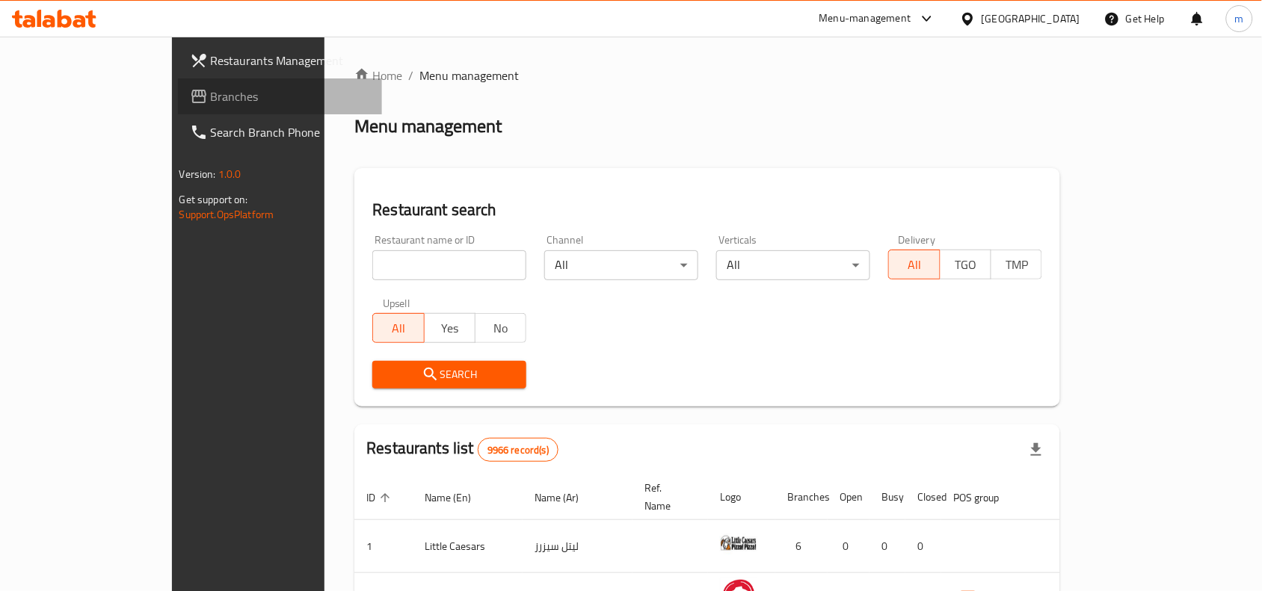
click at [178, 99] on link "Branches" at bounding box center [280, 96] width 205 height 36
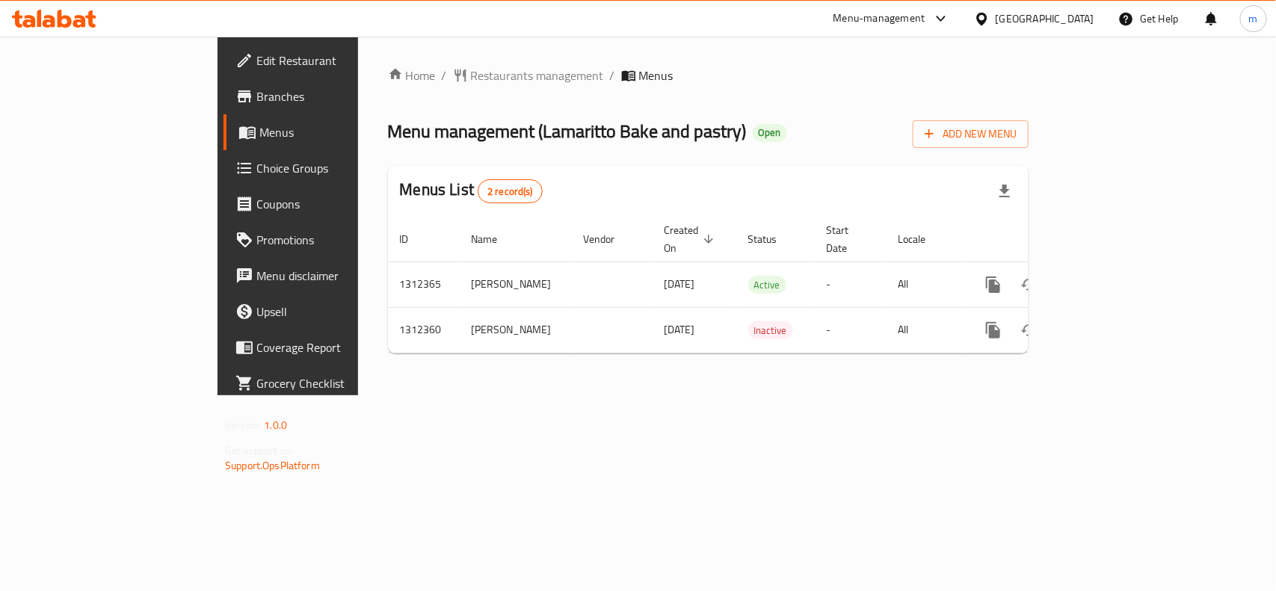
click at [402, 95] on div "Home / Restaurants management / Menus Menu management ( Lamaritto Bake and past…" at bounding box center [708, 216] width 641 height 299
click at [406, 87] on div "Home / Restaurants management / Menus Menu management ( Lamaritto Bake and past…" at bounding box center [708, 216] width 641 height 299
click at [471, 80] on span "Restaurants management" at bounding box center [537, 76] width 133 height 18
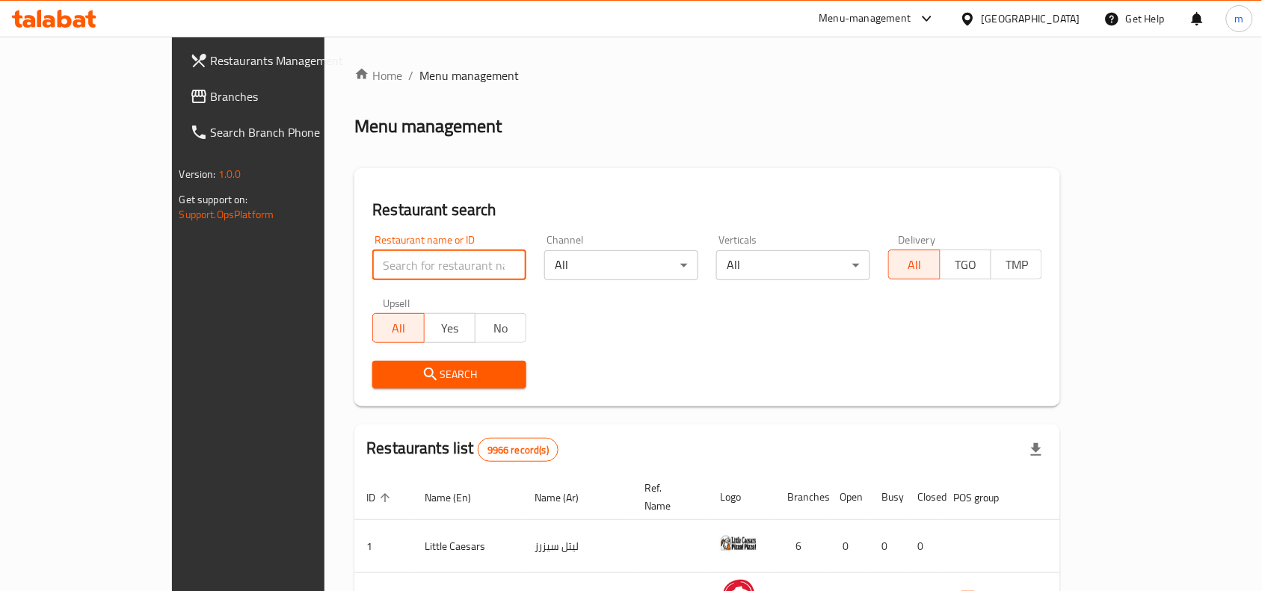
click at [372, 268] on input "search" at bounding box center [449, 265] width 154 height 30
paste input "706088"
type input "706088"
click button "Search" at bounding box center [449, 375] width 154 height 28
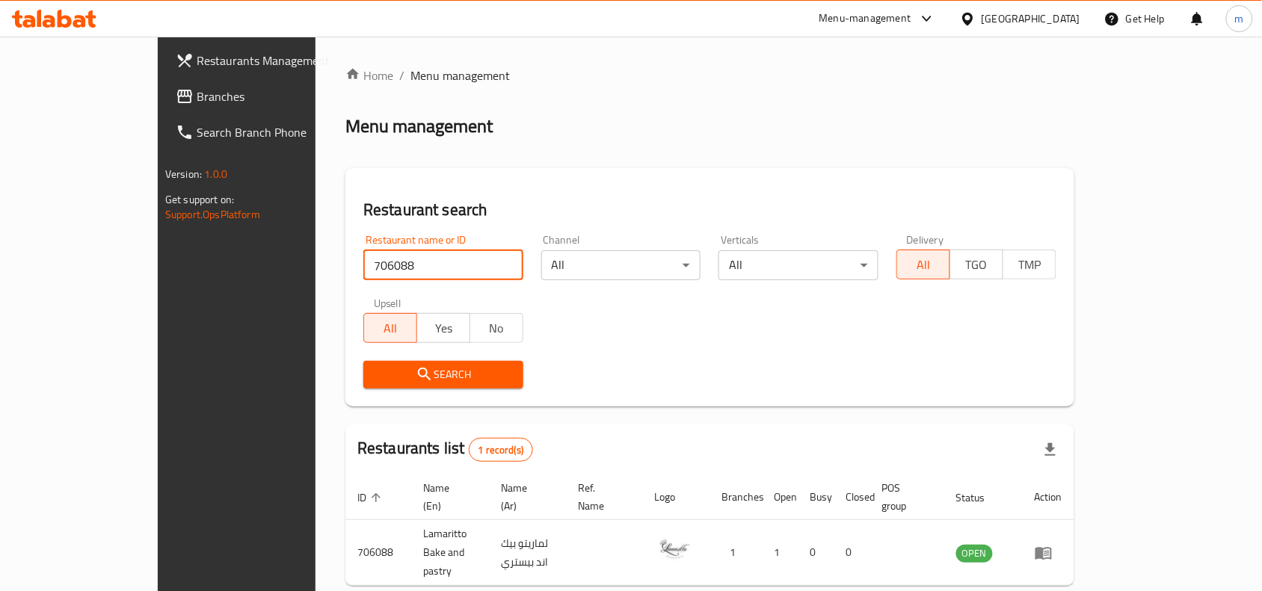
click at [1032, 9] on div "[GEOGRAPHIC_DATA]" at bounding box center [1020, 19] width 144 height 36
click at [976, 23] on icon at bounding box center [968, 19] width 16 height 16
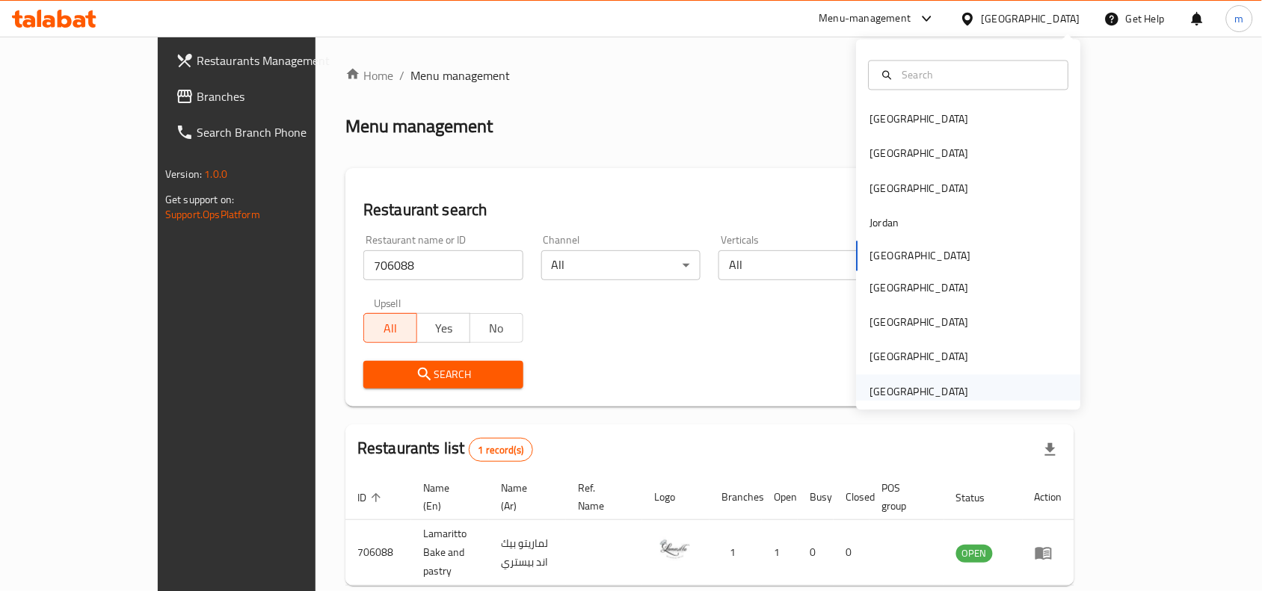
click at [903, 386] on div "[GEOGRAPHIC_DATA]" at bounding box center [919, 392] width 99 height 16
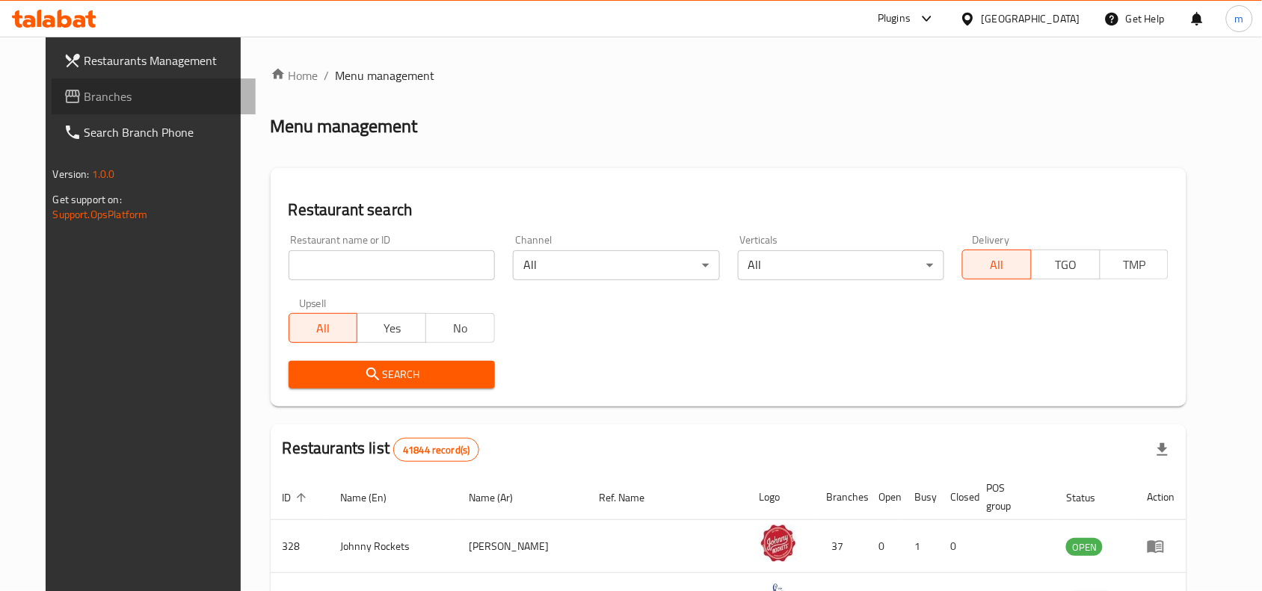
click at [84, 93] on span "Branches" at bounding box center [164, 96] width 160 height 18
